Goal: Use online tool/utility: Utilize a website feature to perform a specific function

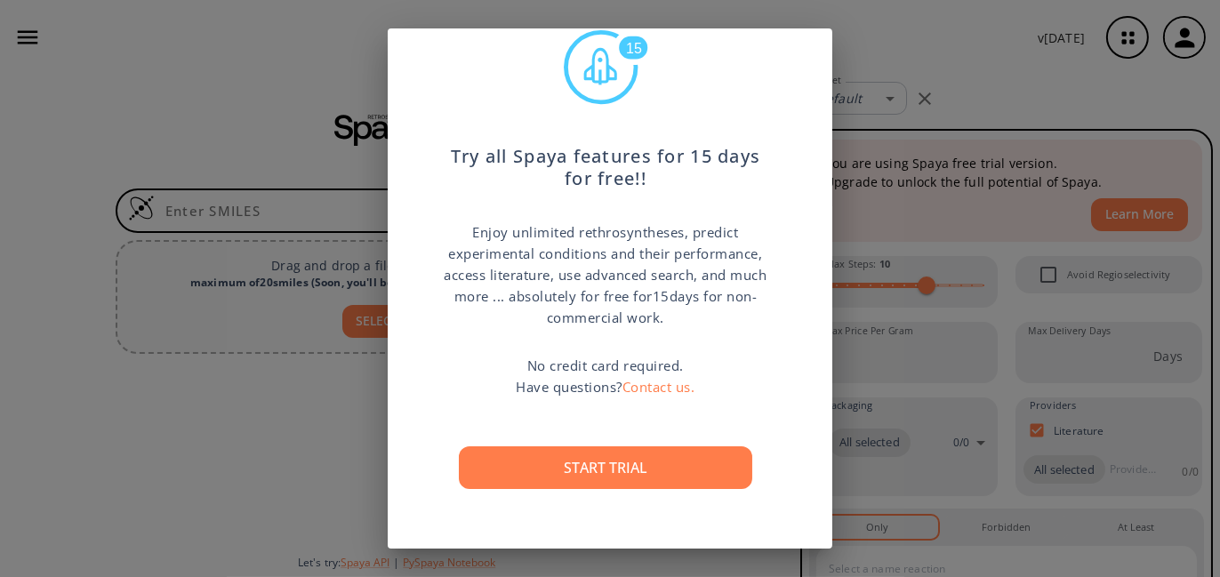
scroll to position [51, 0]
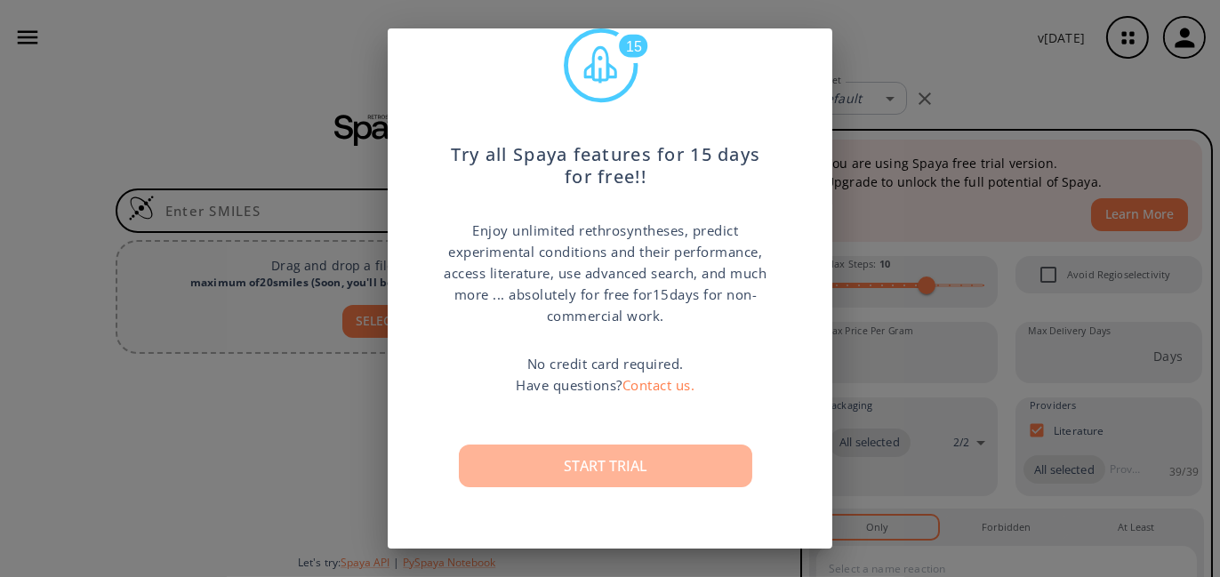
click at [691, 456] on button "Start trial" at bounding box center [605, 465] width 293 height 43
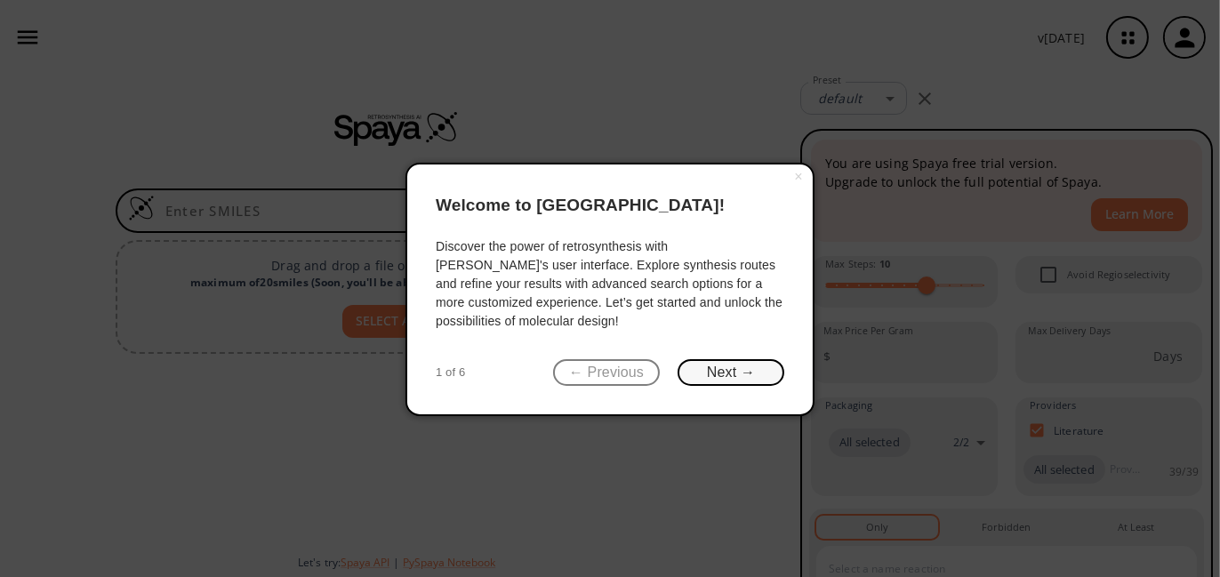
click at [749, 377] on button "Next →" at bounding box center [730, 373] width 107 height 28
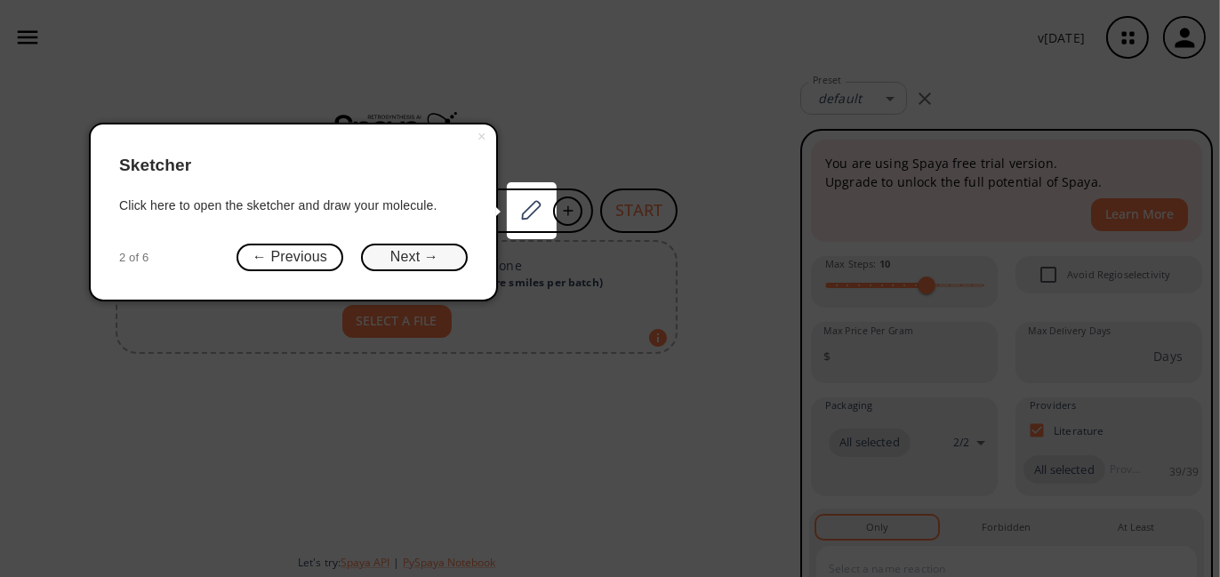
click at [444, 254] on button "Next →" at bounding box center [414, 258] width 107 height 28
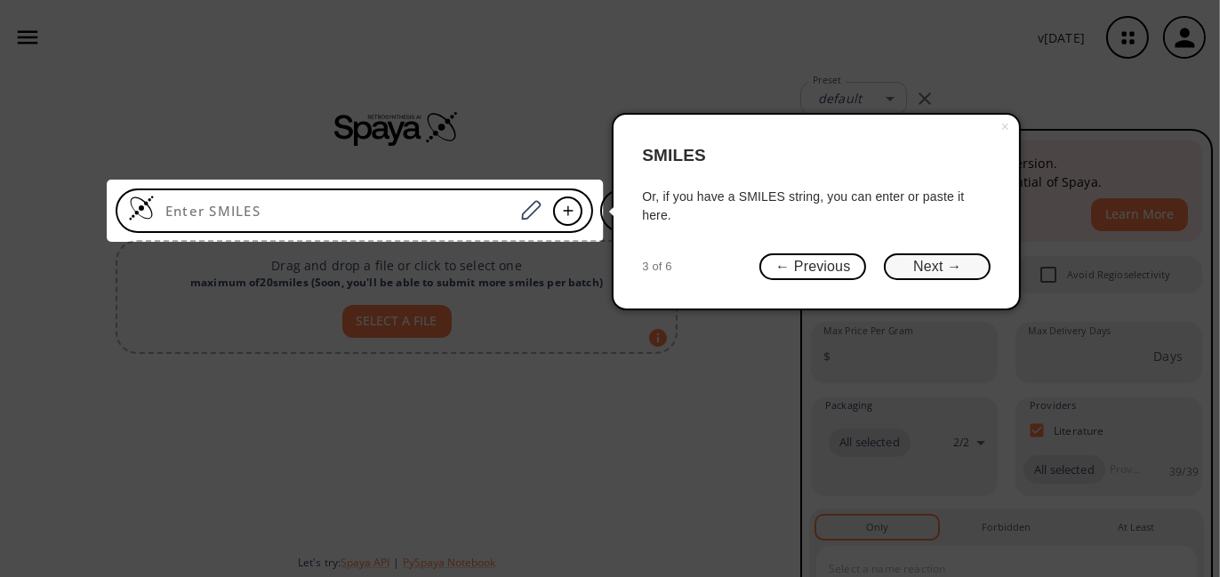
click at [921, 262] on button "Next →" at bounding box center [937, 267] width 107 height 28
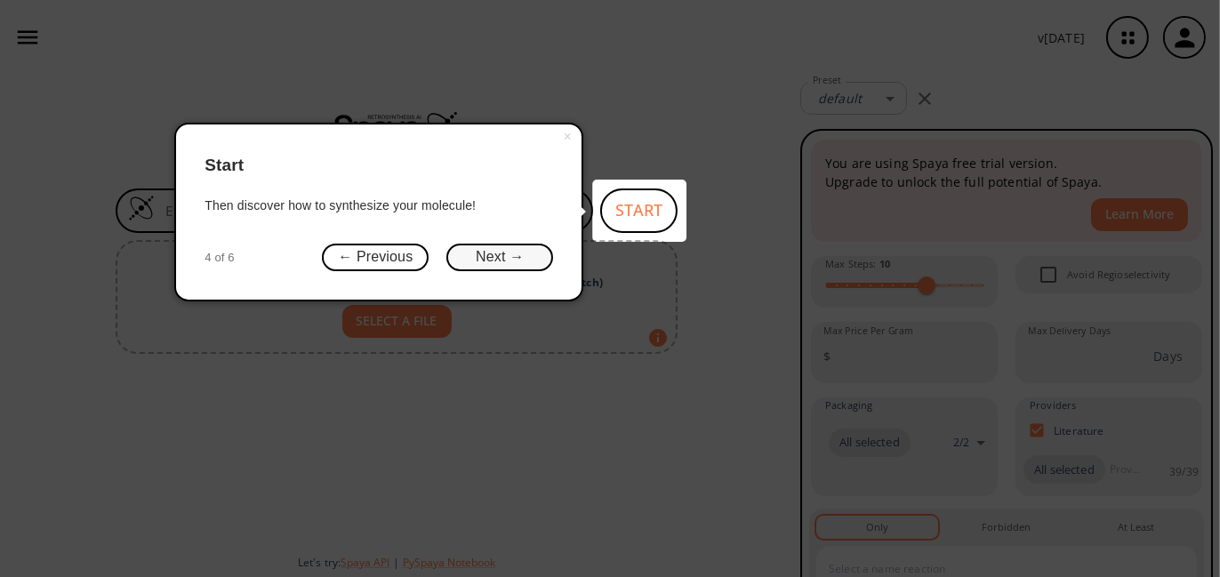
click at [523, 252] on button "Next →" at bounding box center [499, 258] width 107 height 28
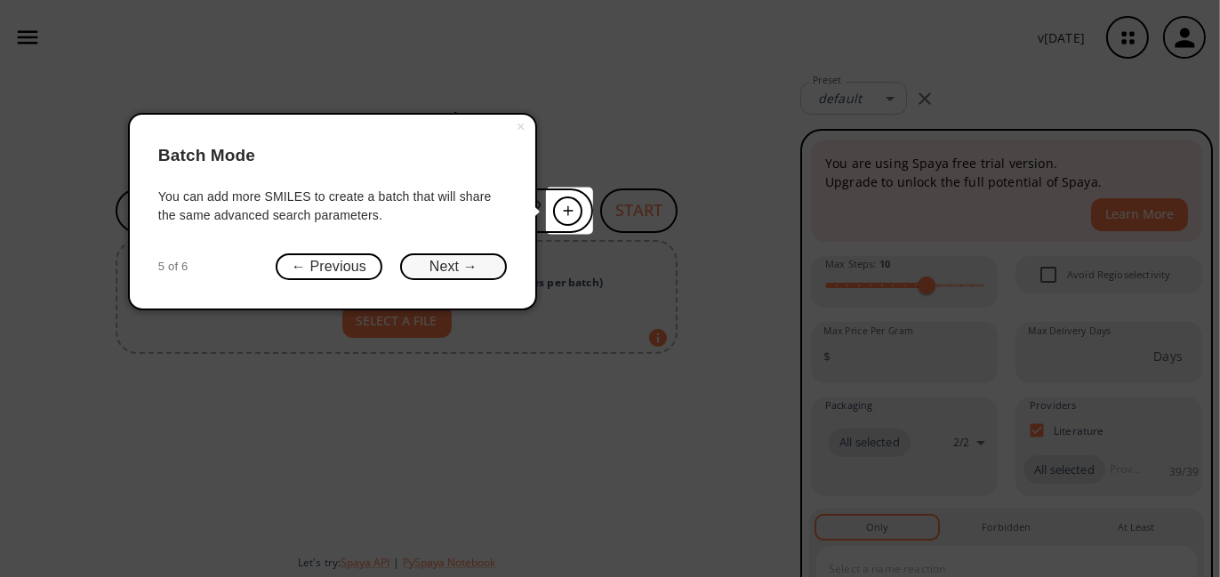
click at [471, 270] on button "Next →" at bounding box center [453, 267] width 107 height 28
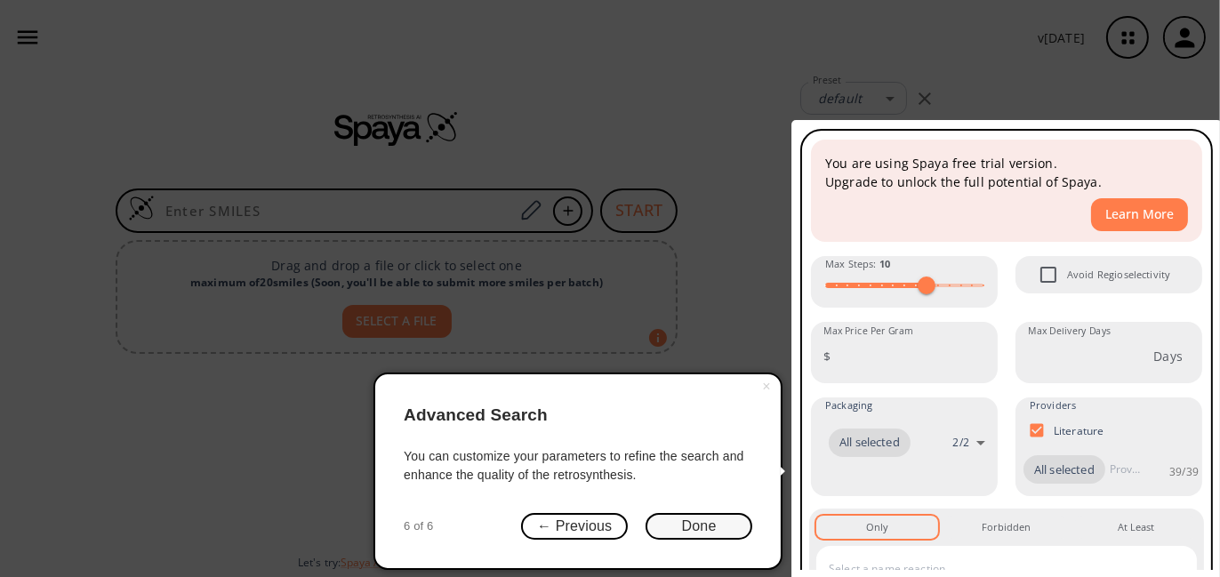
click at [716, 524] on button "Done" at bounding box center [698, 527] width 107 height 28
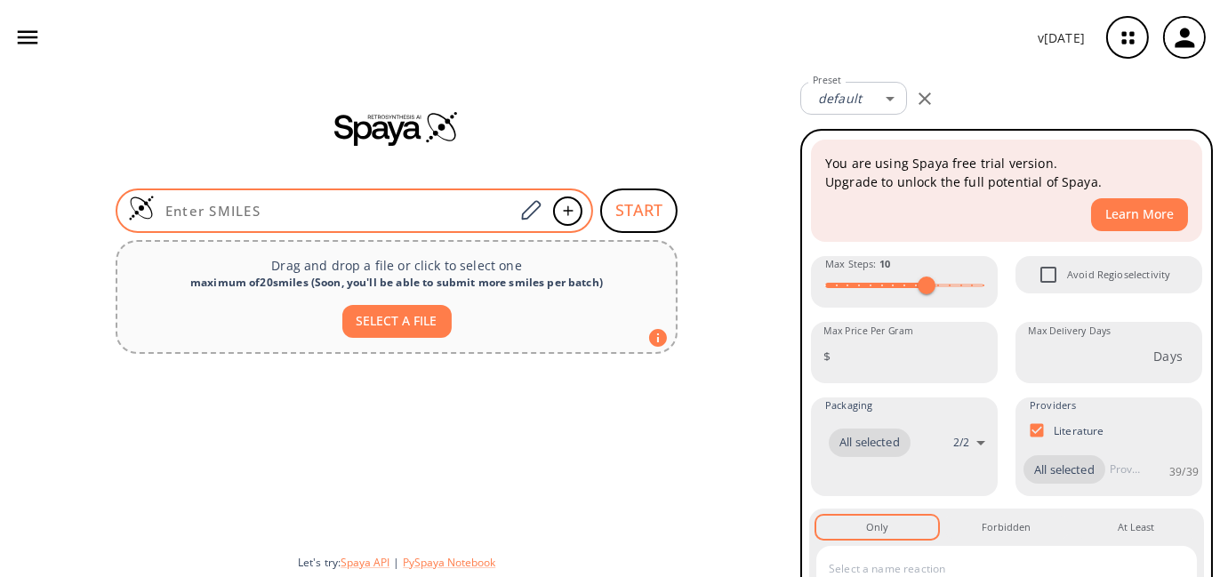
click at [427, 210] on input at bounding box center [334, 211] width 359 height 18
paste input "Q@sD252vKKi39Kr"
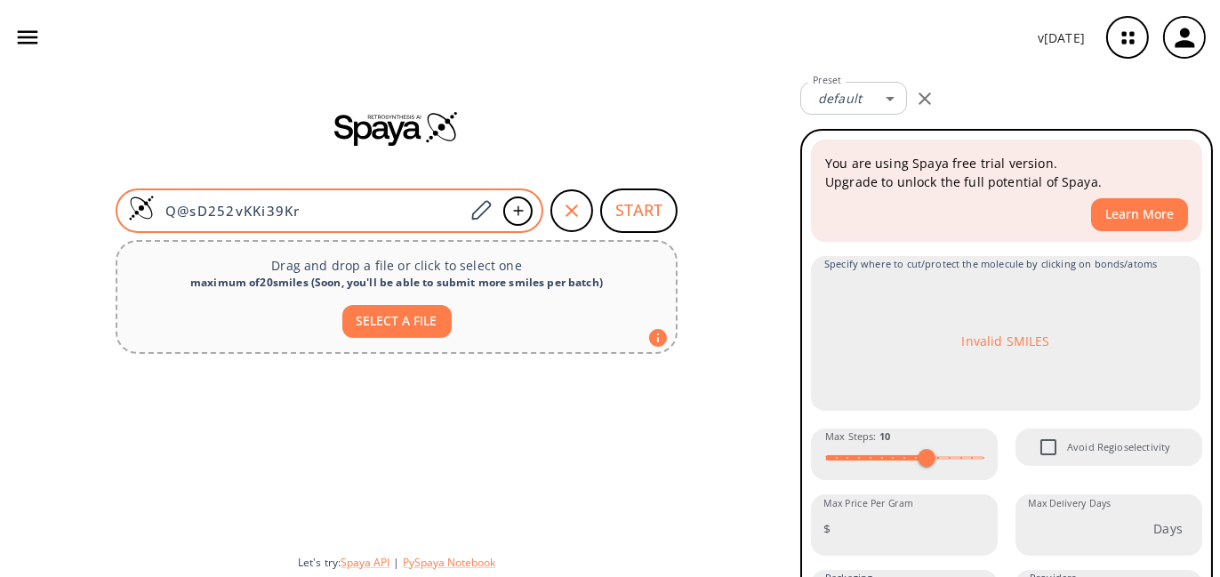
click at [387, 208] on input "Q@sD252vKKi39Kr" at bounding box center [309, 211] width 309 height 18
paste input "Cc1c(/C=N/NC(=O)c2ccccc2F)cc(Cc2ccccc2-n2c(COC(=O)c3ccc(Cl)cc3-n3c(COC4(C)CC(c5…"
type input "Cc1c(/C=N/NC(=O)c2ccccc2F)cc(Cc2ccccc2-n2c(COC(=O)c3ccc(Cl)cc3-n3c(COC4(C)CC(c5…"
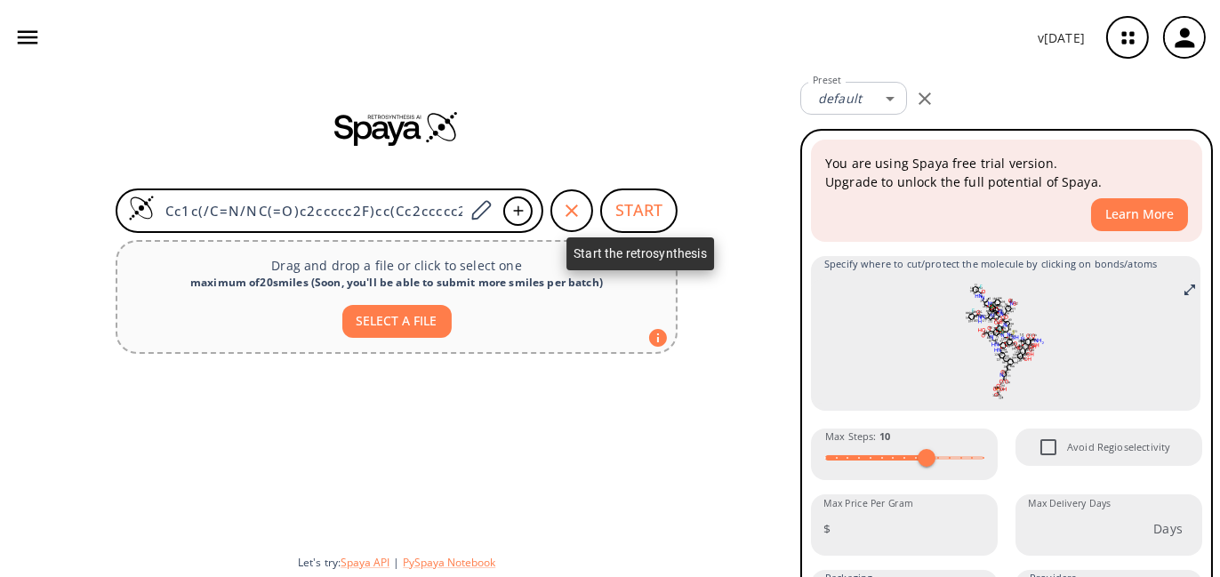
click at [633, 198] on button "START" at bounding box center [638, 210] width 77 height 44
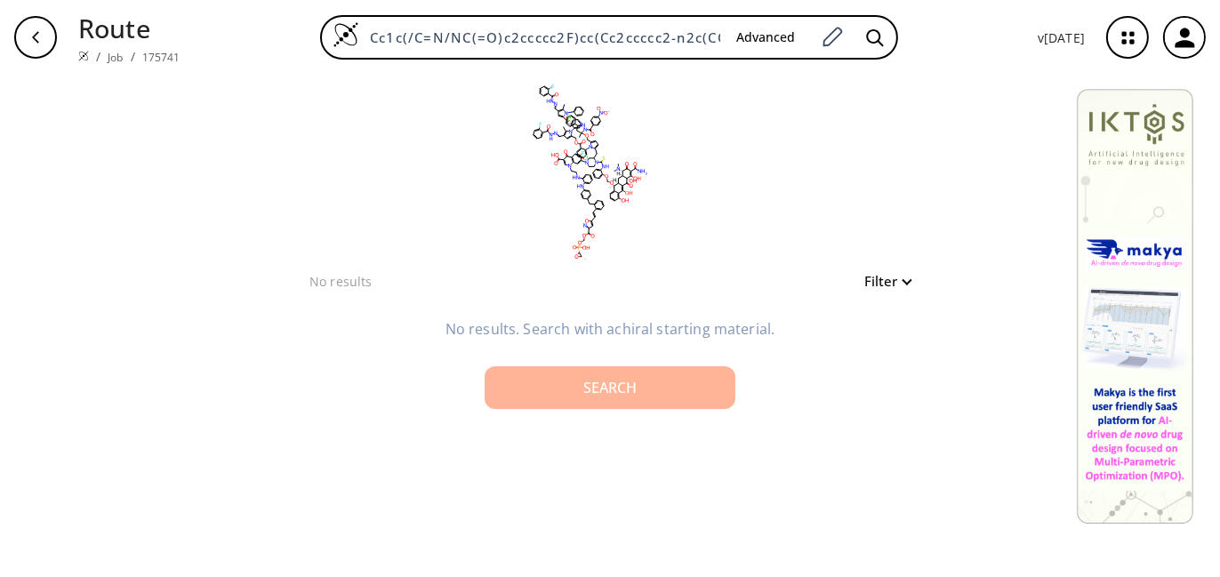
click at [690, 382] on div "Search" at bounding box center [610, 387] width 222 height 14
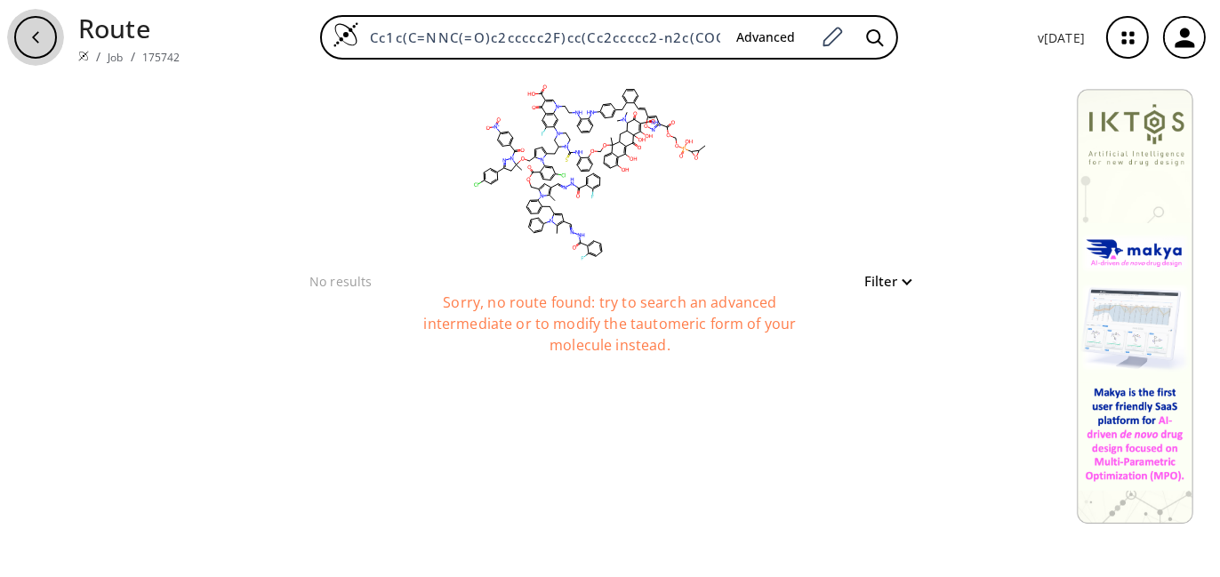
click at [43, 19] on div "button" at bounding box center [35, 37] width 43 height 43
type input "Cc1c(/C=N/NC(=O)c2ccccc2F)cc(Cc2ccccc2-n2c(COC(=O)c3ccc(Cl)cc3-n3c(COC4(C)CC(c5…"
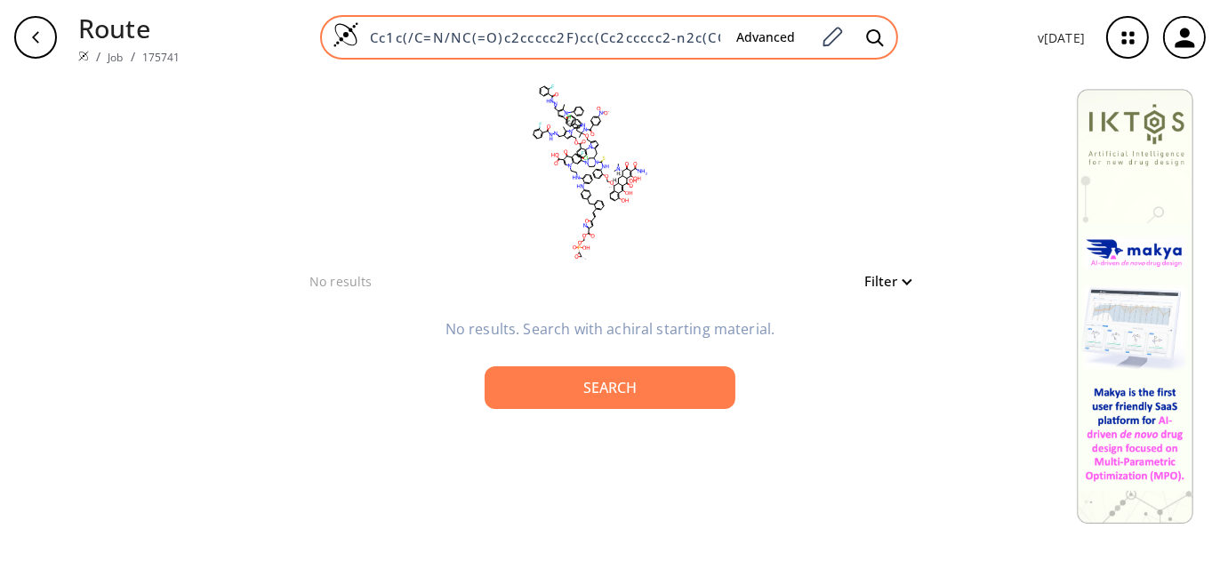
click at [636, 28] on input "Cc1c(/C=N/NC(=O)c2ccccc2F)cc(Cc2ccccc2-n2c(COC(=O)c3ccc(Cl)cc3-n3c(COC4(C)CC(c5…" at bounding box center [540, 37] width 363 height 18
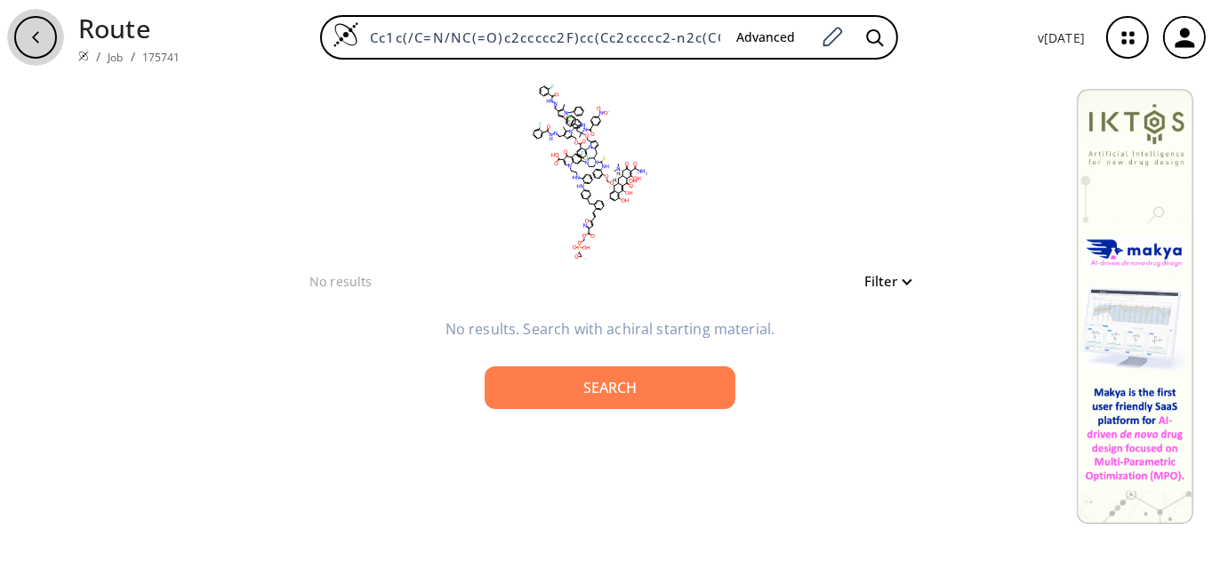
click at [38, 35] on icon "button" at bounding box center [35, 37] width 14 height 14
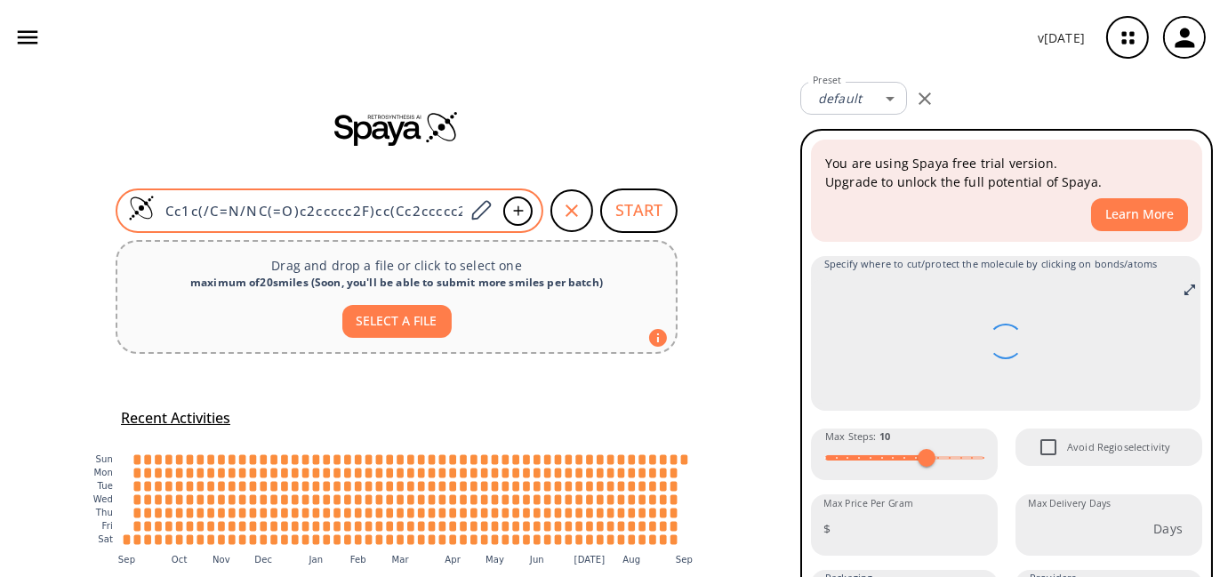
click at [424, 217] on input "Cc1c(/C=N/NC(=O)c2ccccc2F)cc(Cc2ccccc2-n2c(COC(=O)c3ccc(Cl)cc3-n3c(COC4(C)CC(c5…" at bounding box center [309, 211] width 309 height 18
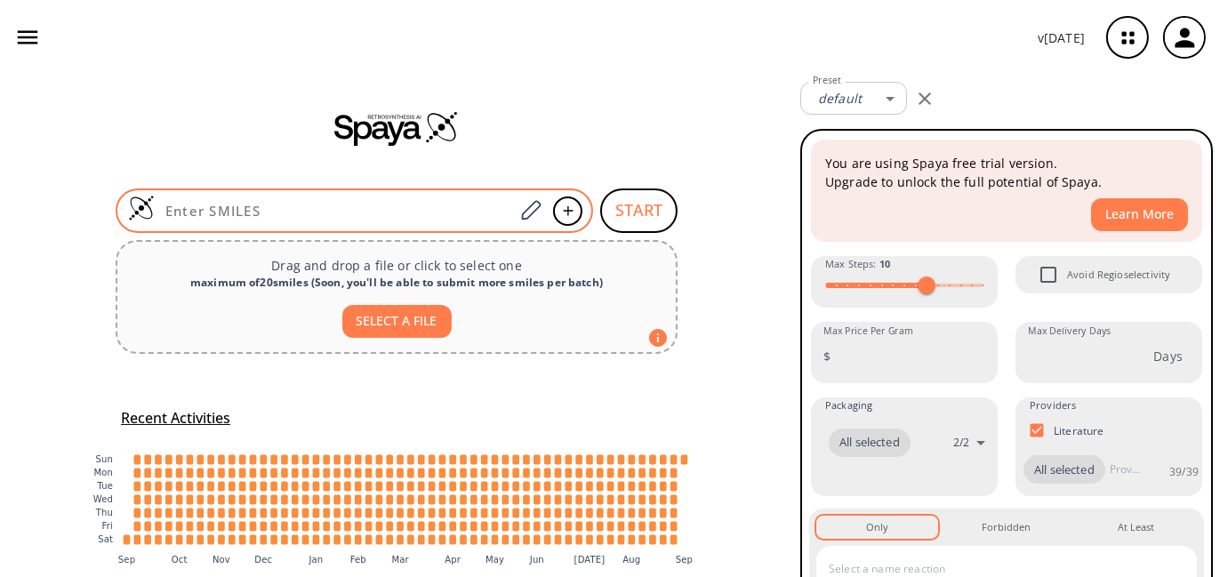
paste input "CC1N(C2C=CC=CC=2)C(CC2C(N3C(C)=C(/C=N/NC(C4C(F)=CC=CC=4)=O)C=C3COC(C3C(N4C(CC5N…"
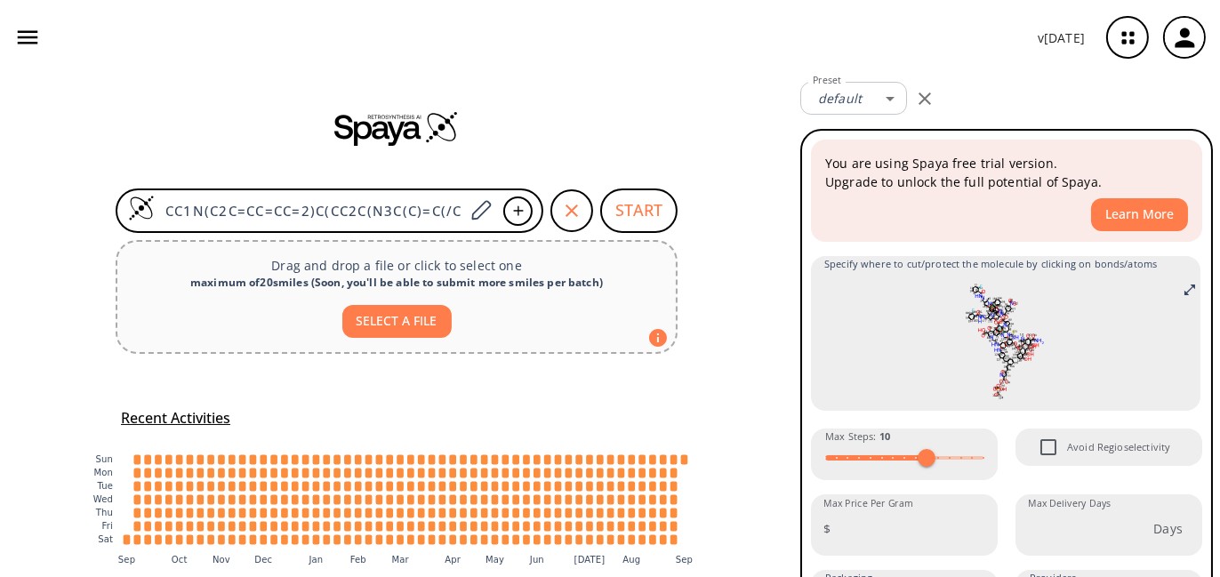
type input "CC1N(C2C=CC=CC=2)C(CC2C(N3C(C)=C(/C=N/NC(C4C(F)=CC=CC=4)=O)C=C3COC(C3C(N4C(CC5N…"
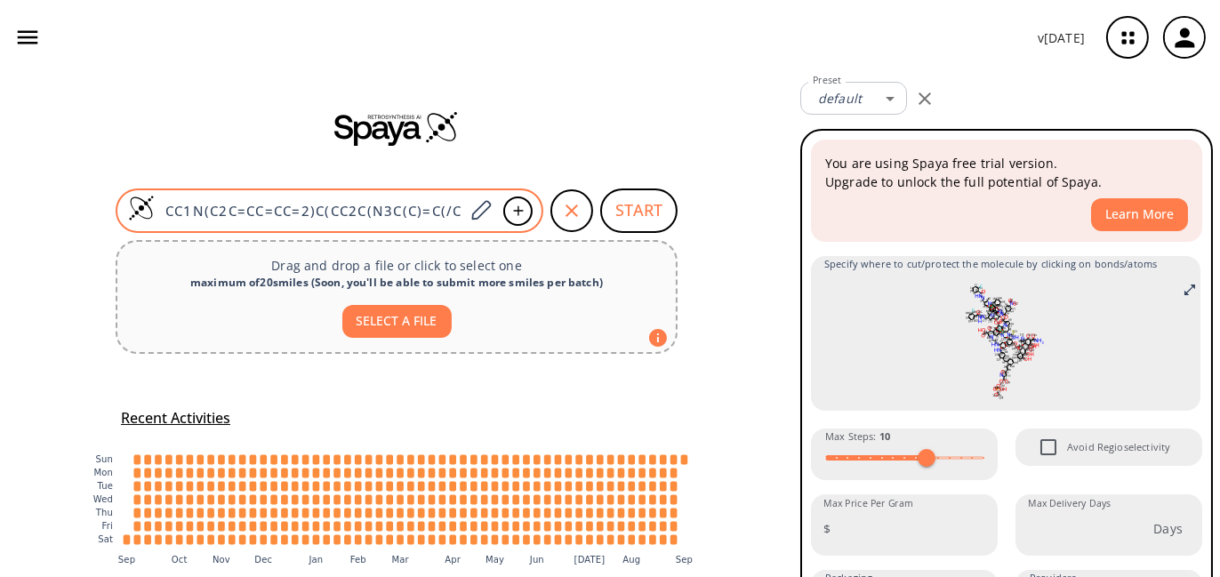
click at [458, 204] on input "CC1N(C2C=CC=CC=2)C(CC2C(N3C(C)=C(/C=N/NC(C4C(F)=CC=CC=4)=O)C=C3COC(C3C(N4C(CC5N…" at bounding box center [309, 211] width 309 height 18
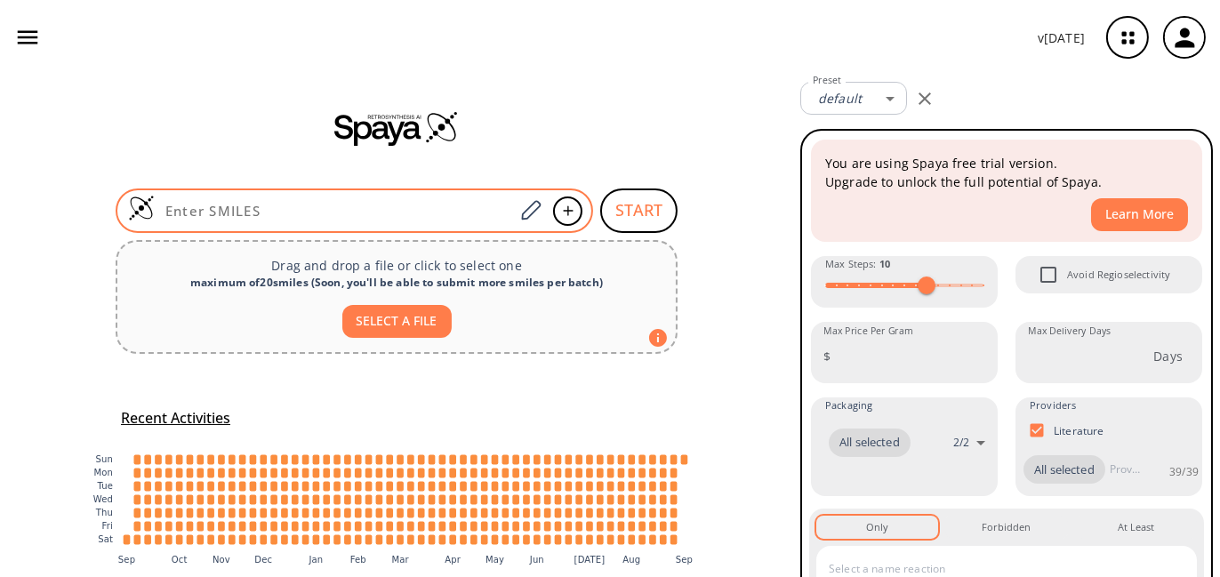
paste input "COc1ccccc1NC(=S)N1CCN(c2cc3c(cc2F)c(=O)c(C(=O)O)cn3CCNc2ccccc2Nc2ccc(C)cc2)CC1C…"
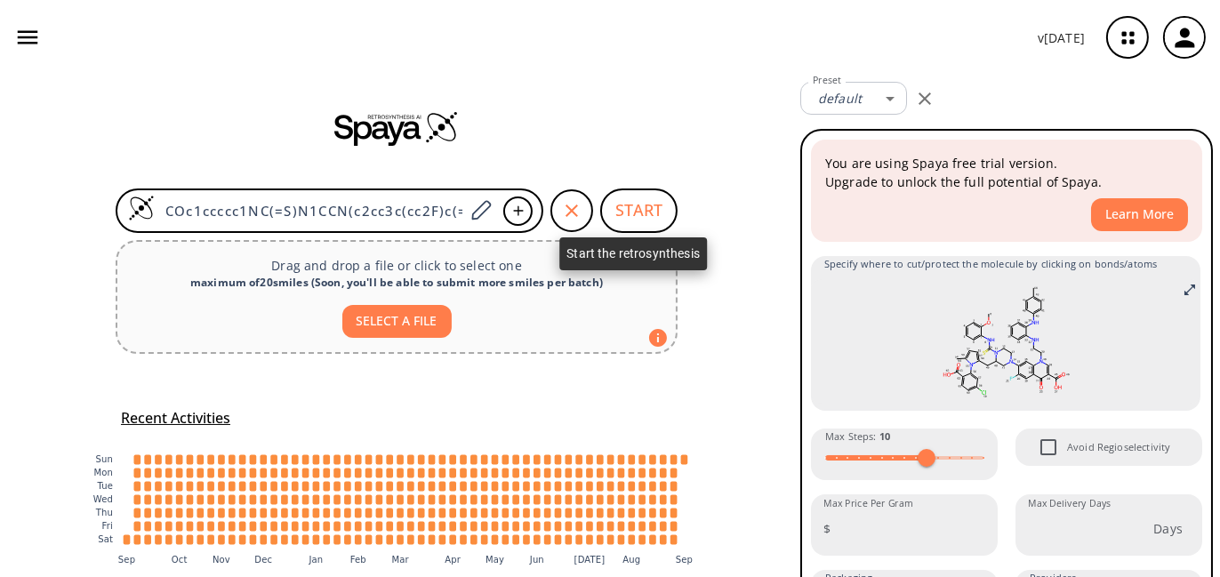
type input "COc1ccccc1NC(=S)N1CCN(c2cc3c(cc2F)c(=O)c(C(=O)O)cn3CCNc2ccccc2Nc2ccc(C)cc2)CC1C…"
click at [638, 218] on button "START" at bounding box center [638, 210] width 77 height 44
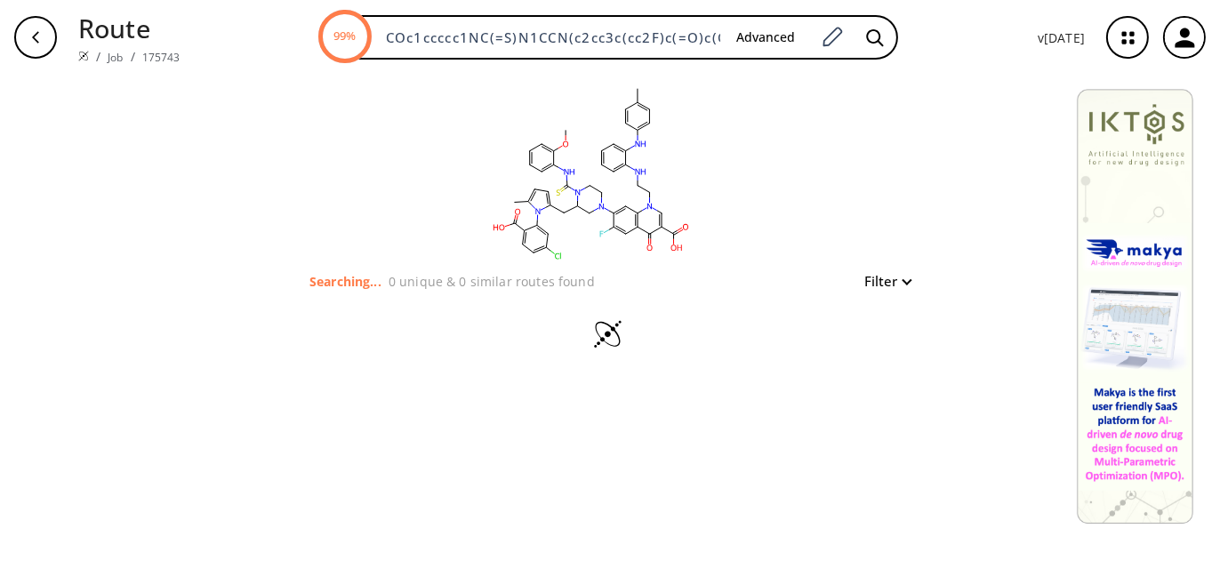
click at [44, 36] on div "button" at bounding box center [35, 37] width 43 height 43
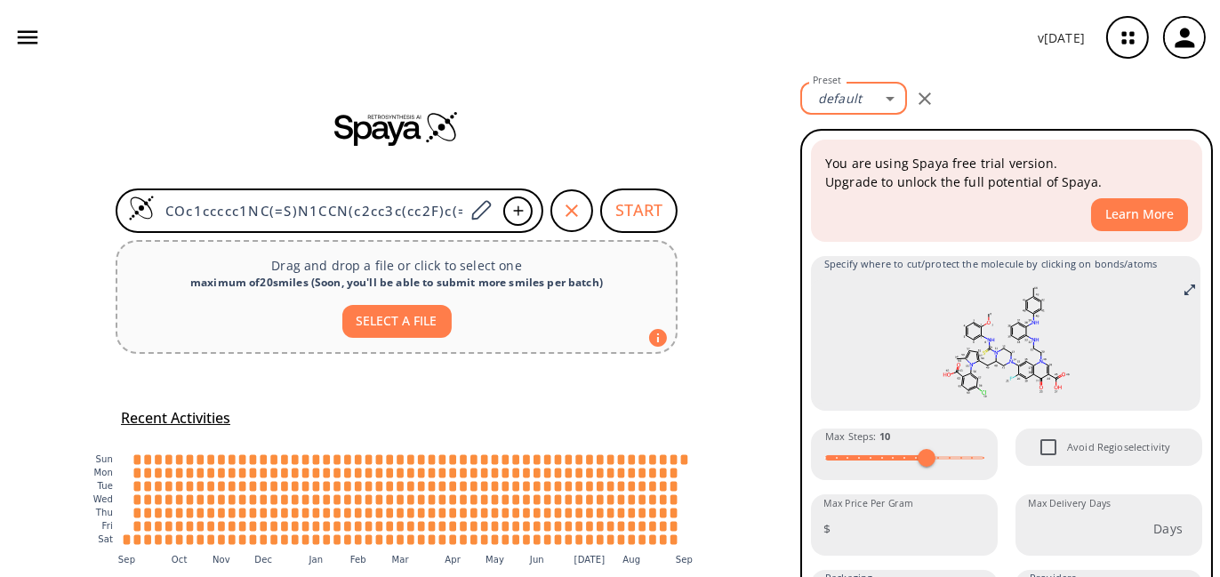
click at [896, 99] on body "v [DATE] [PERSON_NAME] Phatkulthanut [EMAIL_ADDRESS][DOMAIN_NAME] Retrosynthesi…" at bounding box center [610, 288] width 1220 height 577
click at [988, 84] on div at bounding box center [610, 288] width 1220 height 577
click at [20, 40] on icon "button" at bounding box center [27, 37] width 27 height 27
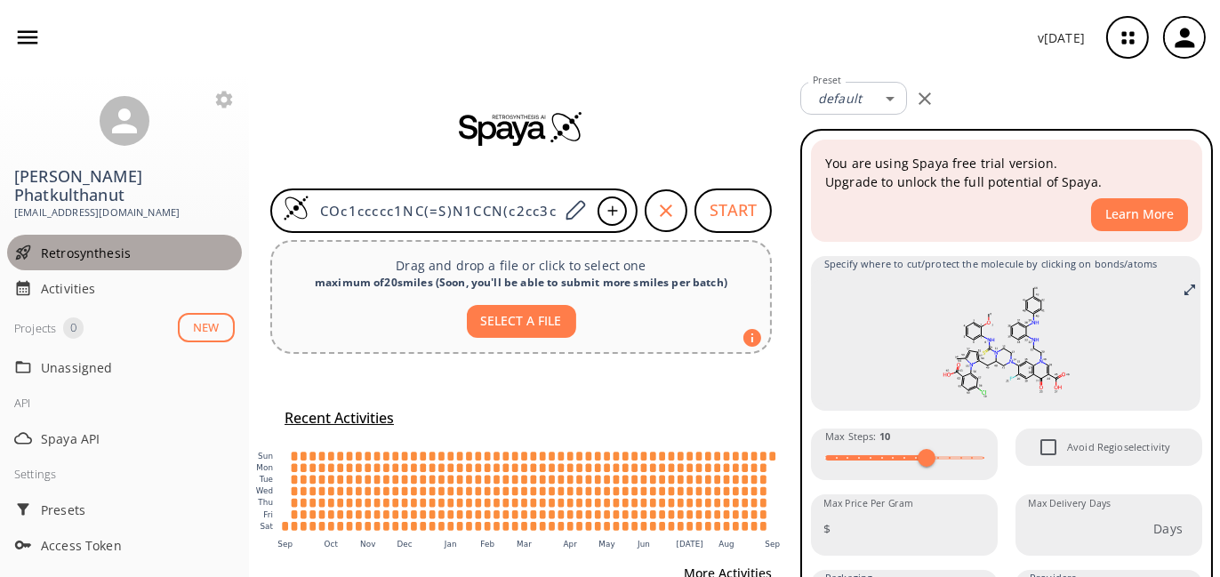
click at [120, 244] on span "Retrosynthesis" at bounding box center [138, 253] width 194 height 19
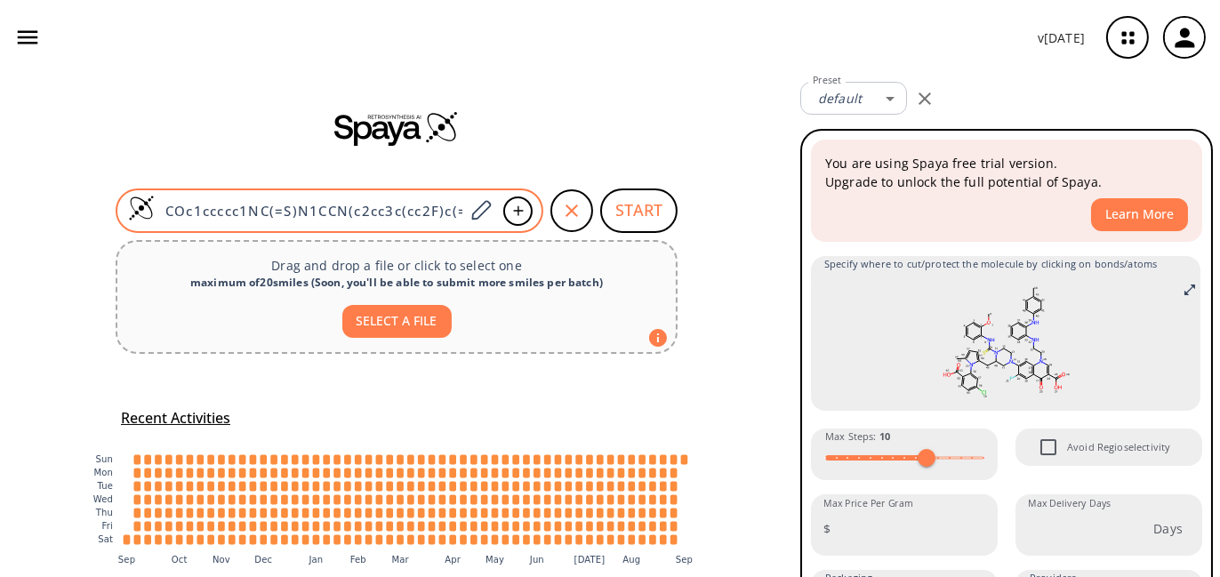
click at [345, 225] on div "COc1ccccc1NC(=S)N1CCN(c2cc3c(cc2F)c(=O)c(C(=O)O)cn3CCNc2ccccc2Nc2ccc(C)cc2)CC1C…" at bounding box center [330, 210] width 428 height 44
click at [348, 199] on div "COc1ccccc1NC(=S)N1CCN(c2cc3c(cc2F)c(=O)c(C(=O)O)cn3CCNc2ccccc2Nc2ccc(C)cc2)CC1C…" at bounding box center [330, 210] width 428 height 44
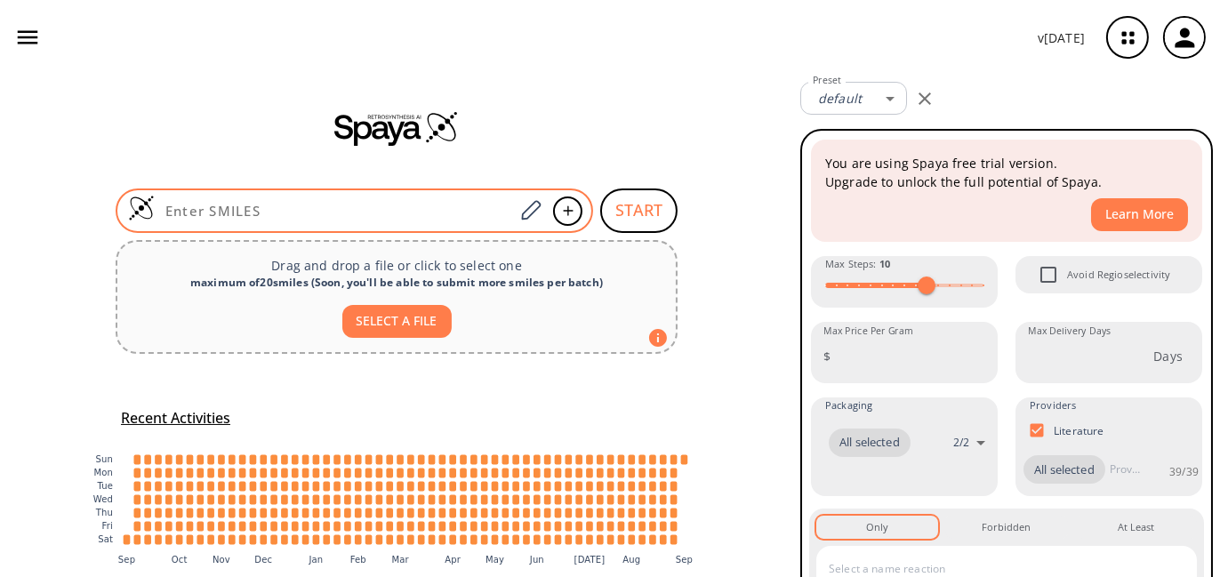
paste input "CC1=CC=C(N1C2=C(C=CC(=C2)Cl)C(=O)O)C"
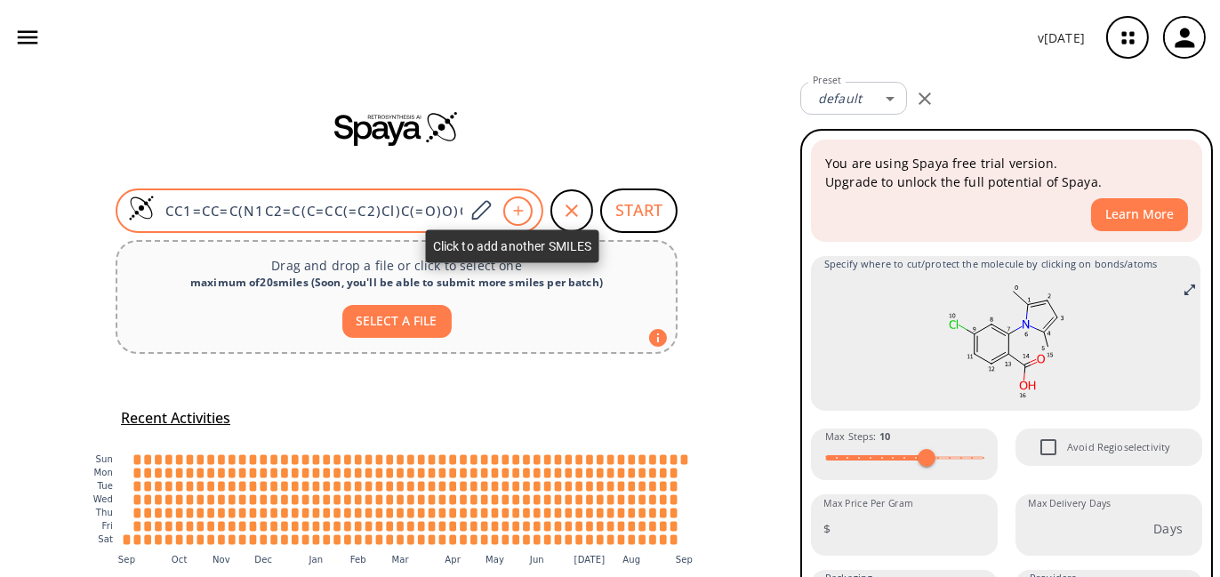
type input "CC1=CC=C(N1C2=C(C=CC(=C2)Cl)C(=O)O)C"
click at [509, 205] on icon at bounding box center [518, 210] width 18 height 11
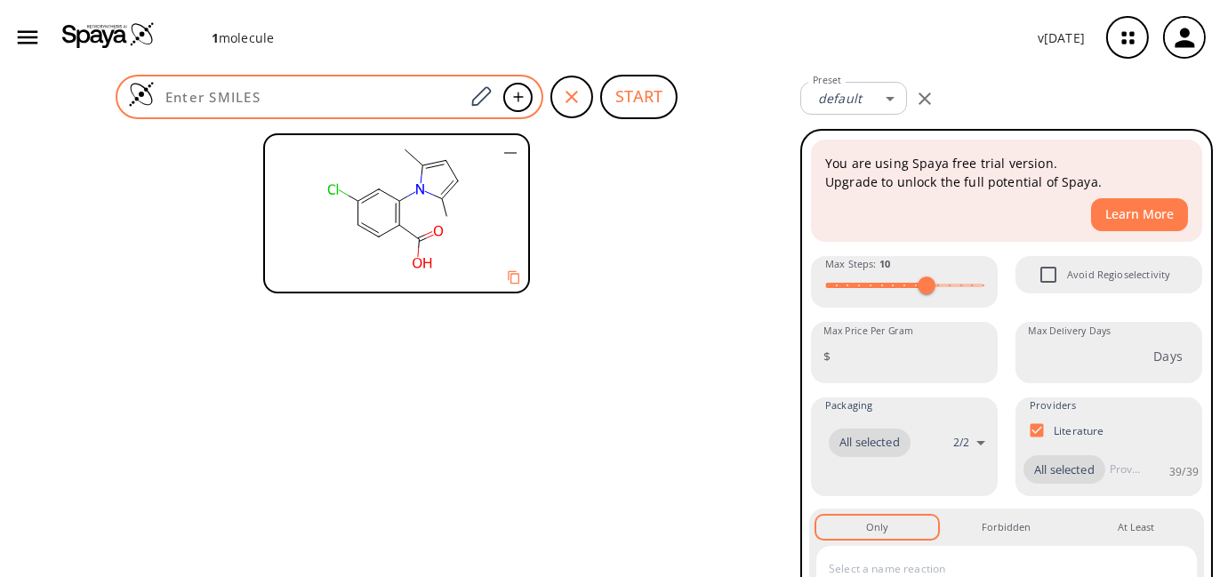
click at [370, 114] on div at bounding box center [330, 97] width 428 height 44
click at [366, 88] on input at bounding box center [309, 97] width 309 height 18
click at [411, 88] on input at bounding box center [309, 97] width 309 height 18
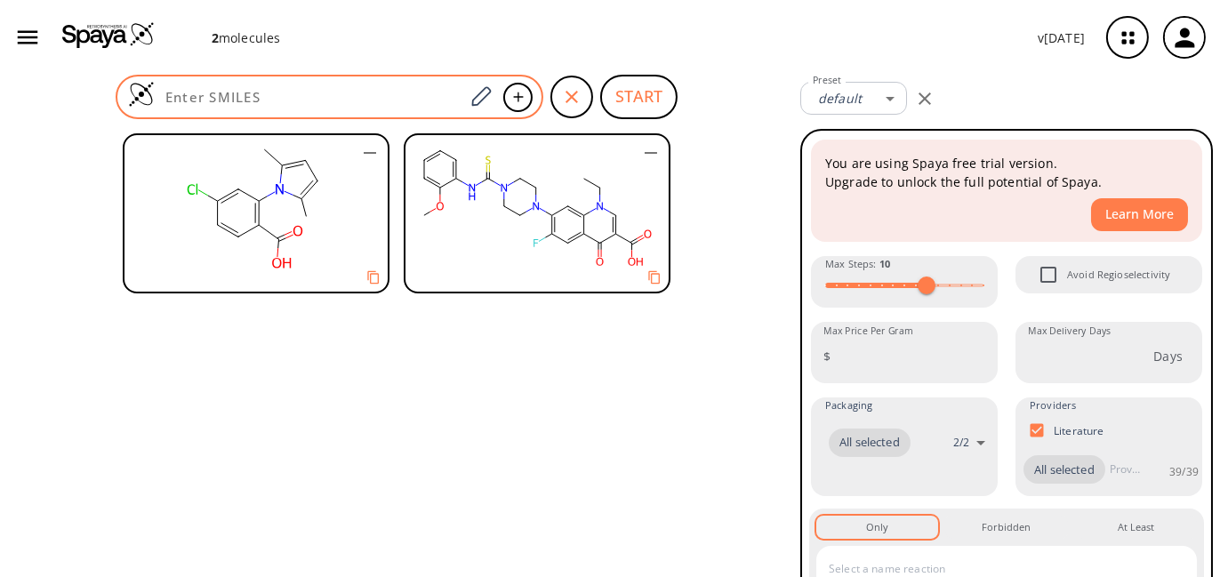
click at [426, 92] on input at bounding box center [309, 97] width 309 height 18
click at [393, 81] on div at bounding box center [330, 97] width 428 height 44
click at [390, 98] on input at bounding box center [309, 97] width 309 height 18
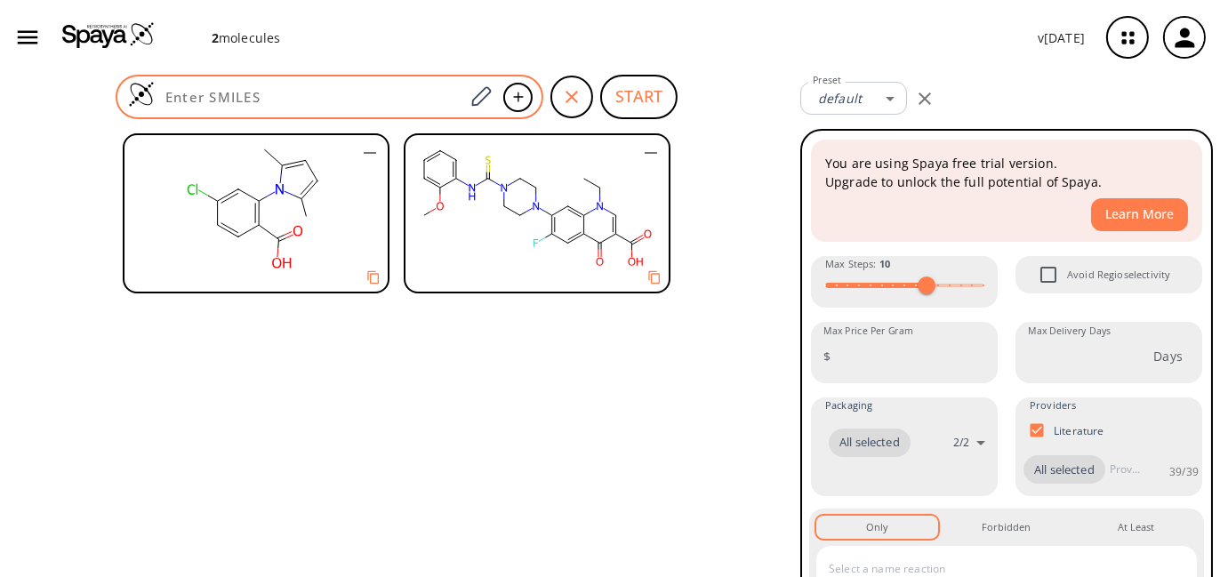
click at [249, 101] on input at bounding box center [309, 97] width 309 height 18
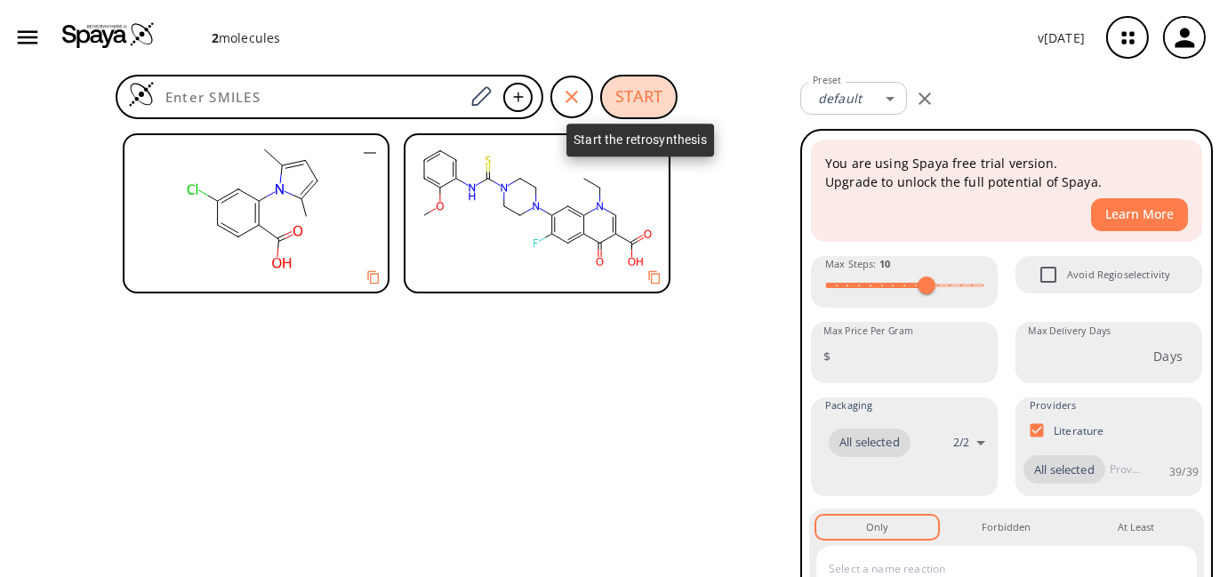
click at [614, 96] on button "START" at bounding box center [638, 97] width 77 height 44
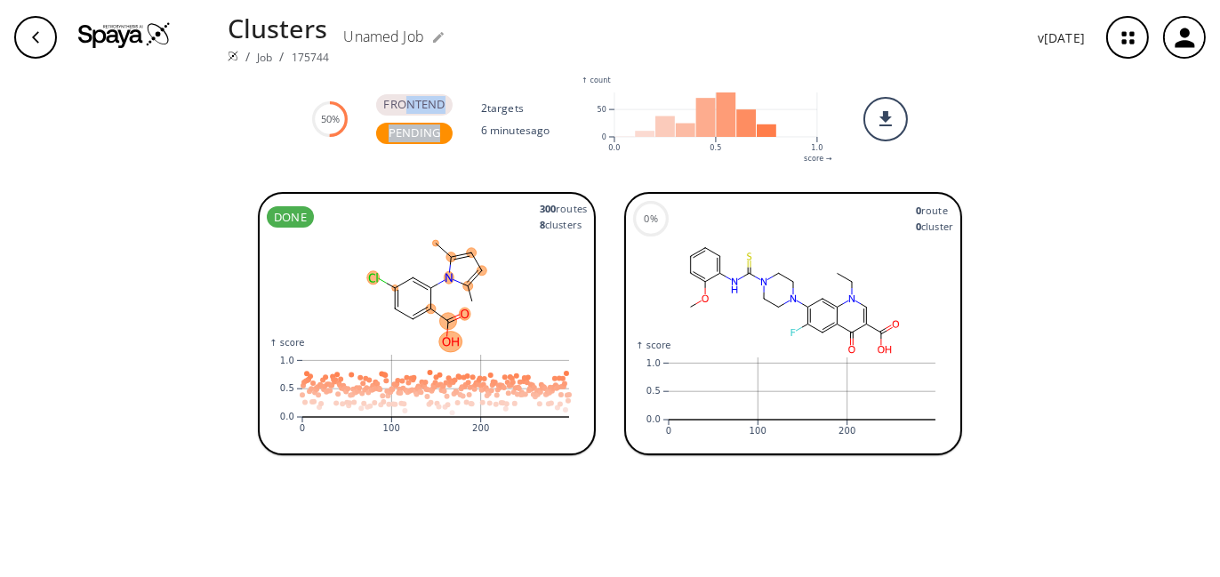
drag, startPoint x: 403, startPoint y: 108, endPoint x: 481, endPoint y: 107, distance: 78.2
click at [481, 107] on div "50% FRONTEND PENDING 2 target s 6 minutes ago :where(.plot-d6a7b5) { --plot-bac…" at bounding box center [610, 119] width 1220 height 89
drag, startPoint x: 487, startPoint y: 244, endPoint x: 482, endPoint y: 256, distance: 13.5
click at [487, 244] on rect at bounding box center [427, 296] width 320 height 124
click at [659, 226] on div "0%" at bounding box center [651, 219] width 36 height 36
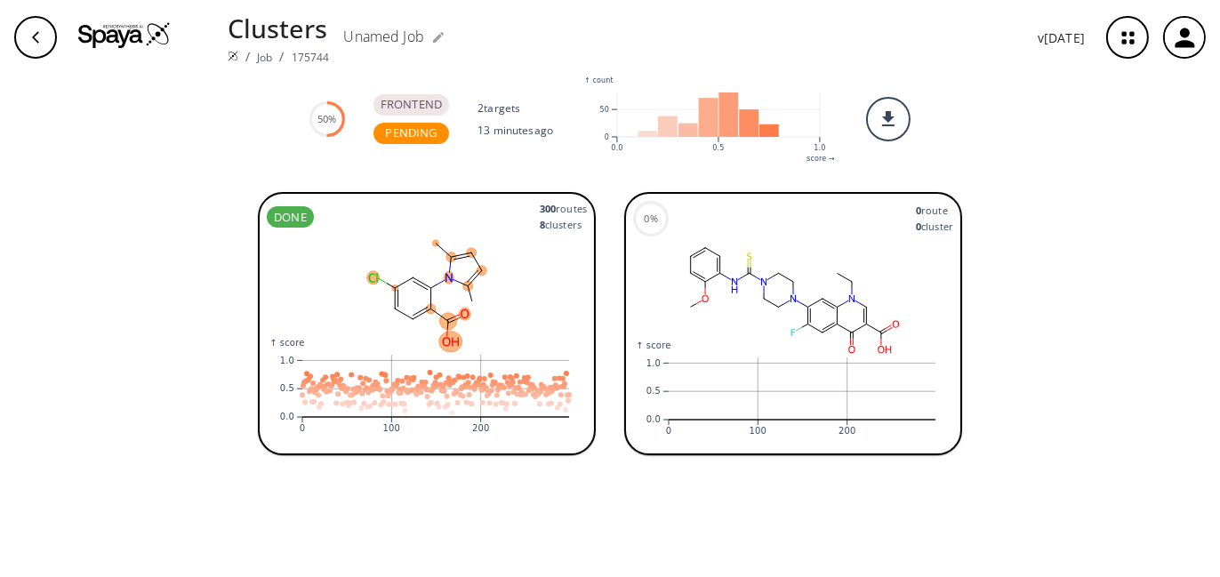
click at [1046, 213] on div "DONE 300 route s 8 cluster s :where(.plot-d6a7b5) { --plot-background: white; d…" at bounding box center [610, 377] width 1220 height 399
click at [730, 398] on icon ":where(.plot-d6a7b5) { --plot-background: white; display: block; height: auto; …" at bounding box center [793, 393] width 320 height 107
click at [512, 242] on rect at bounding box center [427, 296] width 320 height 124
click at [800, 260] on rect at bounding box center [793, 298] width 320 height 124
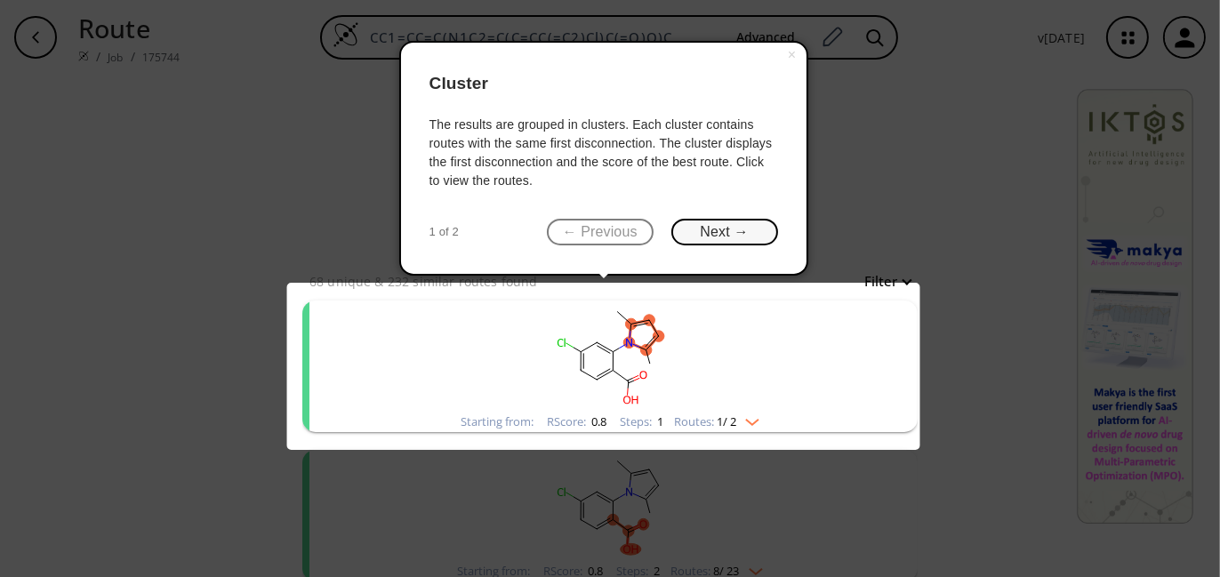
click at [687, 222] on button "Next →" at bounding box center [724, 233] width 107 height 28
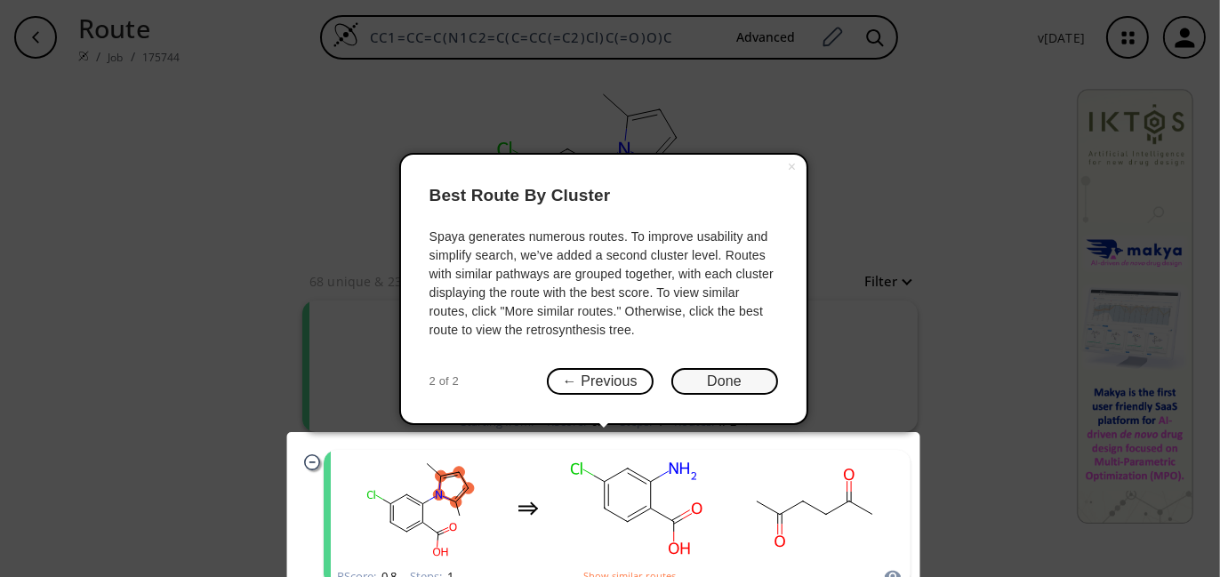
click at [708, 379] on button "Done" at bounding box center [724, 382] width 107 height 28
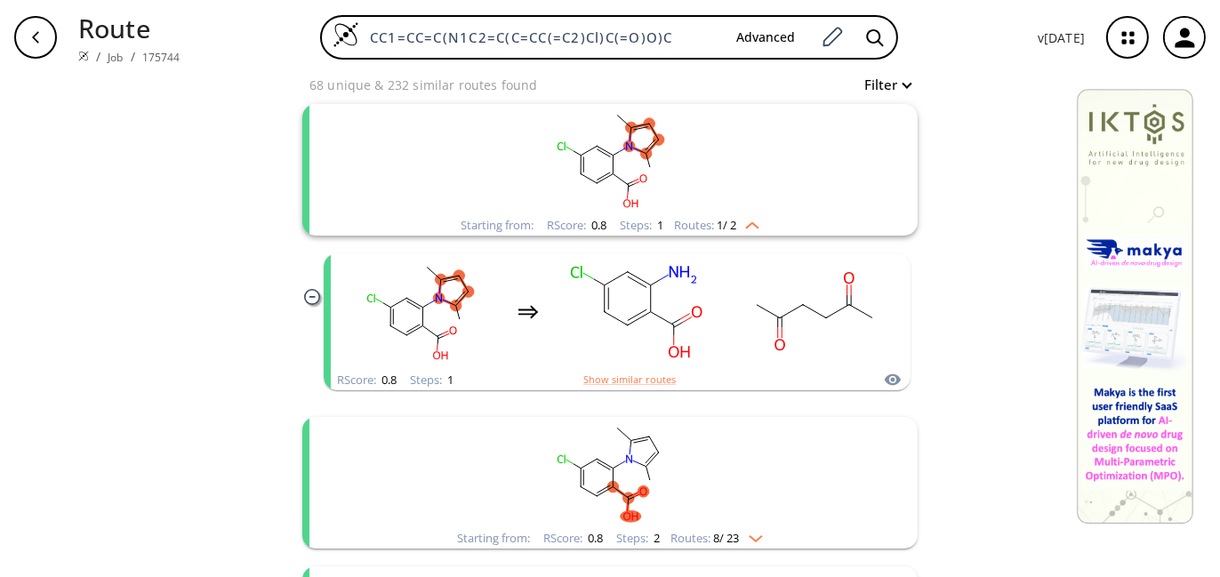
scroll to position [184, 0]
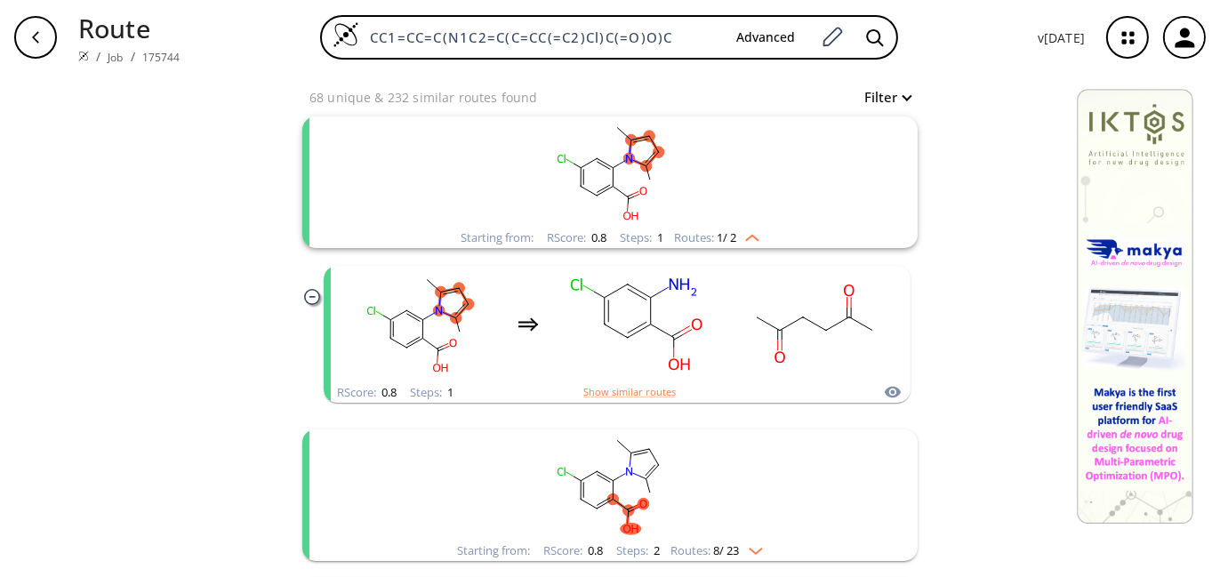
click at [831, 180] on rect "clusters" at bounding box center [610, 171] width 462 height 111
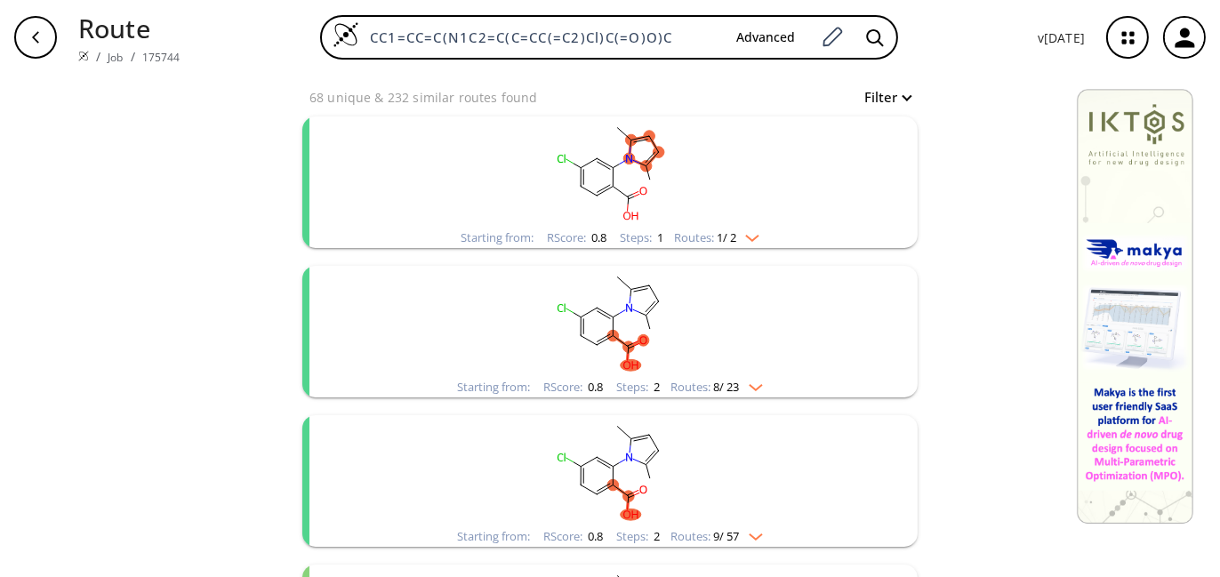
click at [831, 180] on rect "clusters" at bounding box center [610, 171] width 462 height 111
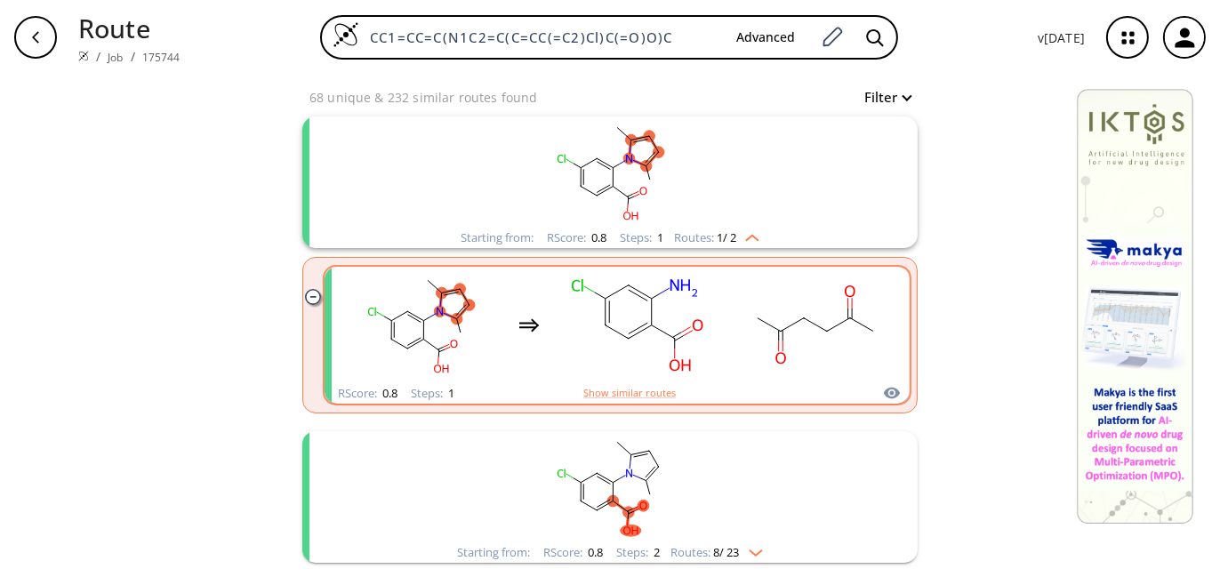
click at [764, 308] on rect "clusters" at bounding box center [815, 324] width 160 height 111
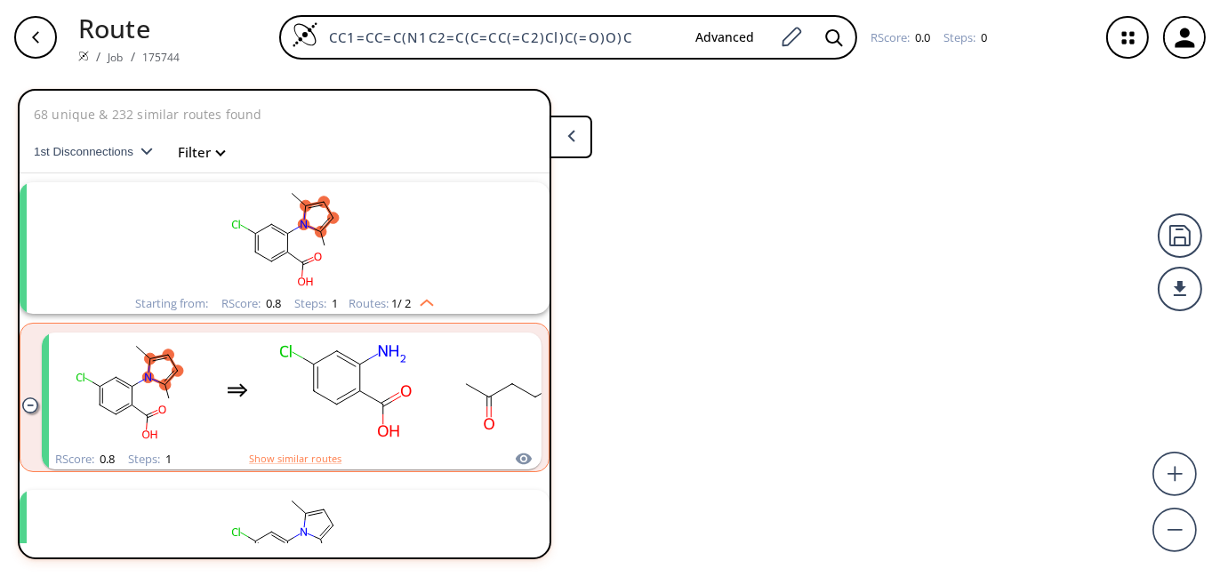
scroll to position [39, 0]
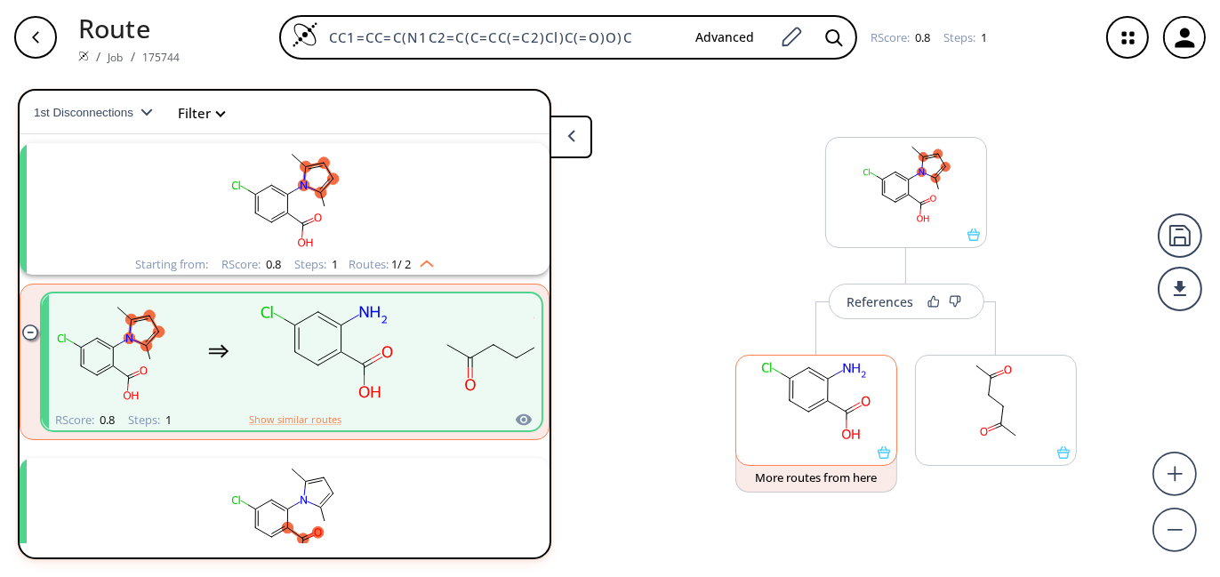
click at [802, 419] on rect at bounding box center [816, 401] width 160 height 91
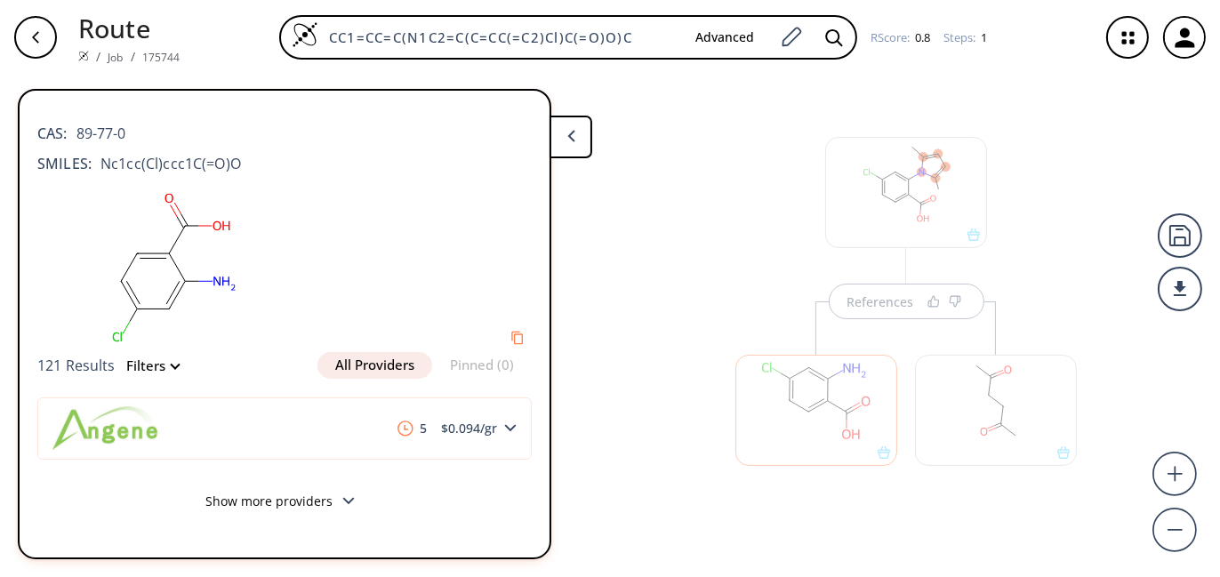
click at [564, 142] on button at bounding box center [570, 137] width 43 height 43
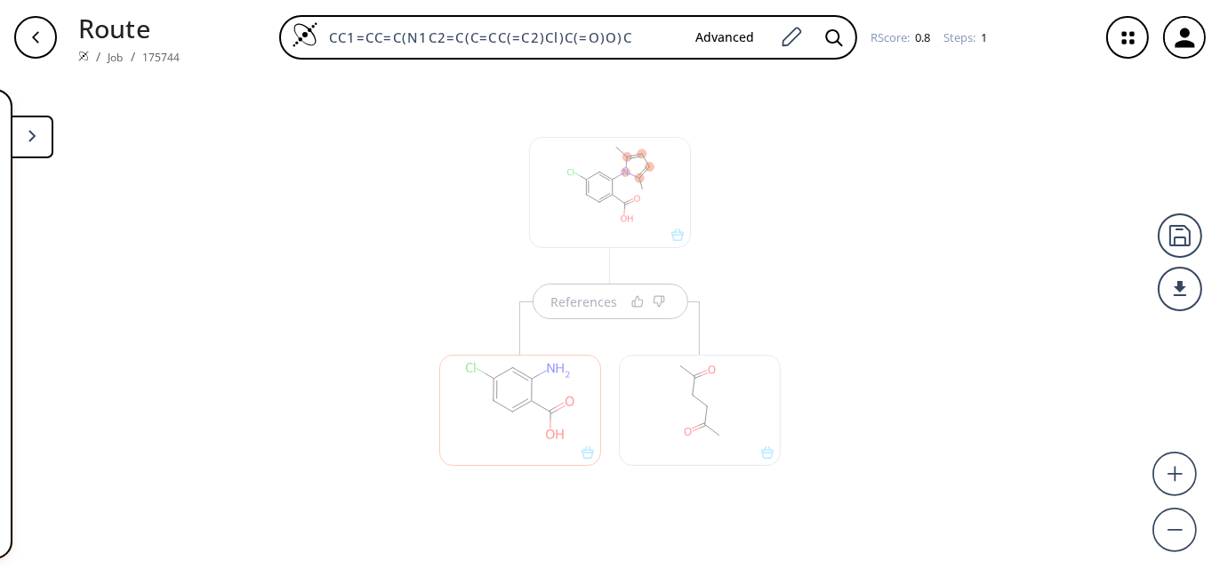
click at [693, 412] on div at bounding box center [700, 410] width 162 height 111
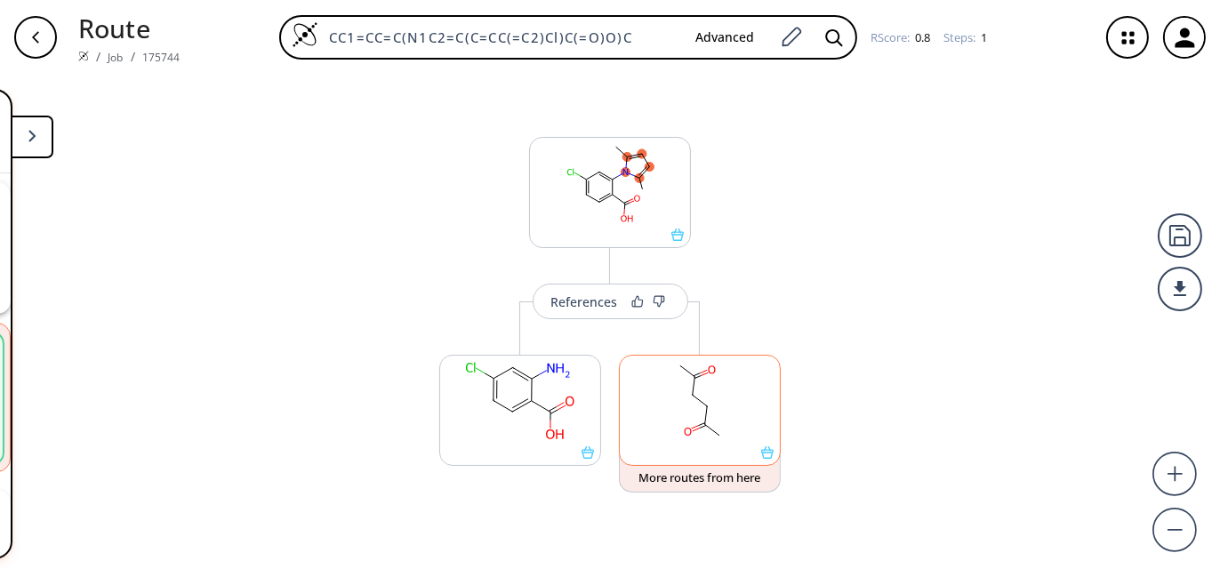
scroll to position [39, 0]
click at [693, 412] on rect at bounding box center [700, 401] width 160 height 91
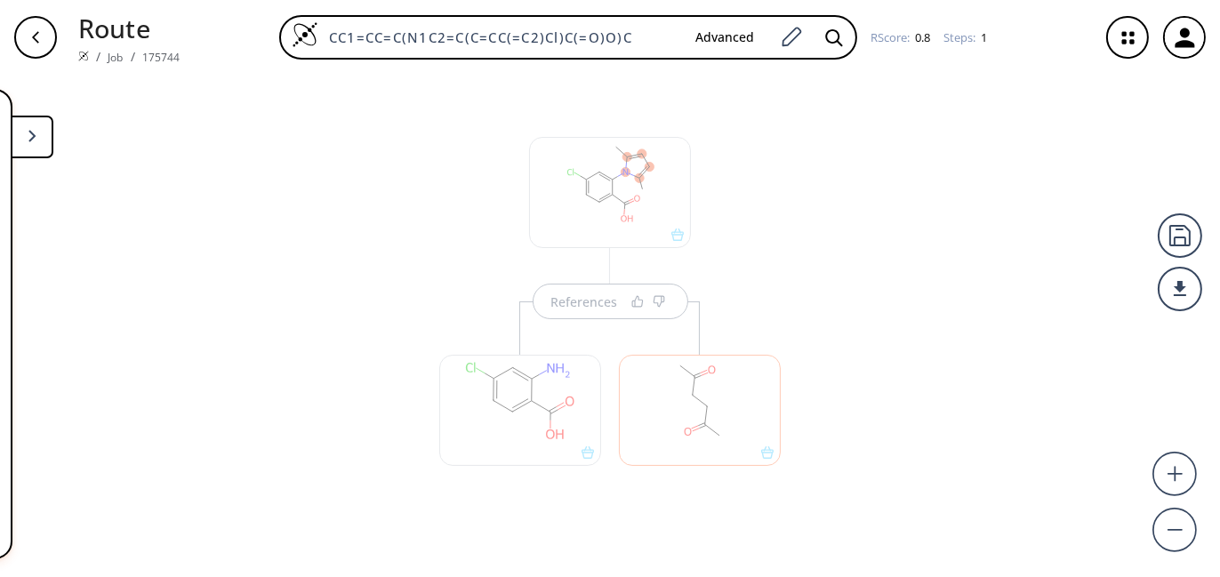
click at [42, 148] on button at bounding box center [32, 137] width 43 height 43
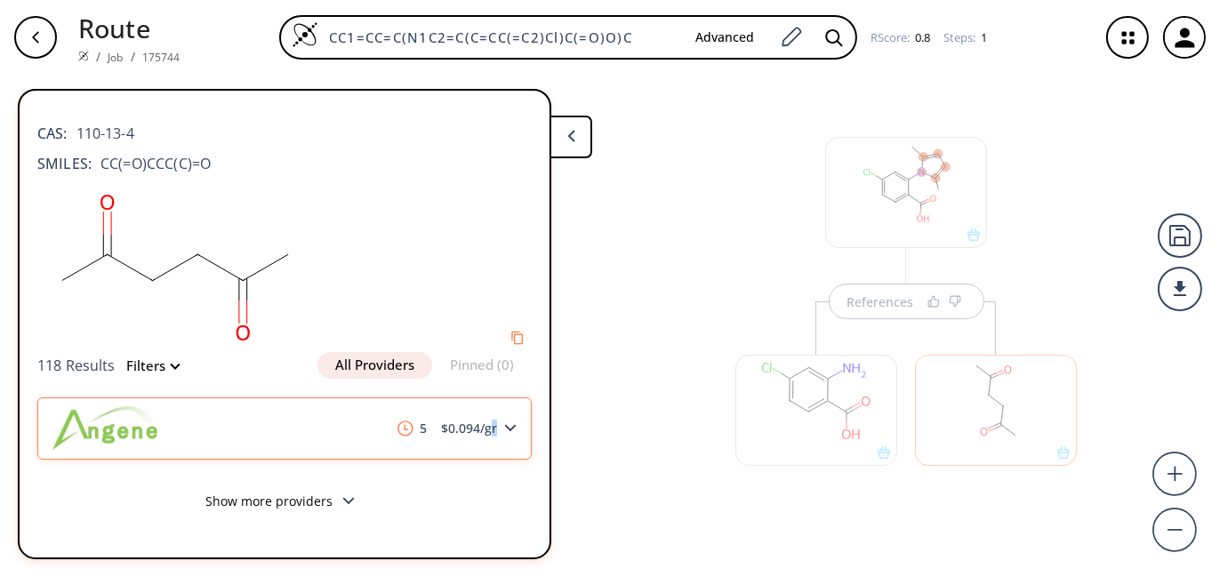
drag, startPoint x: 160, startPoint y: 436, endPoint x: 495, endPoint y: 444, distance: 335.2
click at [495, 444] on div "5 $ 0.094 /gr" at bounding box center [284, 428] width 494 height 62
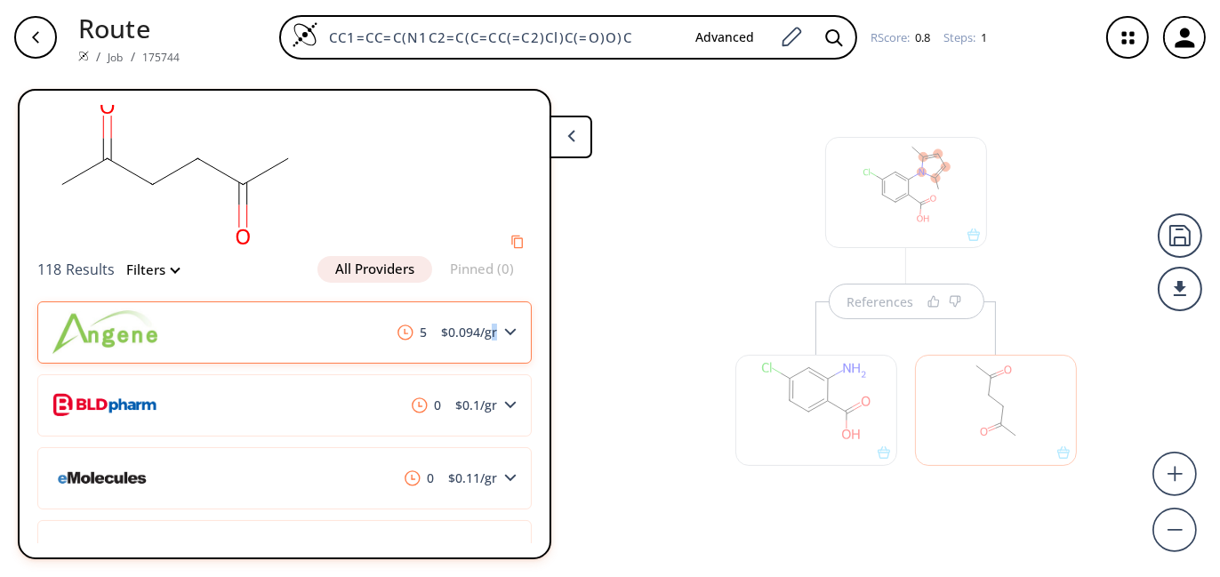
scroll to position [89, 0]
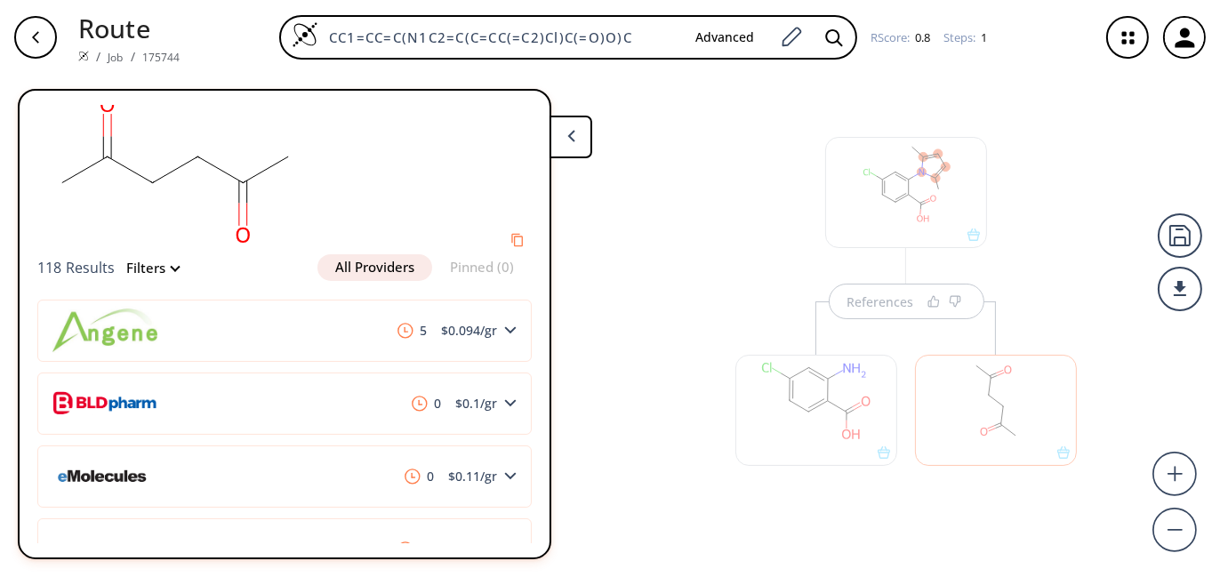
click at [528, 365] on div "CAS: 110-13-4 SMILES: CC(=O)CCC(C)=O 118 Results Filters All Providers Pinned (…" at bounding box center [285, 267] width 530 height 502
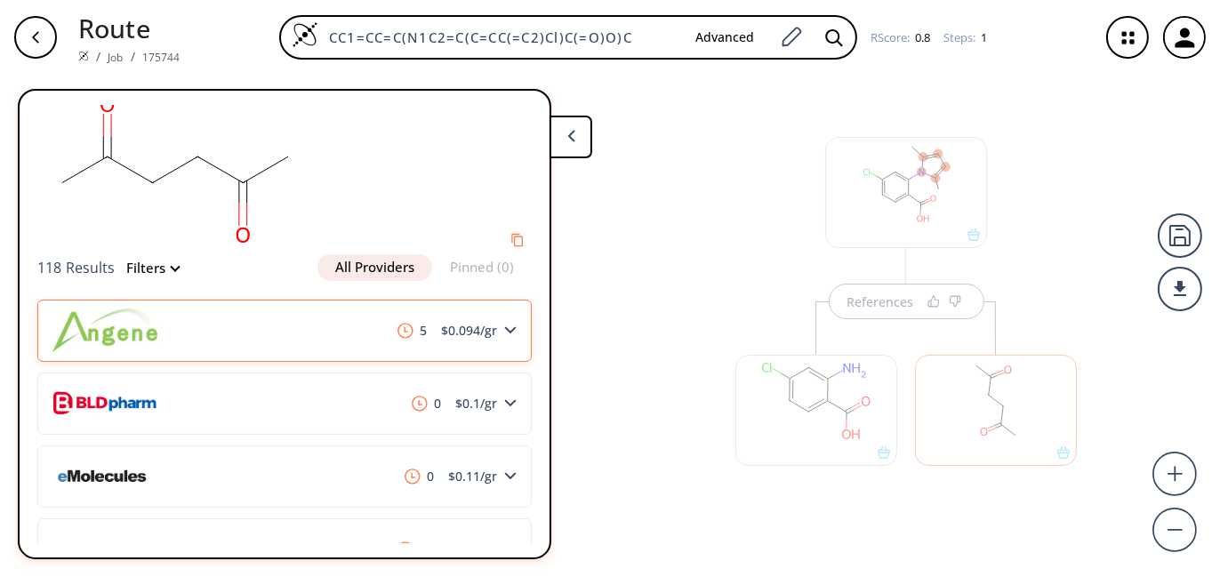
click at [193, 321] on div "5 $ 0.094 /gr" at bounding box center [284, 331] width 494 height 62
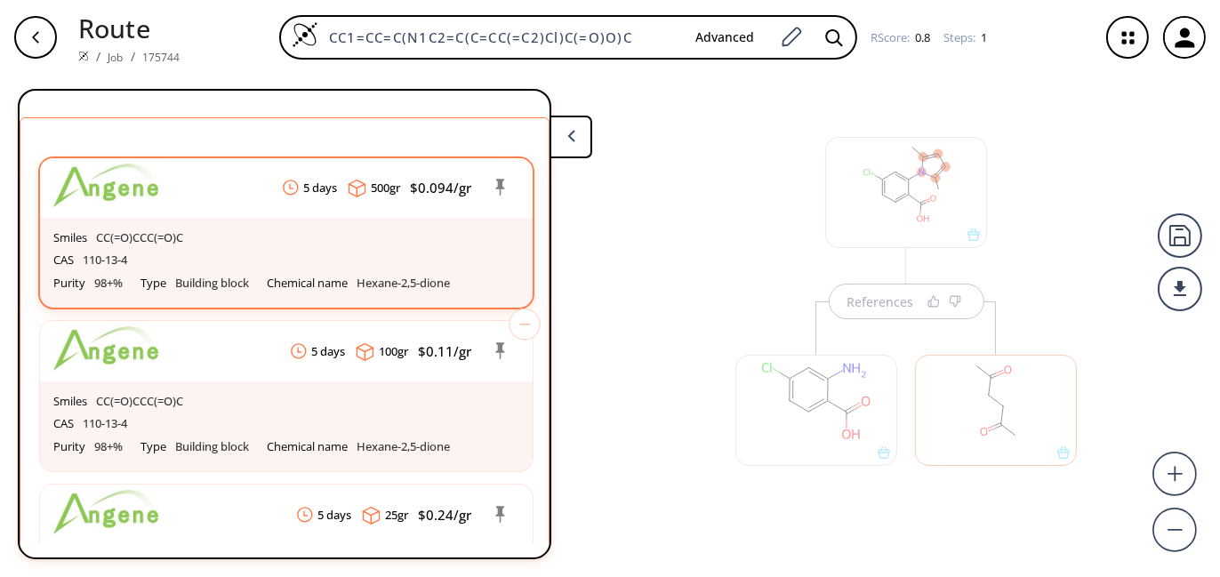
scroll to position [267, 0]
click at [157, 185] on div at bounding box center [123, 187] width 140 height 60
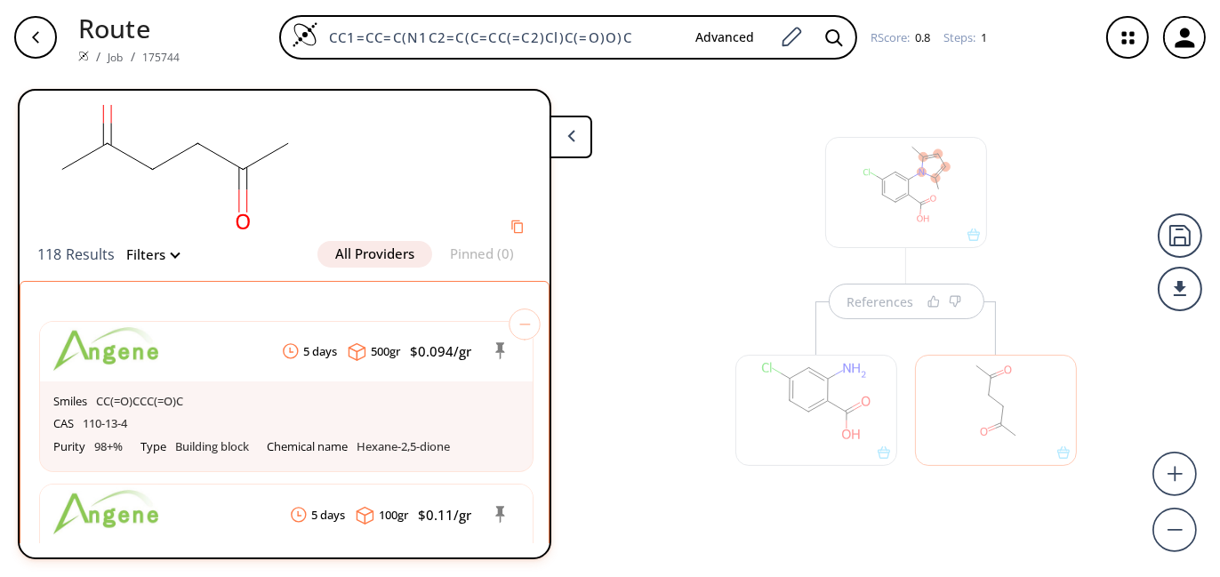
scroll to position [89, 0]
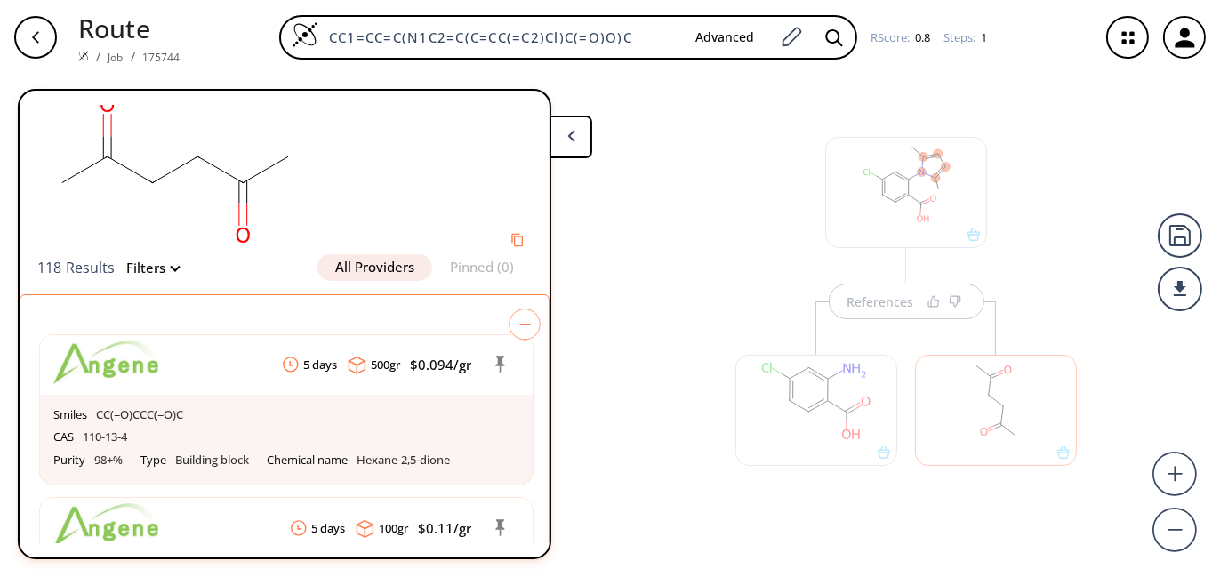
click at [519, 310] on icon at bounding box center [524, 324] width 32 height 32
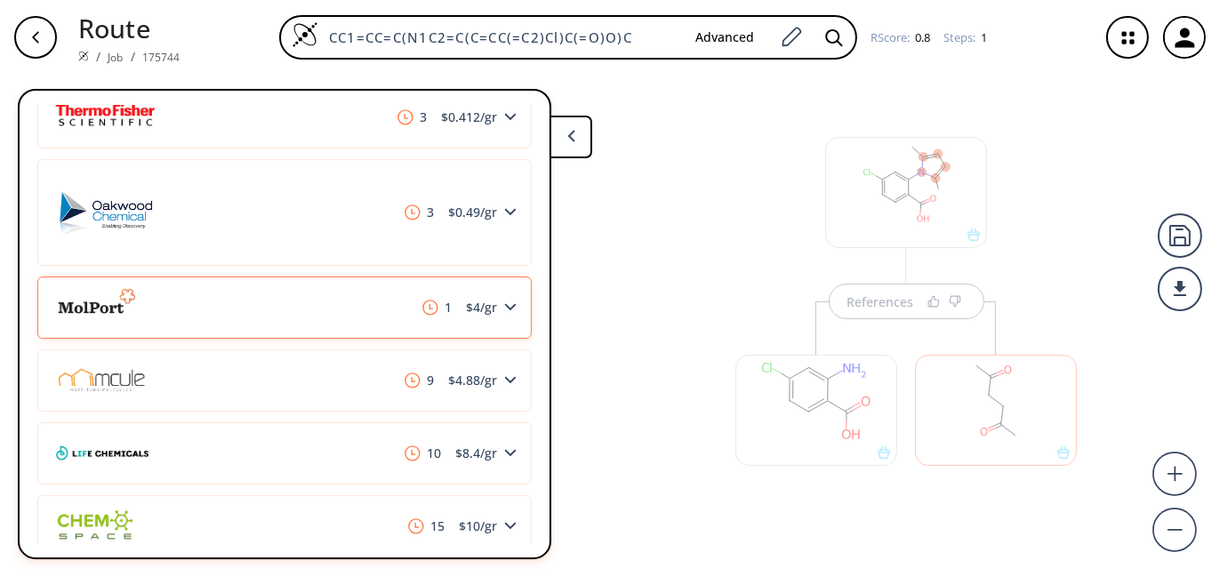
scroll to position [1309, 0]
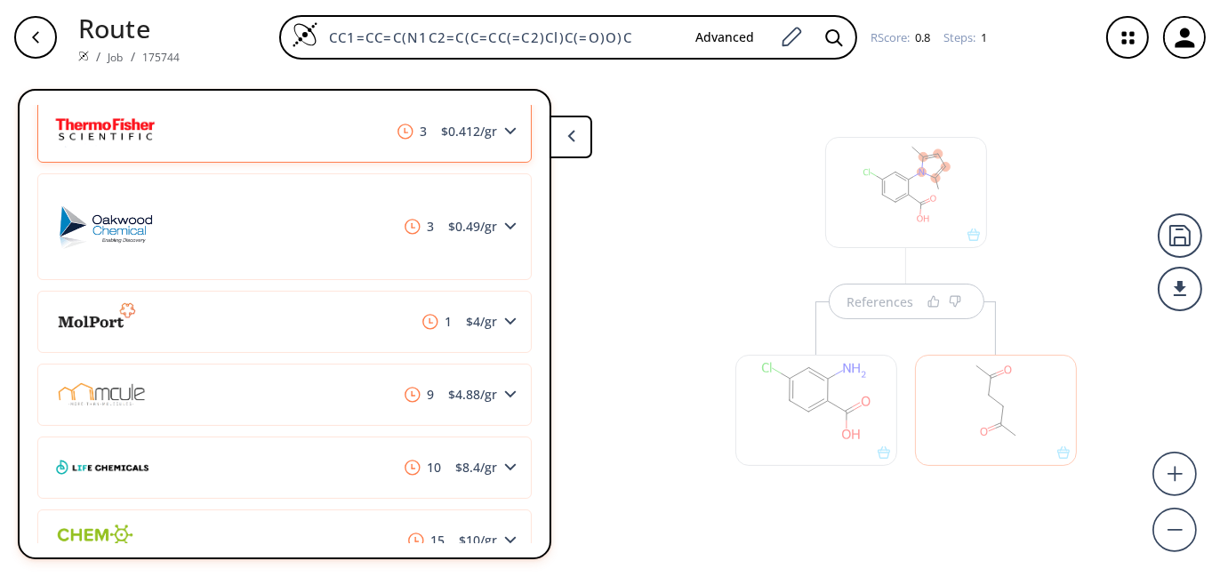
click at [441, 155] on div "3 $ 0.412 /gr" at bounding box center [284, 131] width 494 height 62
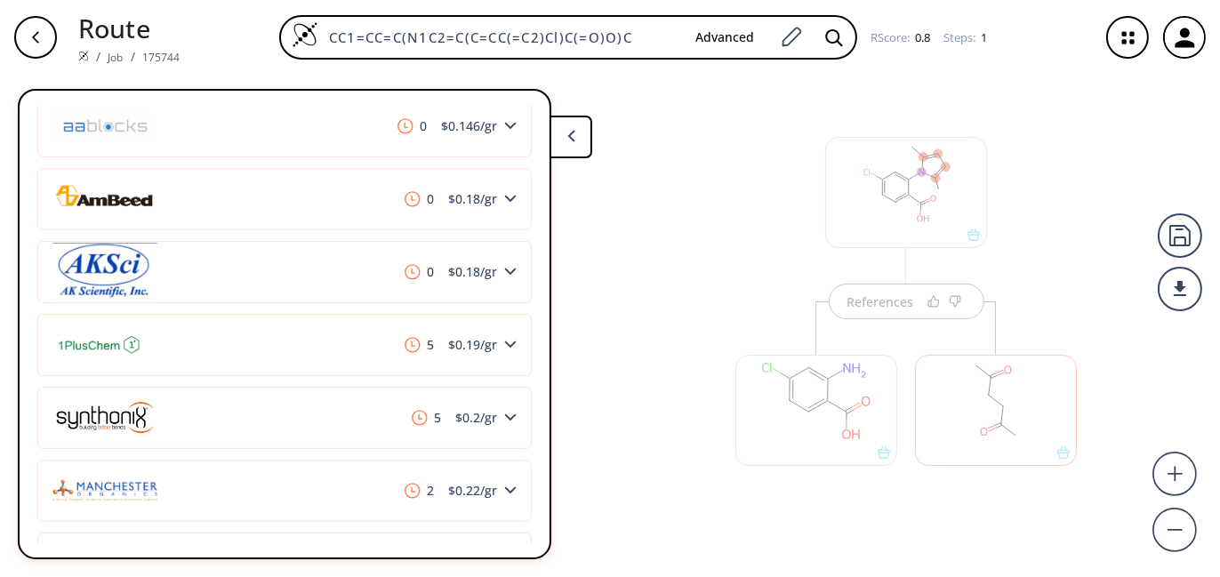
scroll to position [242, 0]
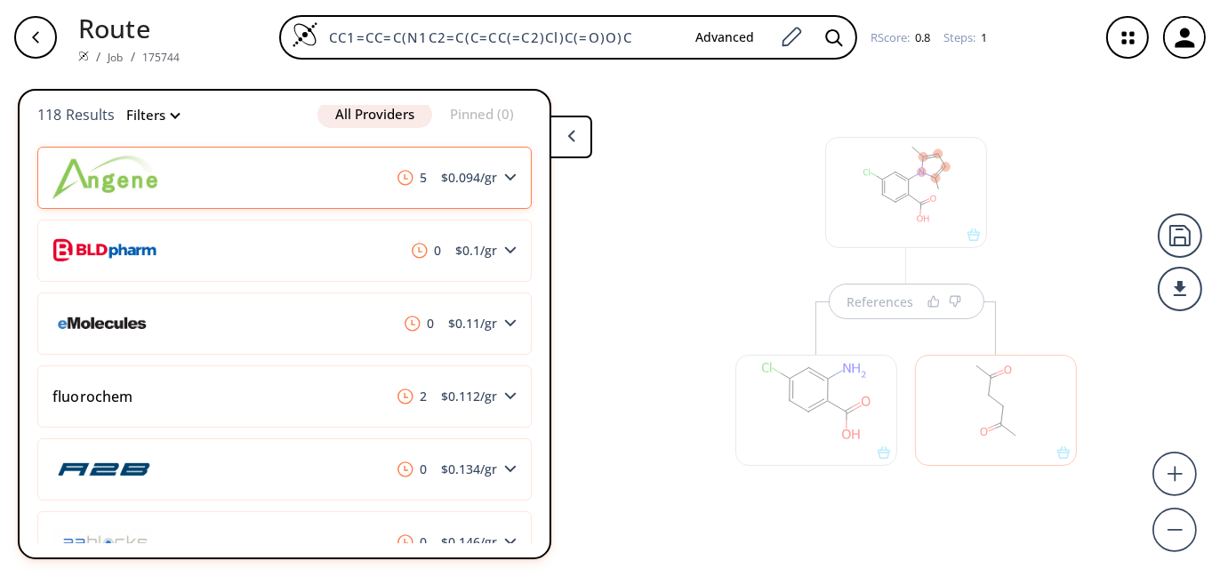
click at [276, 204] on div "5 $ 0.094 /gr" at bounding box center [284, 178] width 494 height 62
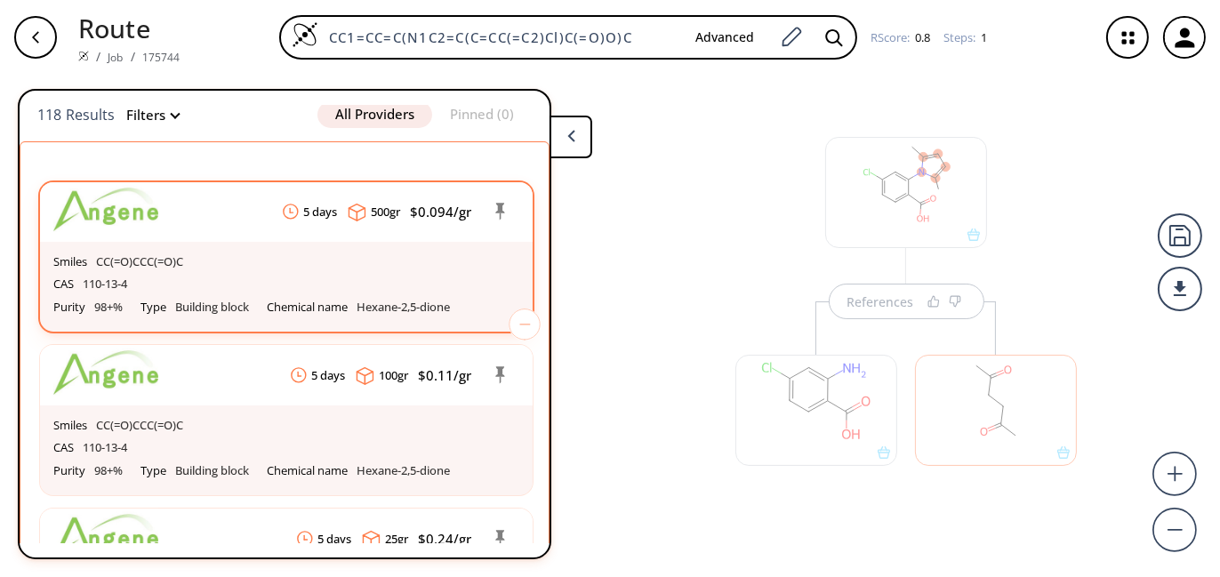
click at [291, 221] on header "5 days 500 gr $ 0.094 /gr" at bounding box center [286, 212] width 492 height 60
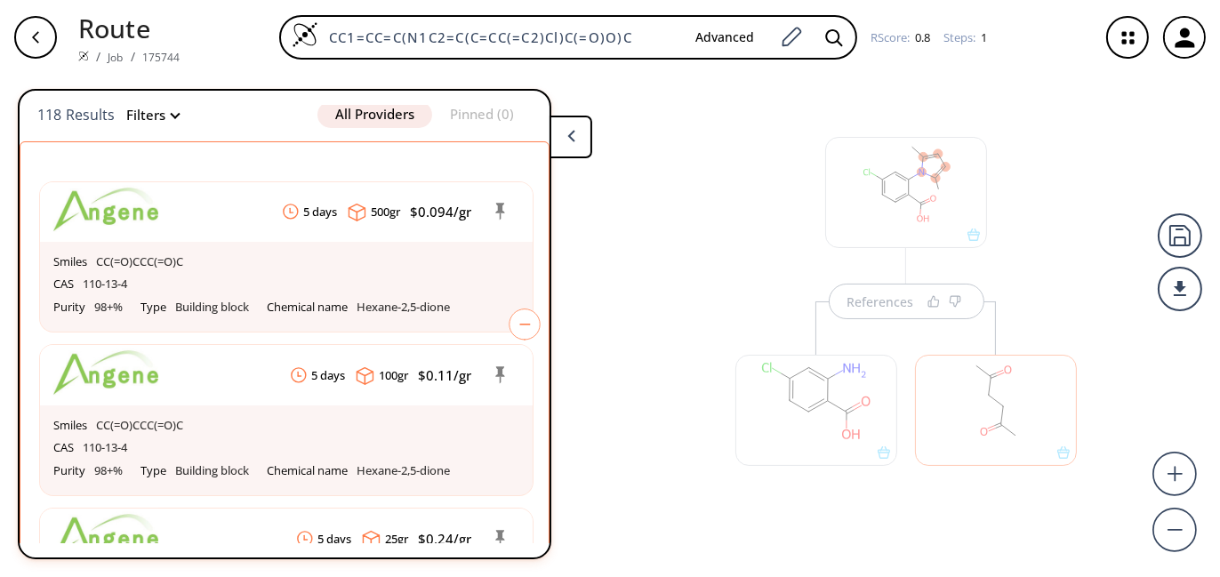
click at [513, 312] on icon at bounding box center [524, 324] width 32 height 32
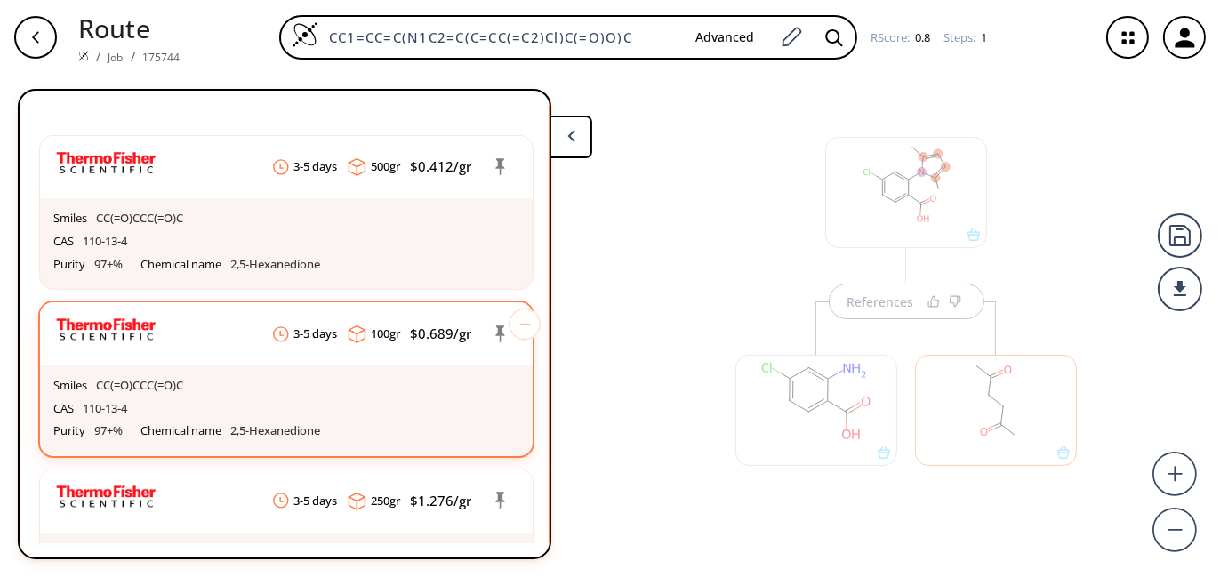
scroll to position [1309, 0]
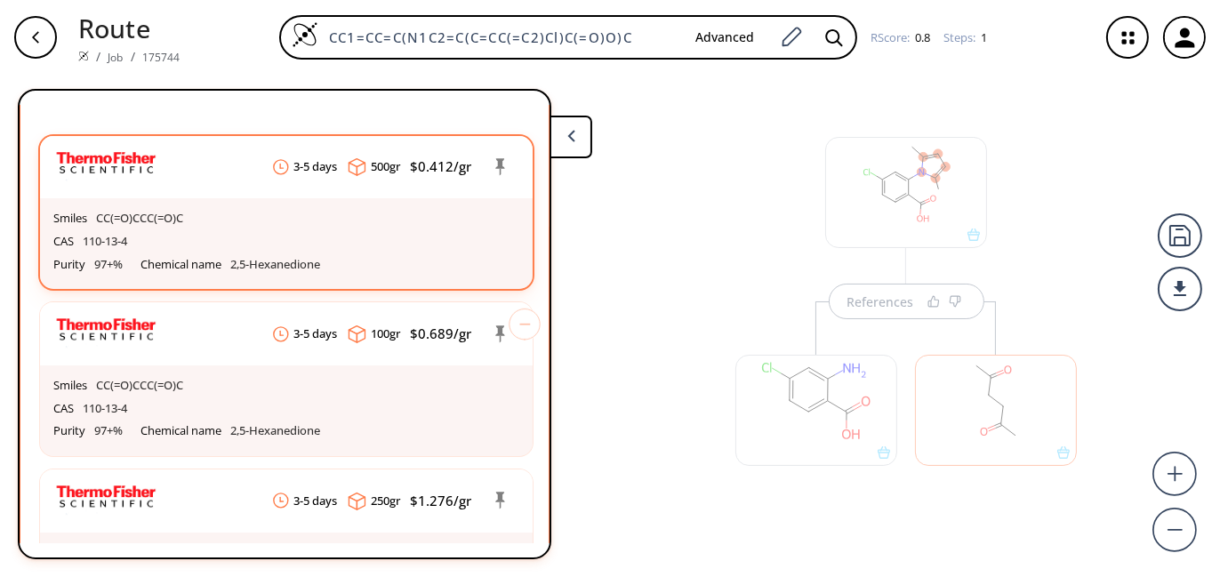
click at [407, 267] on div "Purity 97+% Chemical name 2,5-Hexanedione" at bounding box center [286, 264] width 466 height 23
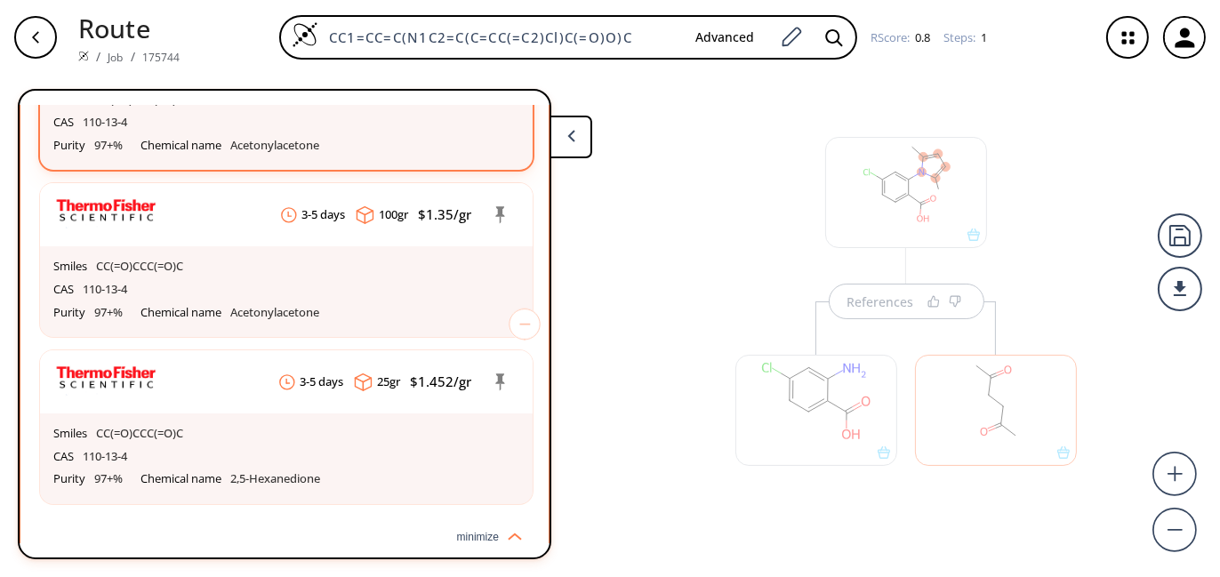
scroll to position [1842, 0]
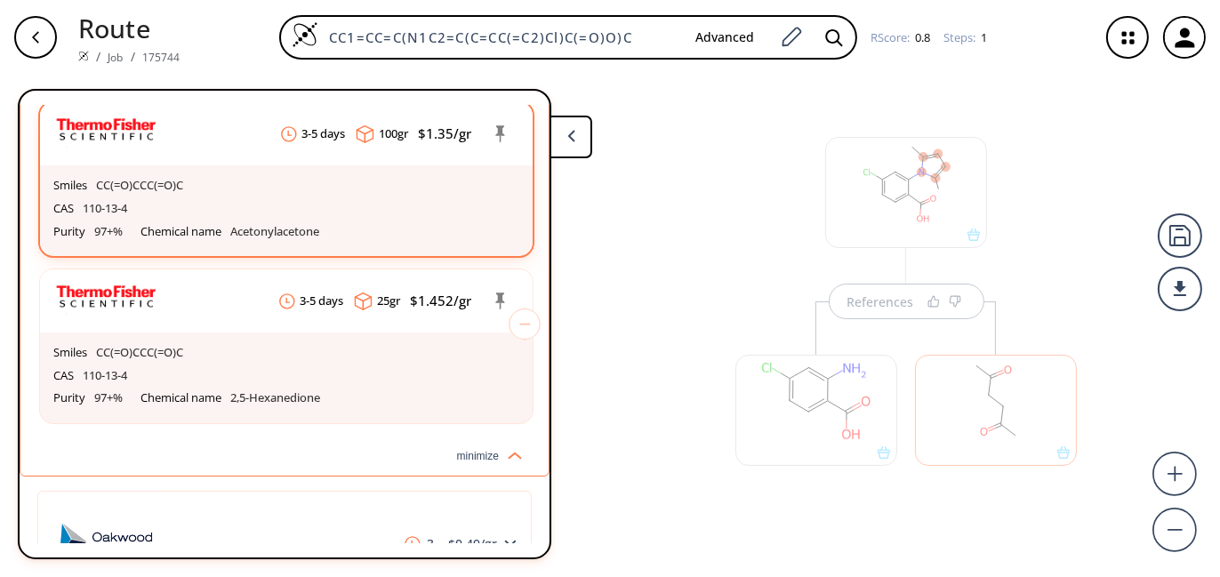
click at [364, 223] on div "Purity 97+% Chemical name Acetonylacetone" at bounding box center [286, 231] width 466 height 23
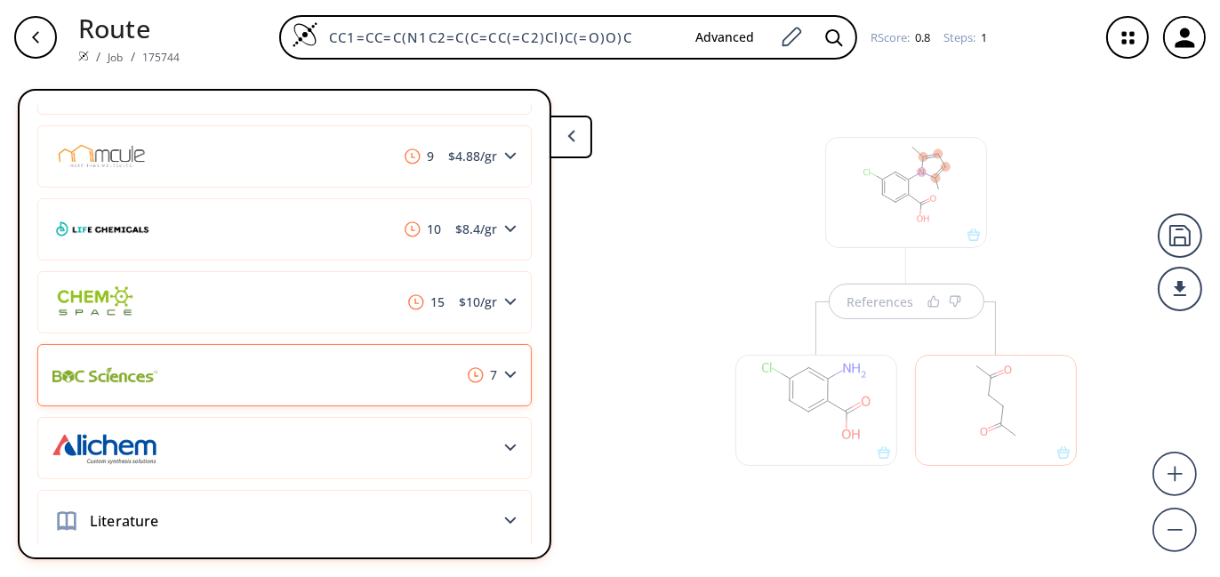
scroll to position [2427, 0]
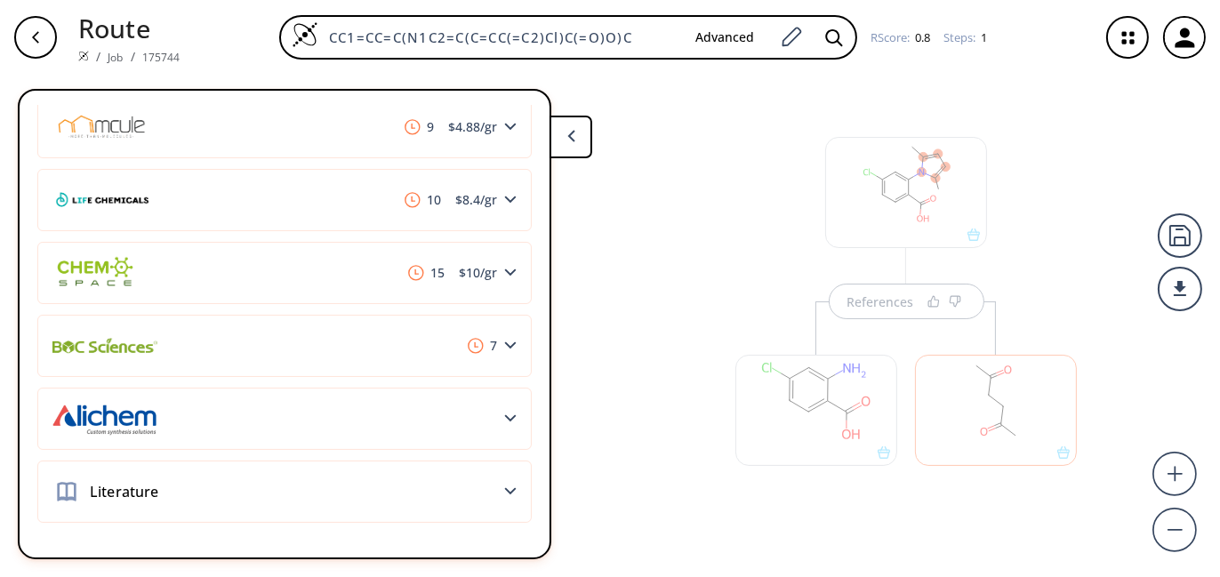
click at [575, 145] on button at bounding box center [570, 137] width 43 height 43
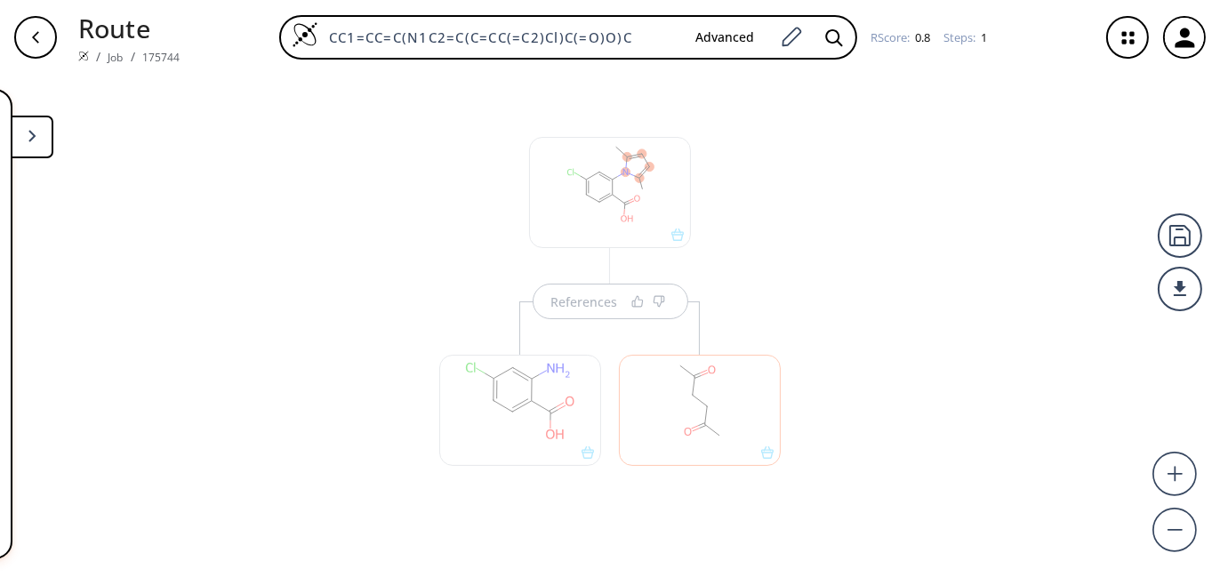
click at [811, 277] on div "References" at bounding box center [610, 319] width 1220 height 488
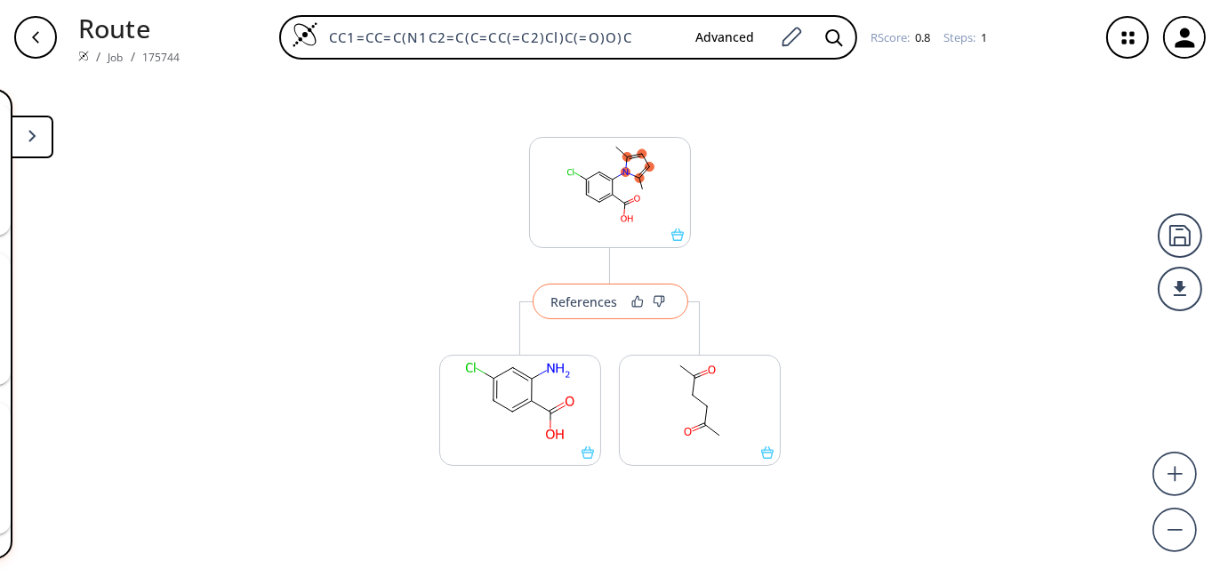
scroll to position [39, 0]
click at [504, 386] on rect at bounding box center [520, 401] width 160 height 91
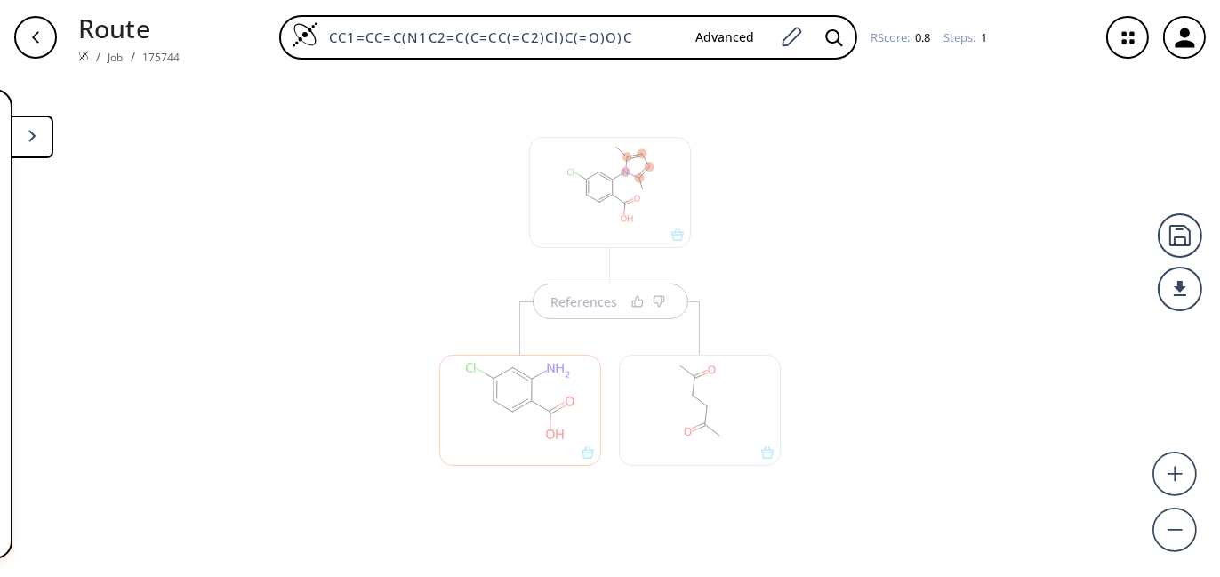
click at [42, 148] on button at bounding box center [32, 137] width 43 height 43
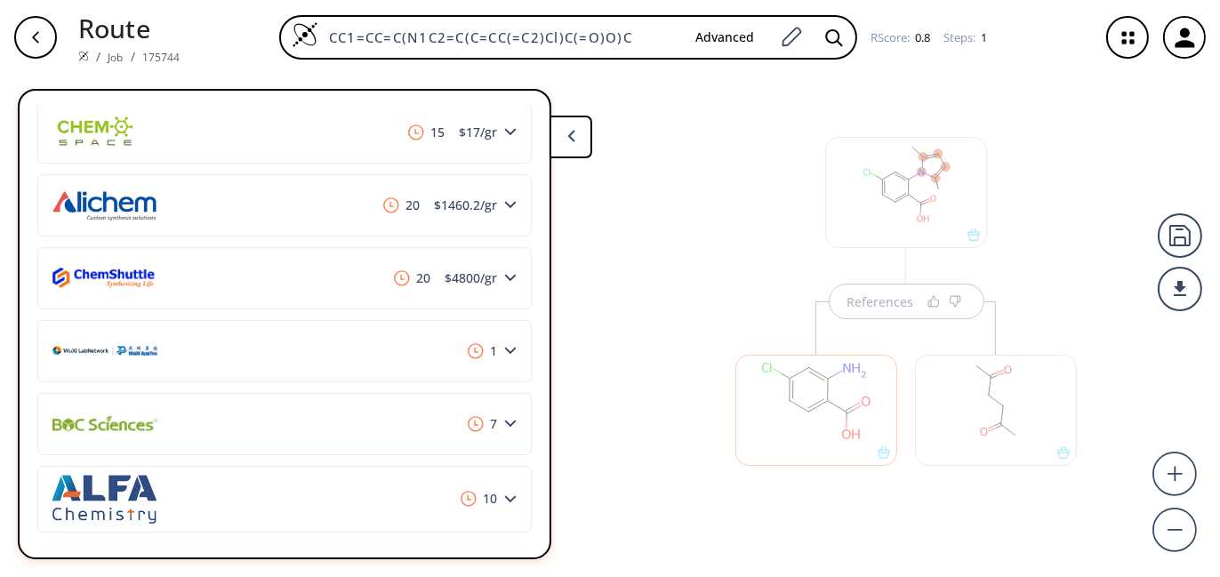
scroll to position [1867, 0]
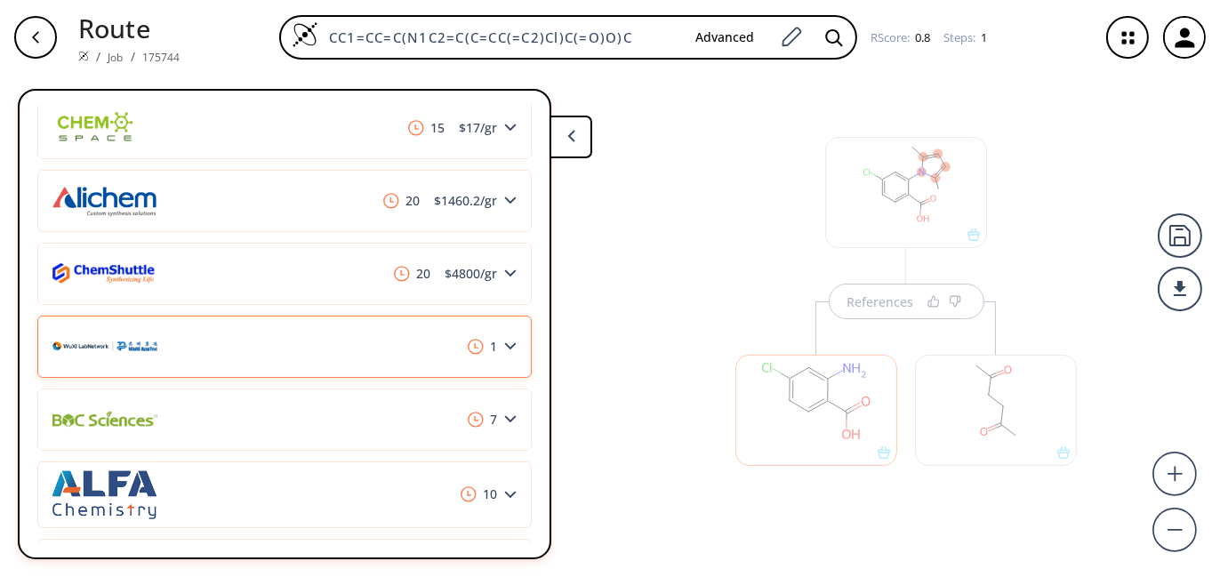
click at [413, 342] on div "1" at bounding box center [284, 347] width 494 height 62
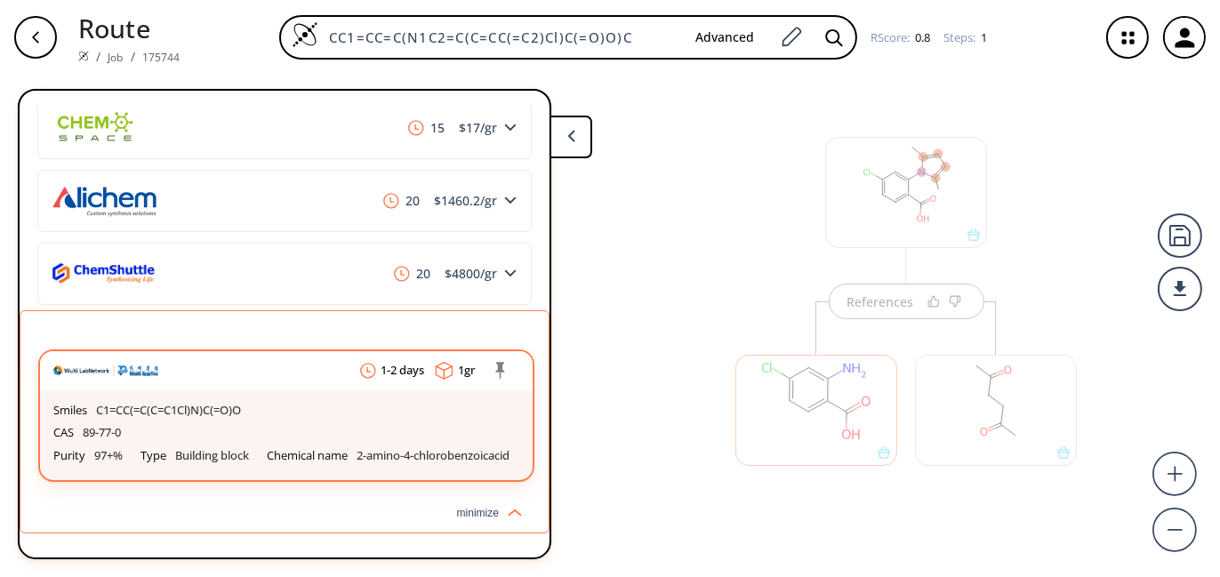
click at [370, 417] on div "Smiles C1=CC(=C(C=C1Cl)N)C(=O)O" at bounding box center [286, 410] width 466 height 23
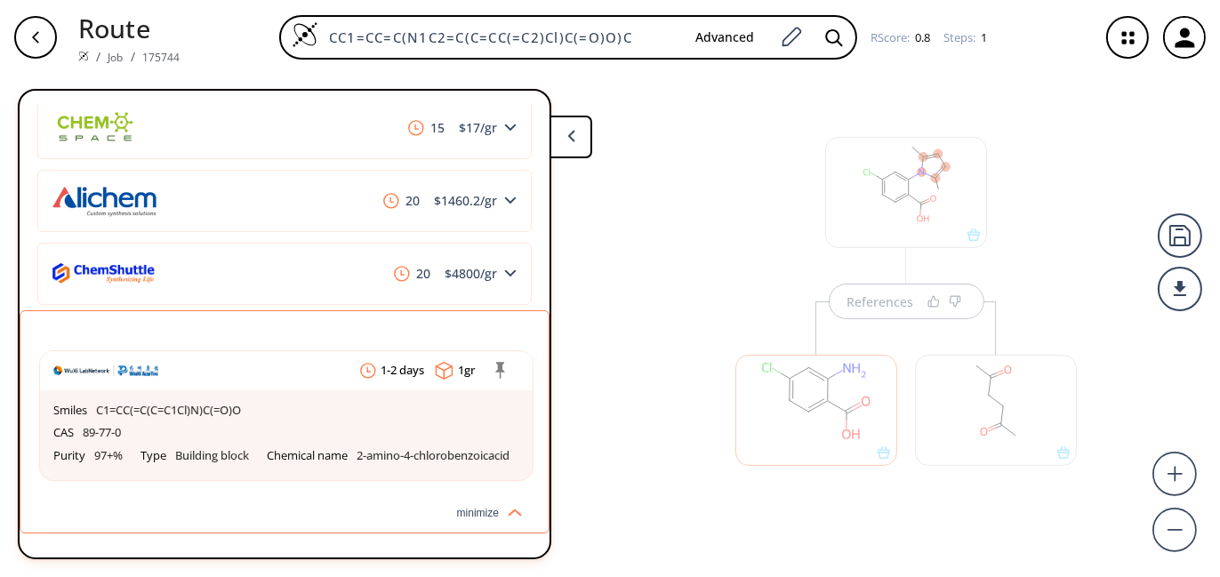
click at [529, 288] on div "CAS: 89-77-0 SMILES: Nc1cc(Cl)ccc1C(=O)O 121 Results Filters All Providers Pinn…" at bounding box center [285, 324] width 530 height 438
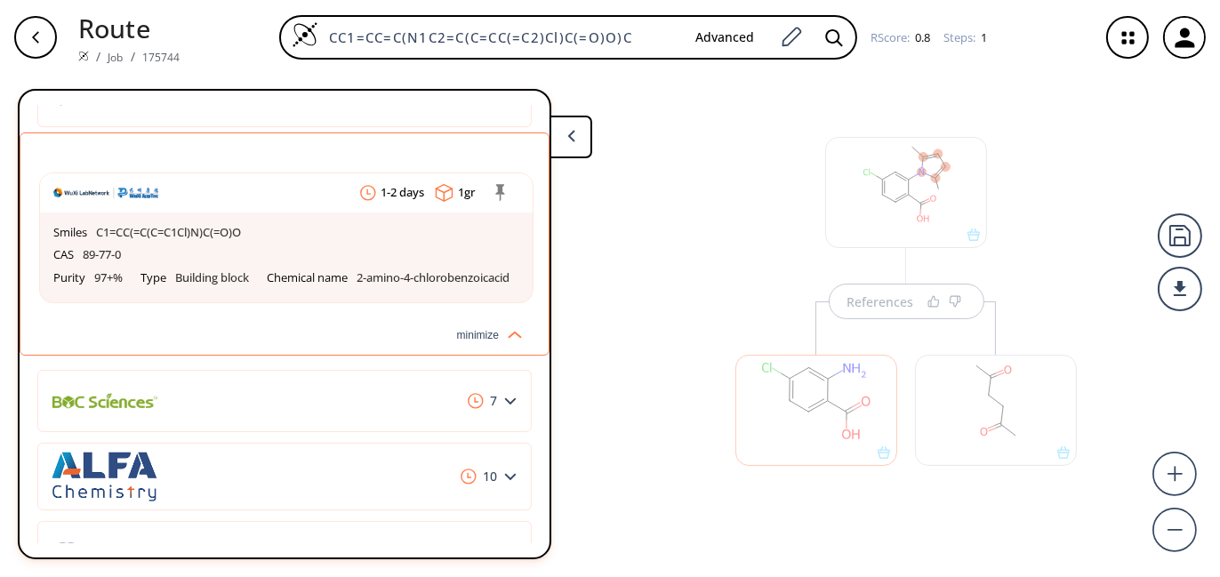
click at [507, 339] on img at bounding box center [510, 331] width 23 height 14
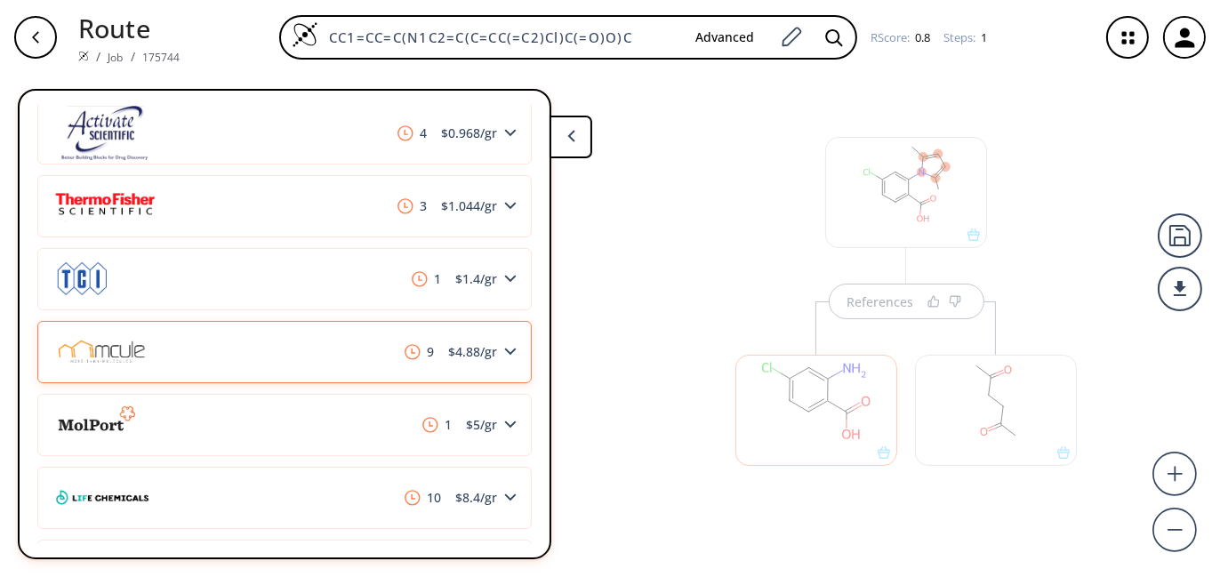
scroll to position [1411, 0]
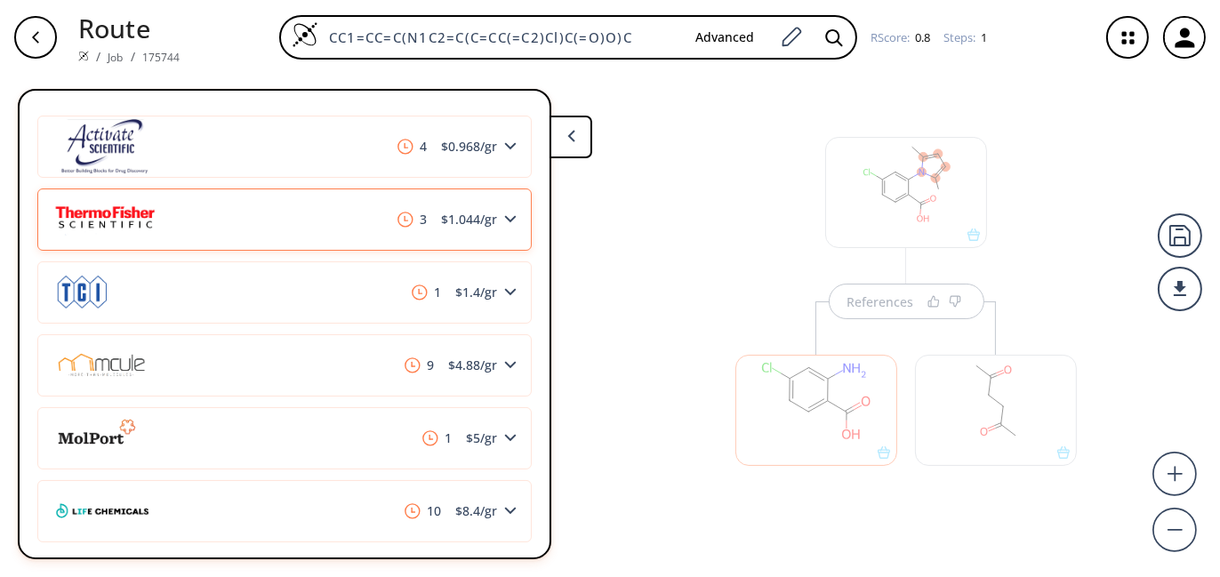
click at [504, 223] on div "3 $ 1.044 /gr" at bounding box center [284, 219] width 494 height 62
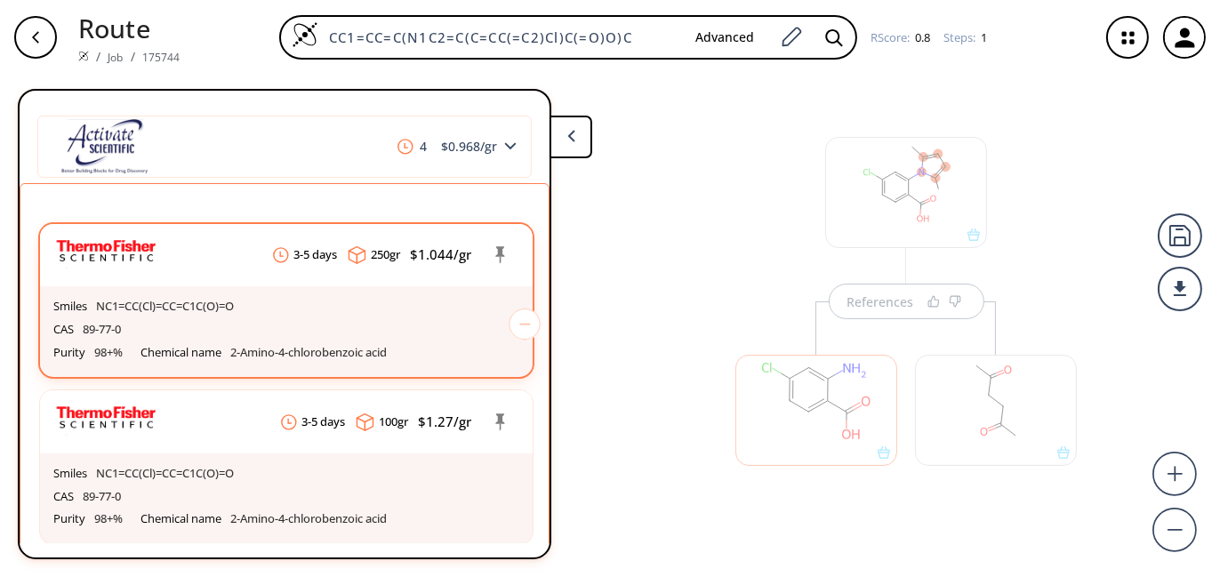
click at [427, 314] on div "Smiles NC1=CC(Cl)=CC=C1C(O)=O" at bounding box center [286, 306] width 466 height 23
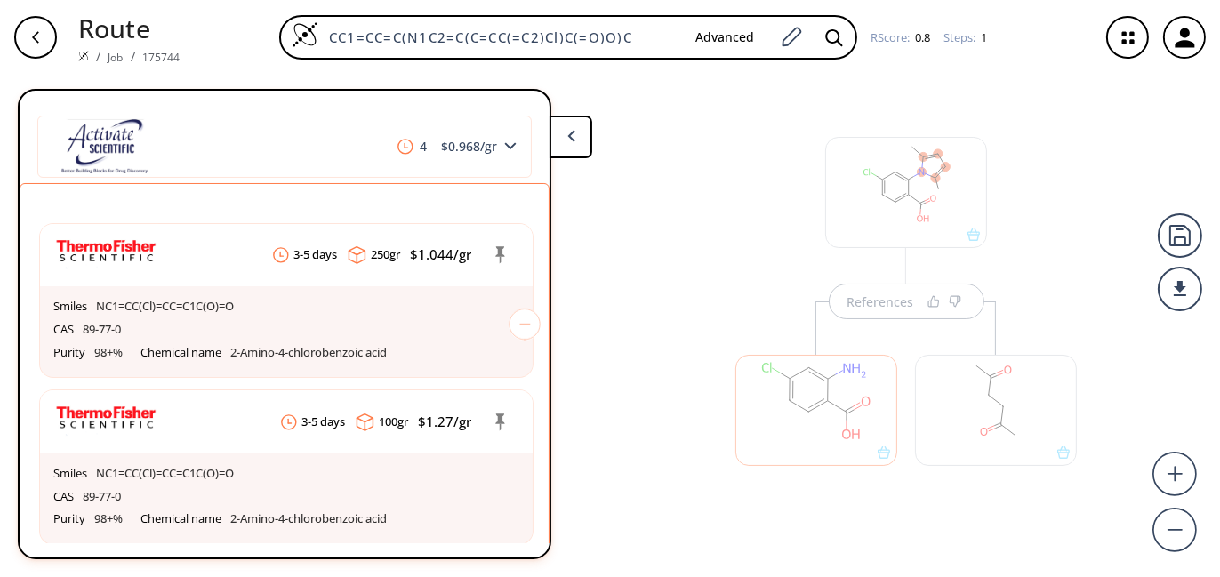
click at [582, 141] on button at bounding box center [570, 137] width 43 height 43
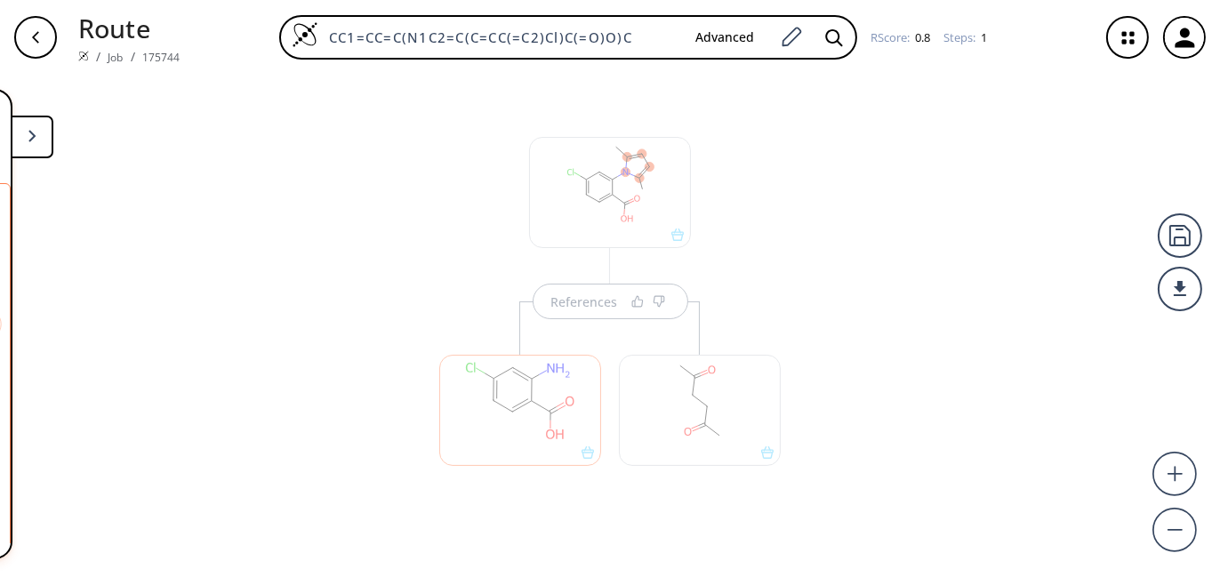
click at [787, 177] on div "References" at bounding box center [609, 310] width 377 height 453
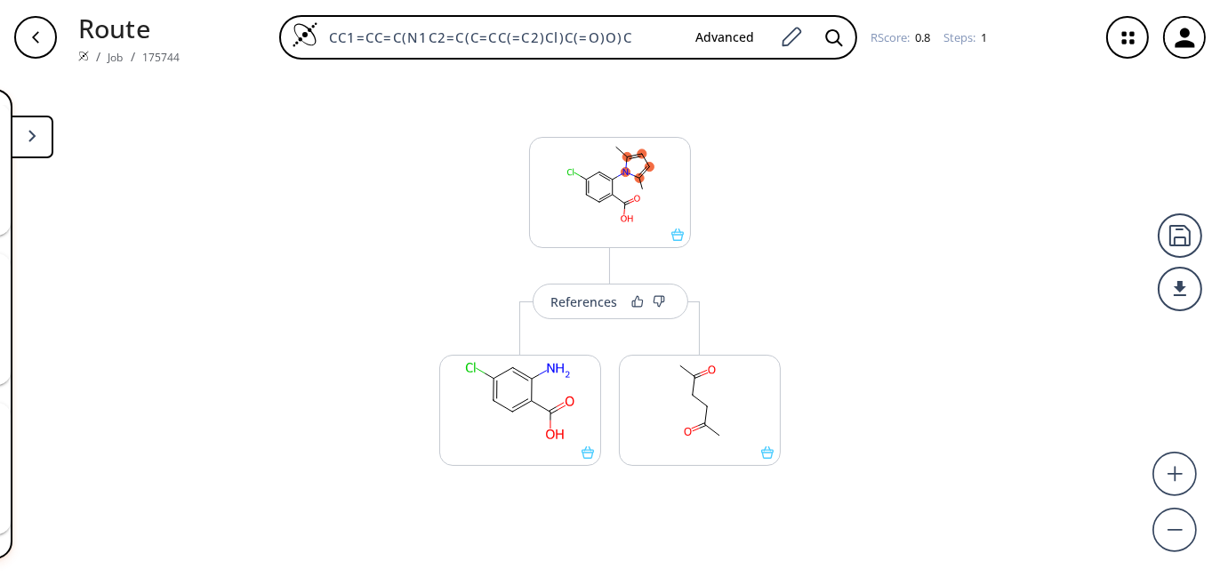
scroll to position [39, 0]
click at [665, 186] on rect at bounding box center [610, 183] width 160 height 91
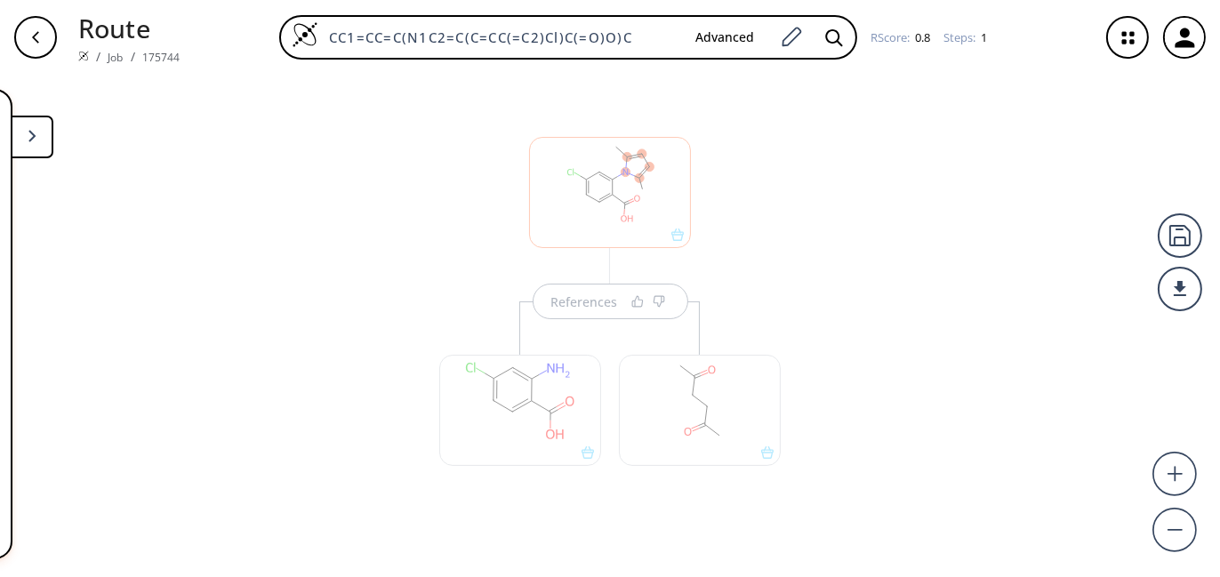
scroll to position [0, 0]
click at [49, 133] on button at bounding box center [32, 137] width 43 height 43
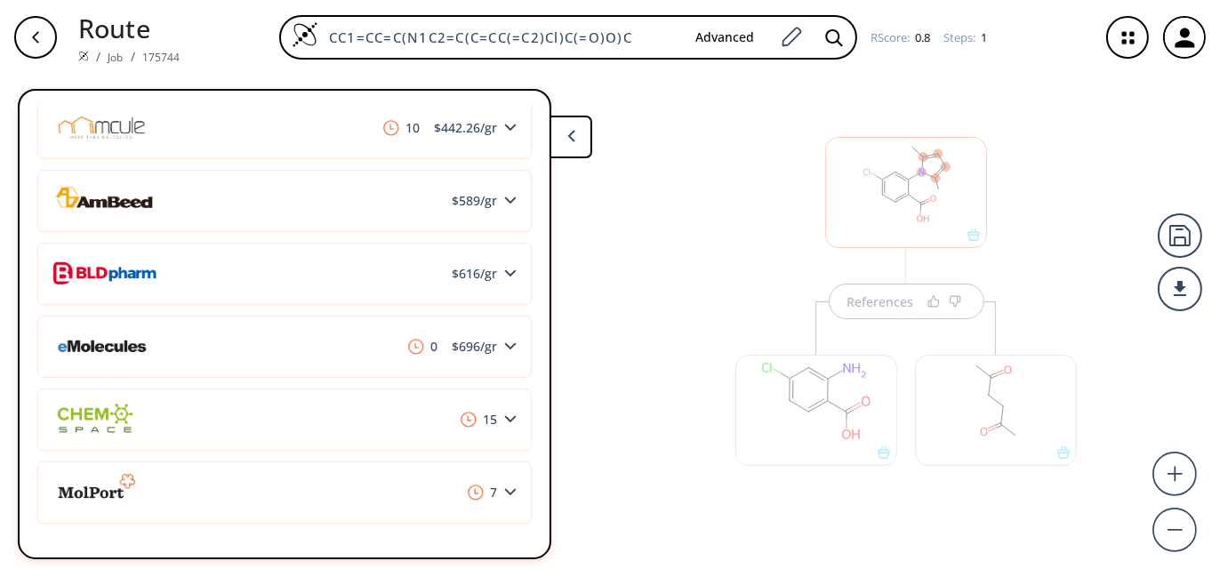
scroll to position [293, 0]
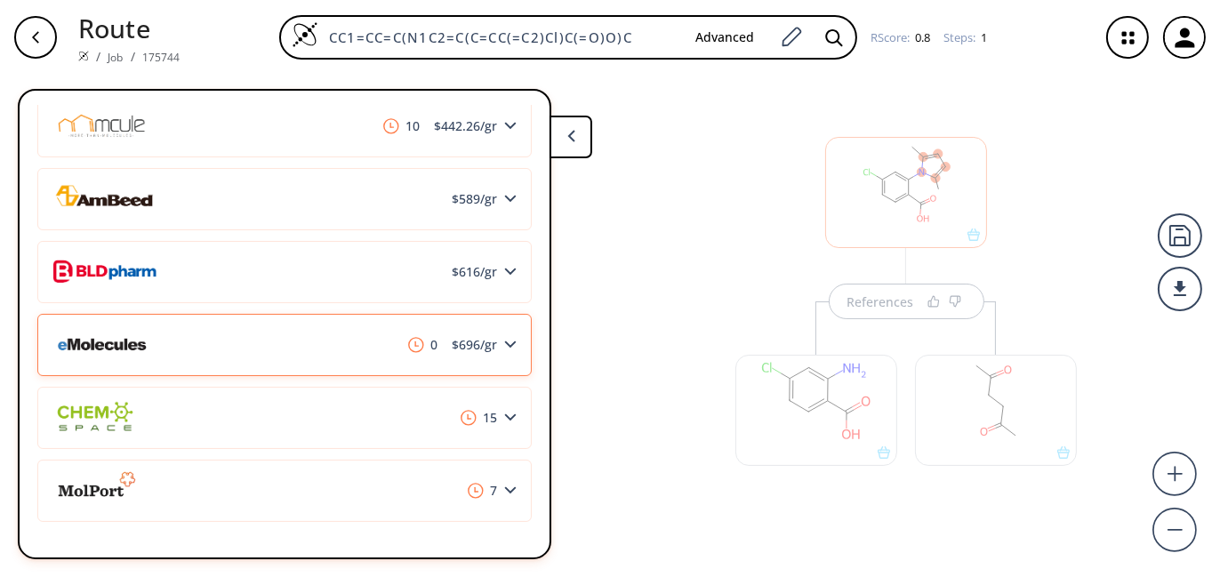
click at [504, 341] on icon at bounding box center [510, 344] width 12 height 8
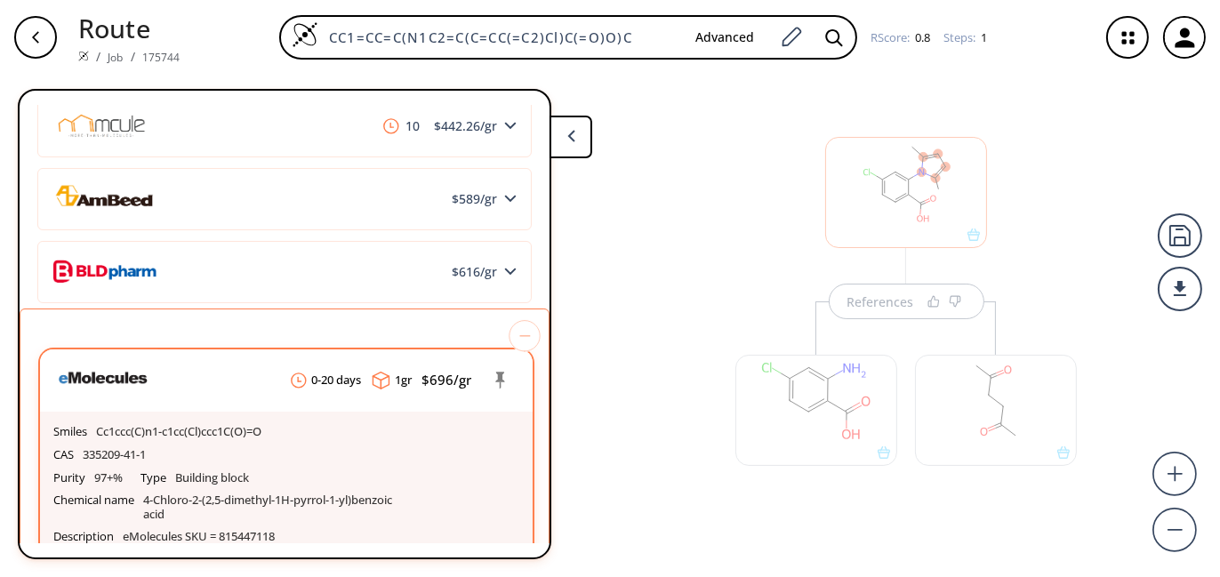
click at [432, 413] on div "Smiles Cc1ccc(C)n1-c1cc(Cl)ccc1C(O)=O CAS 335209-41-1 Purity 97+% Type Building…" at bounding box center [286, 487] width 492 height 150
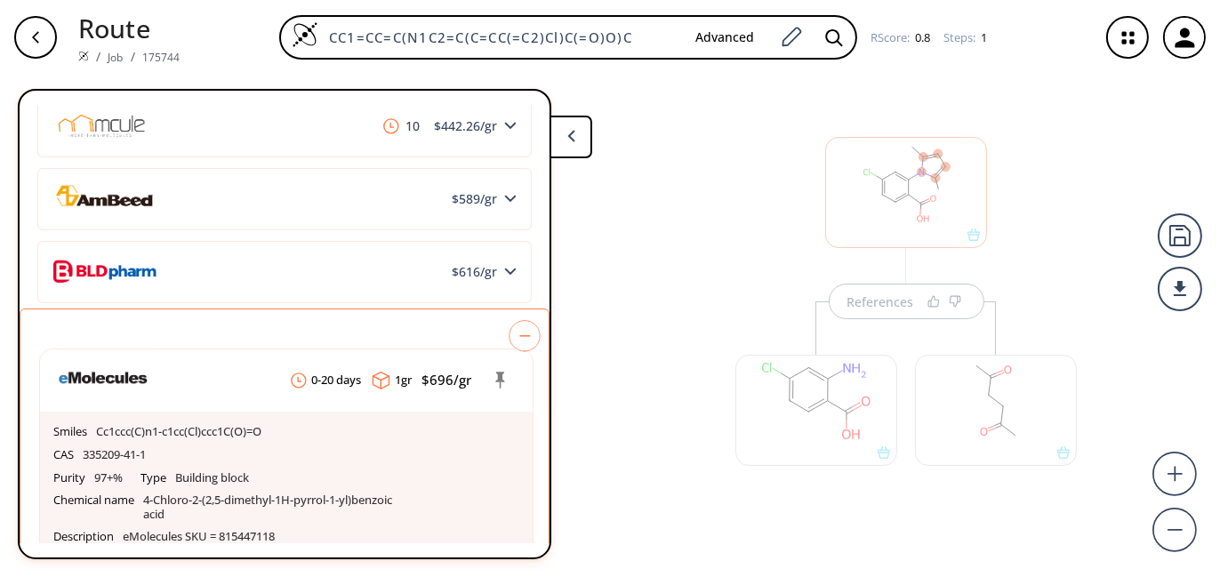
click at [520, 337] on icon at bounding box center [524, 336] width 32 height 32
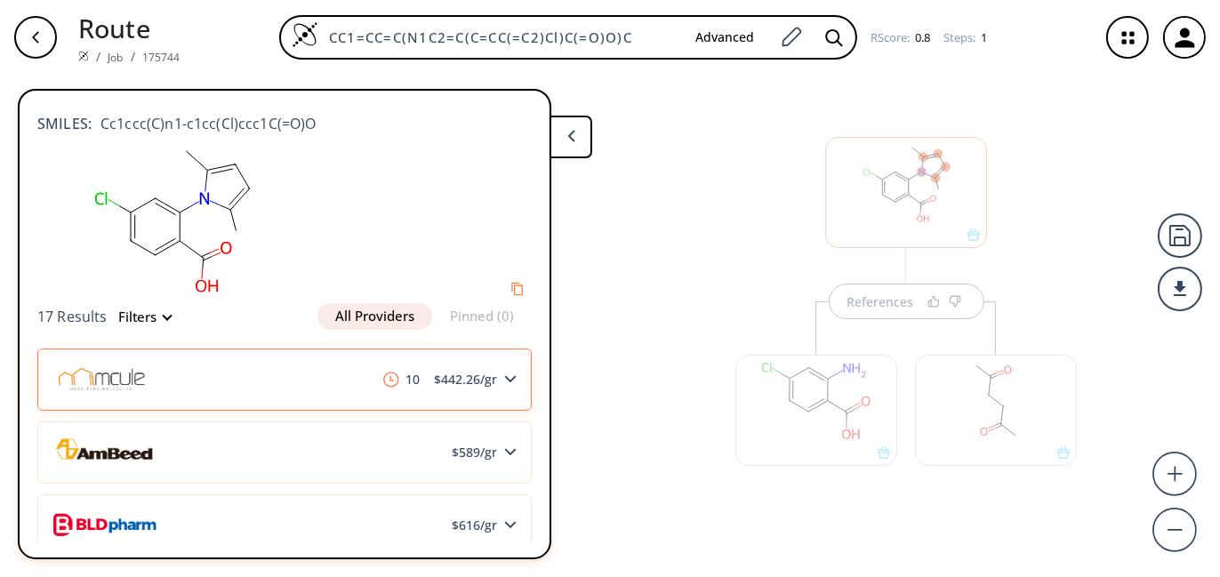
scroll to position [27, 0]
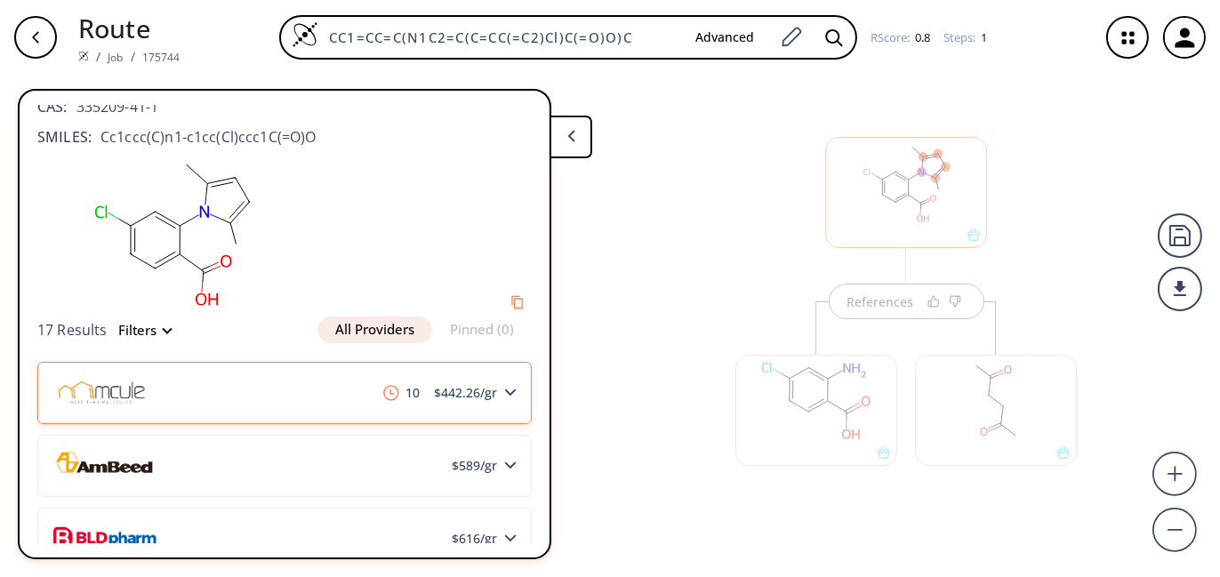
click at [451, 387] on span "$ 442.26 /gr" at bounding box center [465, 393] width 77 height 12
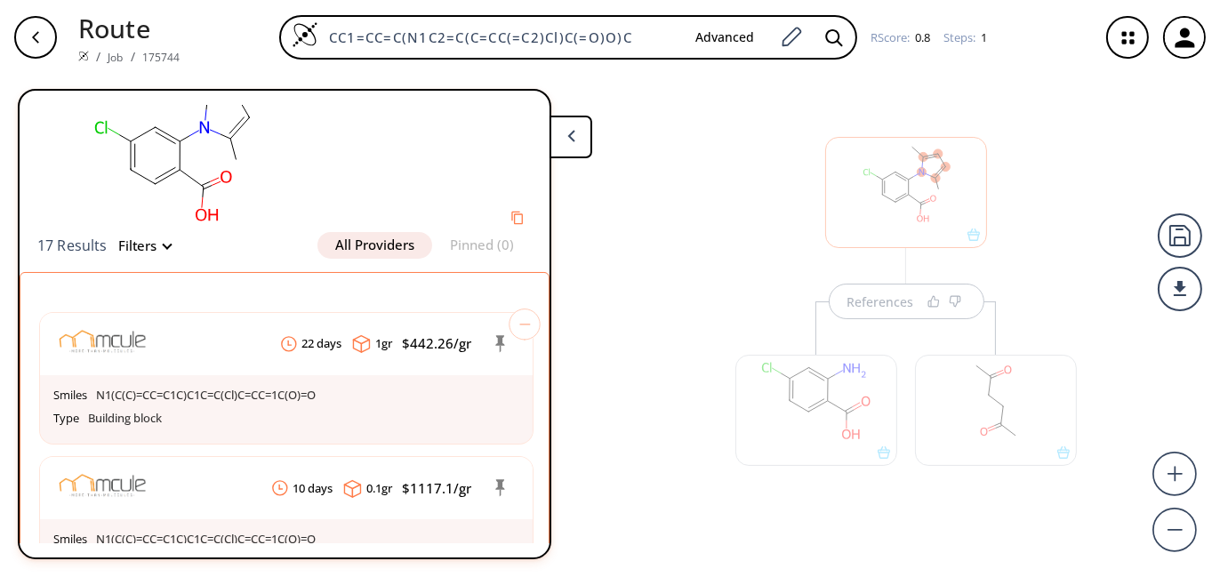
scroll to position [116, 0]
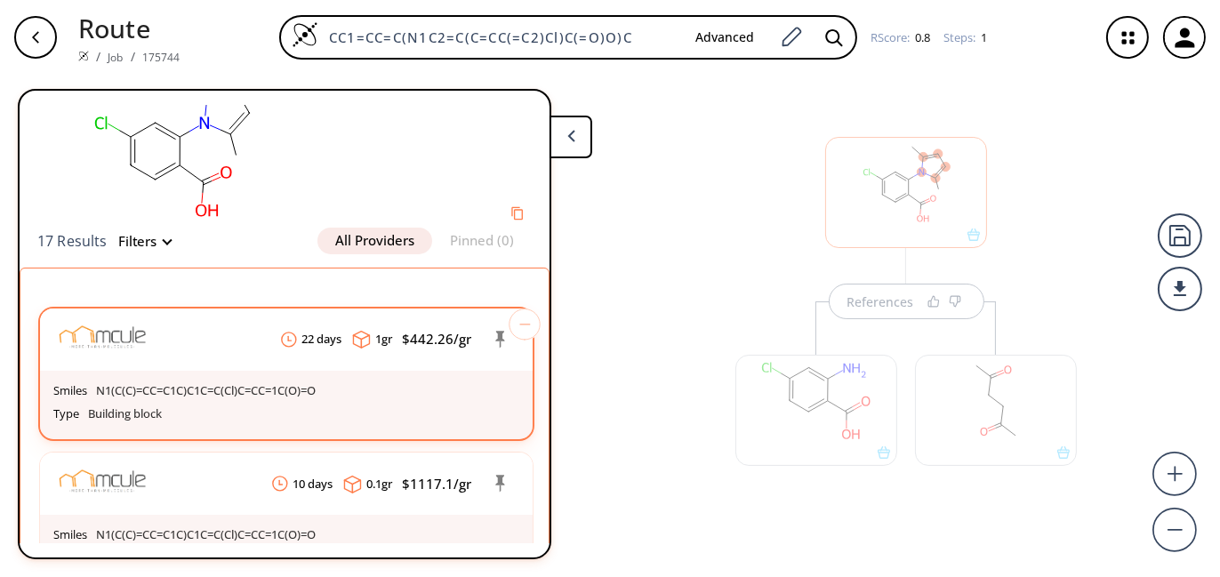
click at [452, 391] on div "Smiles N1(C(C)=CC=C1C)C1C=C(Cl)C=CC=1C(O)=O" at bounding box center [286, 391] width 466 height 23
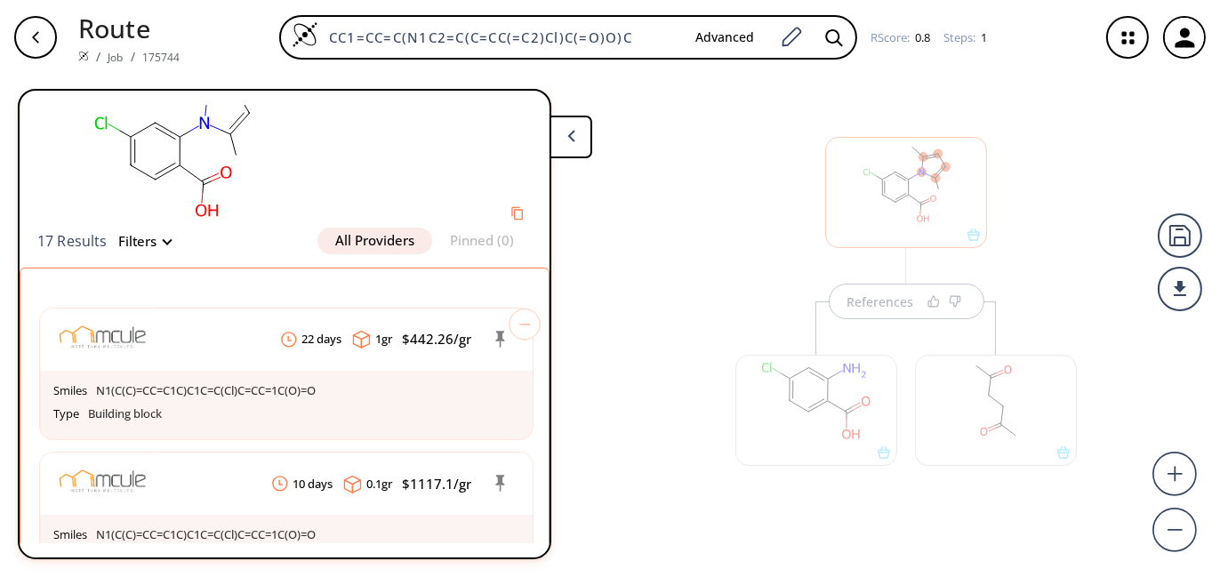
click at [549, 158] on div "CAS: 335209-41-1 SMILES: Cc1ccc(C)n1-c1cc(Cl)ccc1C(=O)O 17 Results Filters All …" at bounding box center [284, 324] width 533 height 470
click at [564, 138] on button at bounding box center [570, 137] width 43 height 43
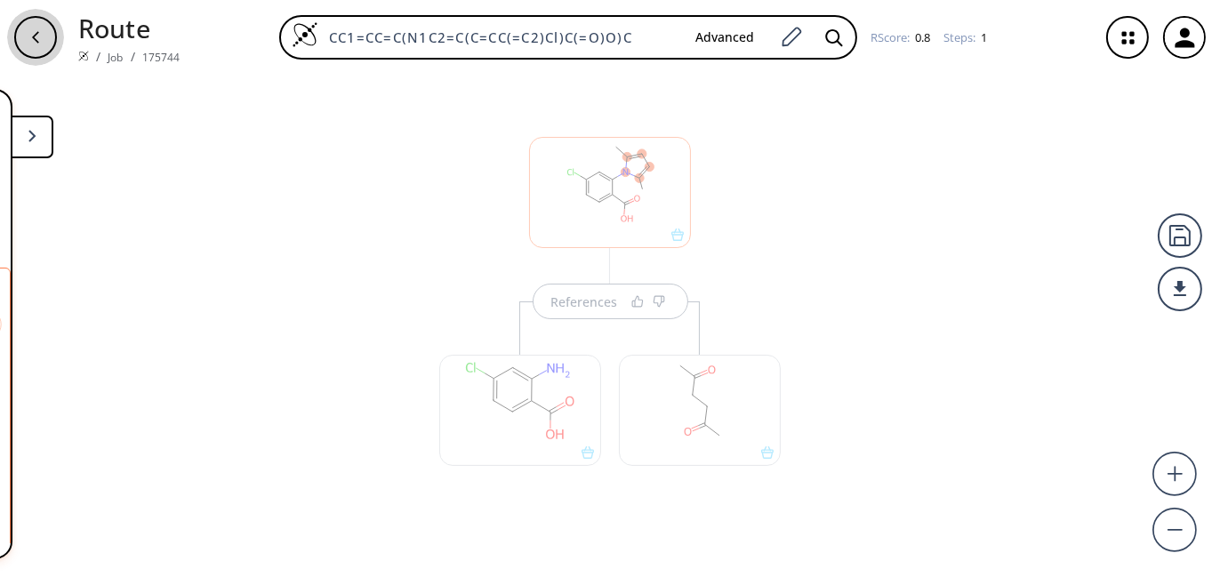
click at [32, 54] on div "button" at bounding box center [35, 37] width 43 height 43
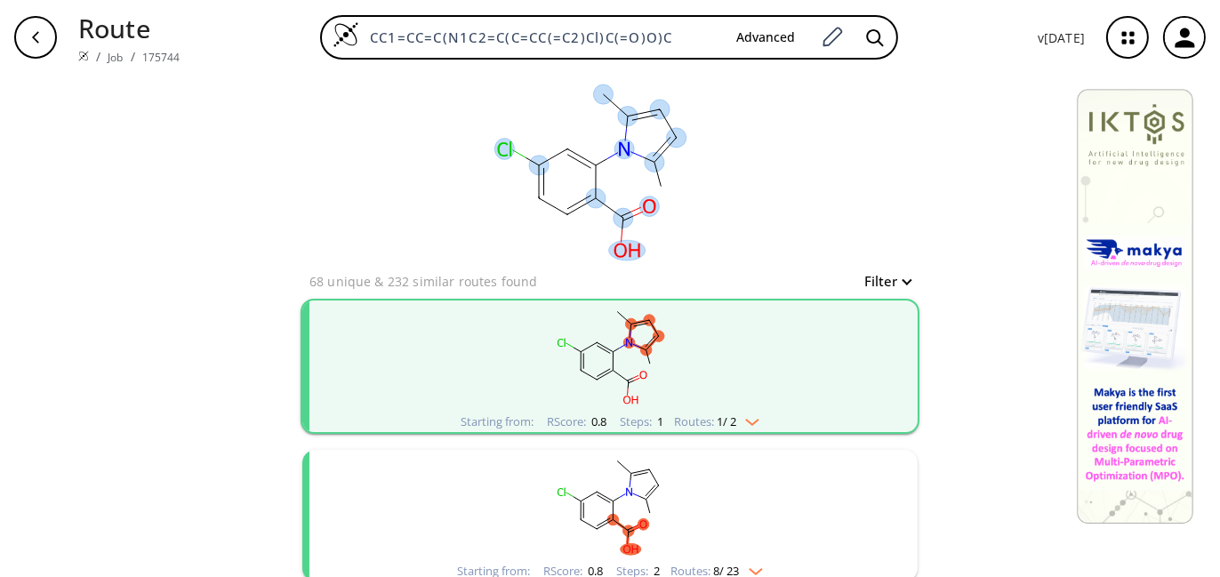
click at [668, 141] on ellipse at bounding box center [676, 138] width 20 height 20
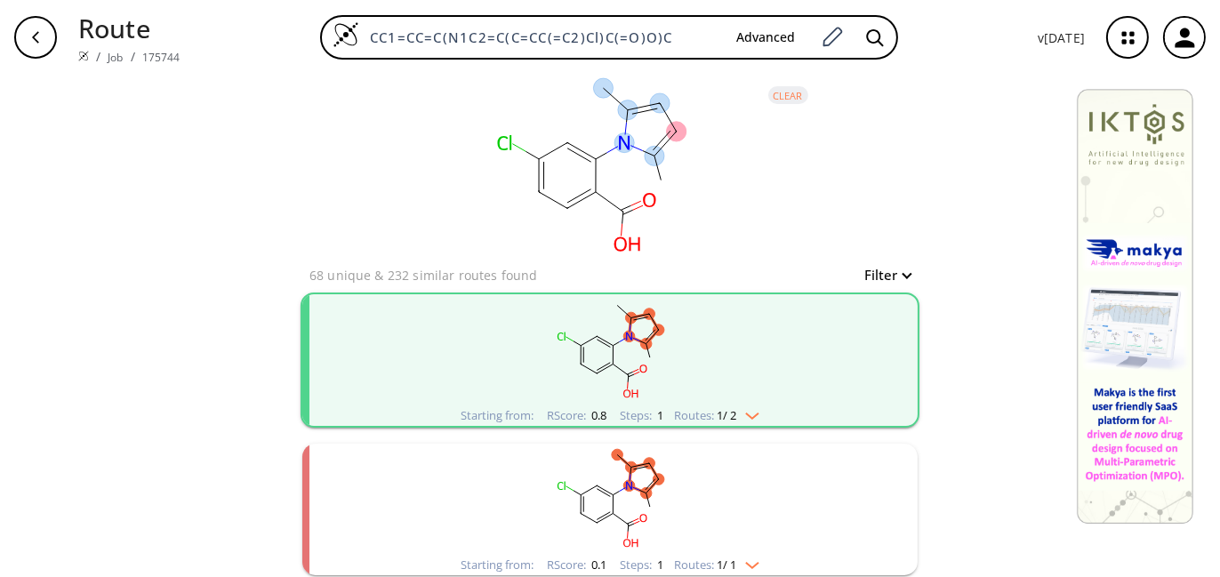
scroll to position [12, 0]
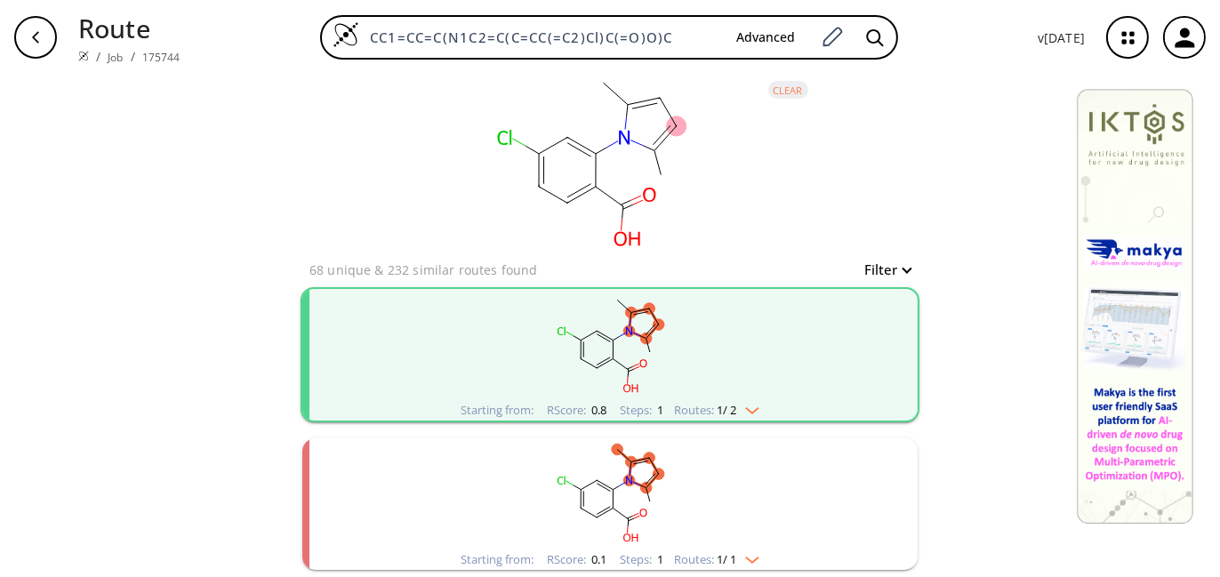
click at [955, 326] on div "clear 68 unique & 232 similar routes found Filter Starting from: RScore : 0.8 S…" at bounding box center [610, 321] width 1220 height 516
click at [780, 364] on rect "clusters" at bounding box center [610, 344] width 462 height 111
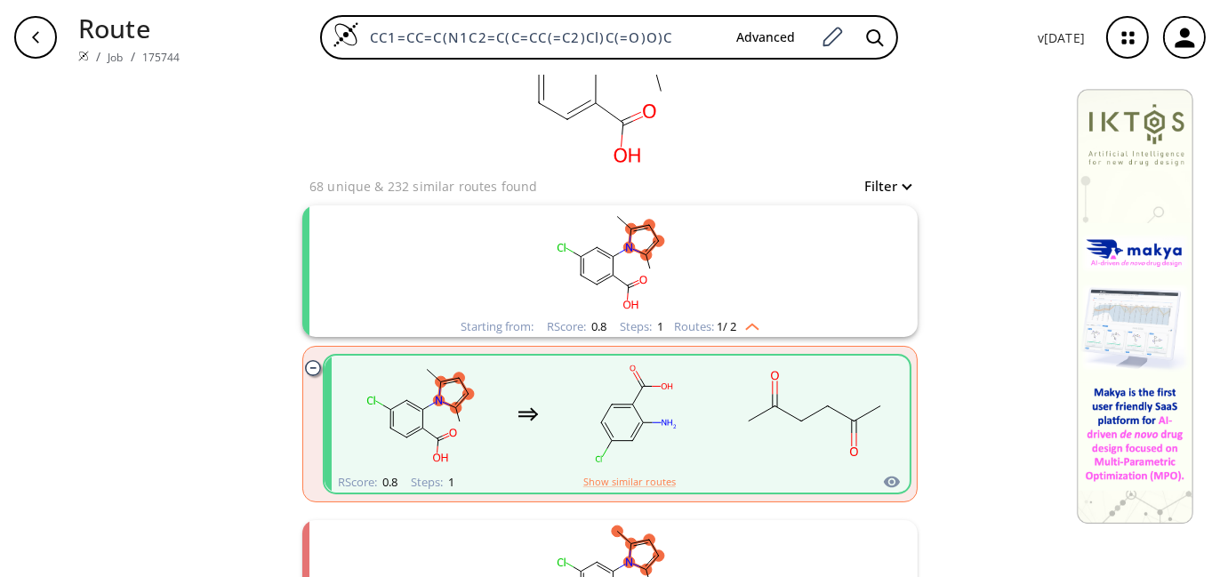
scroll to position [100, 0]
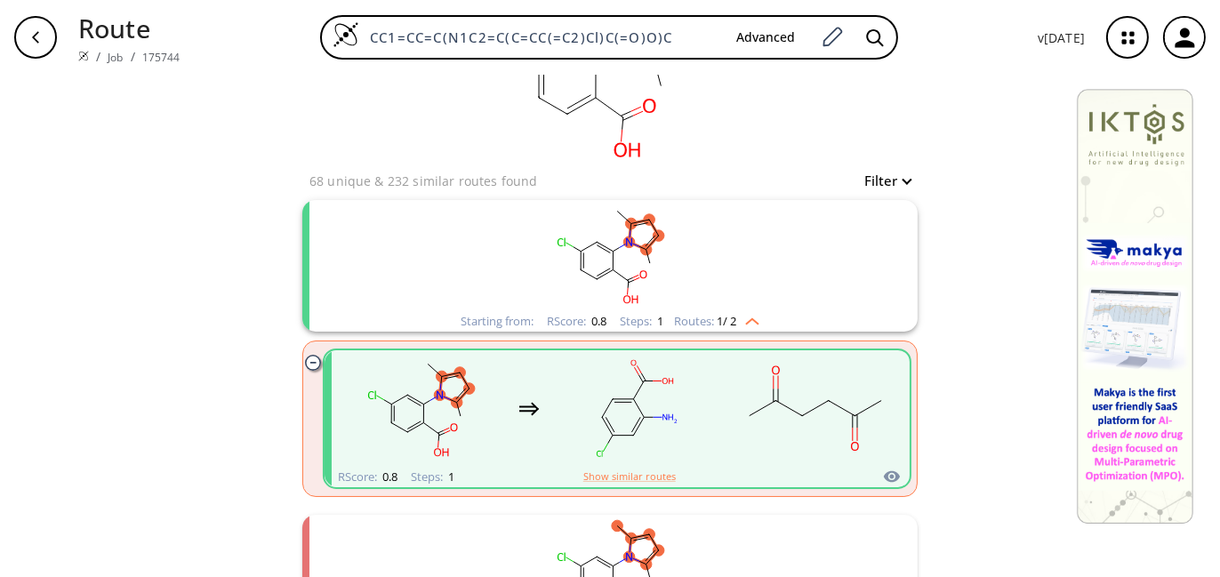
click at [28, 44] on icon "button" at bounding box center [35, 37] width 14 height 14
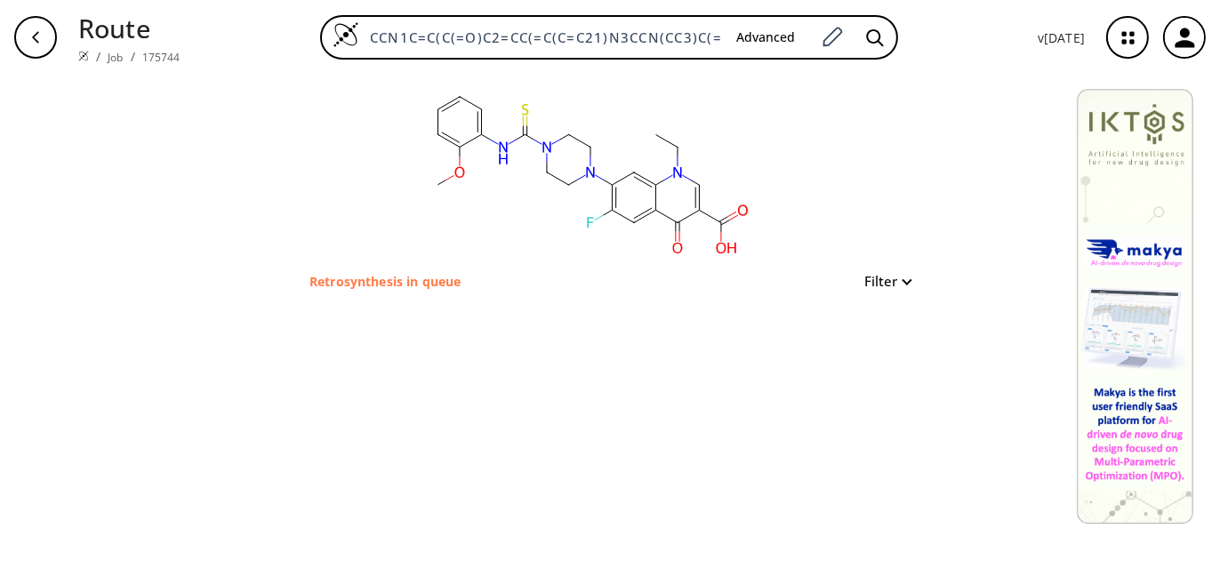
click at [38, 36] on icon "button" at bounding box center [35, 37] width 14 height 14
click at [39, 42] on icon "button" at bounding box center [35, 37] width 14 height 14
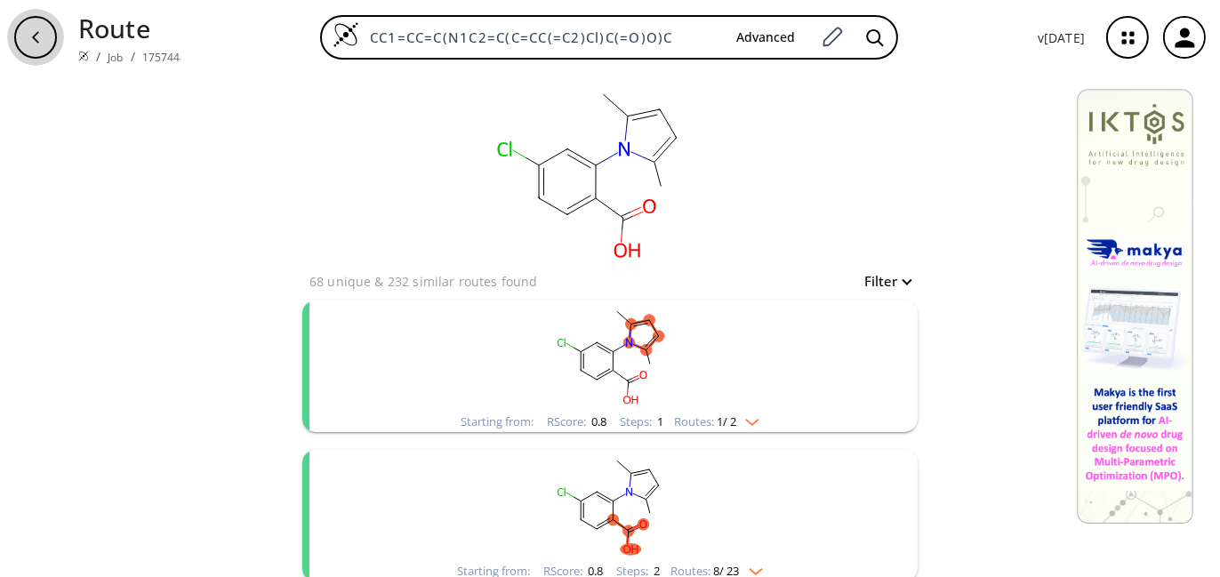
click at [33, 40] on icon "button" at bounding box center [35, 37] width 14 height 14
